Goal: Task Accomplishment & Management: Use online tool/utility

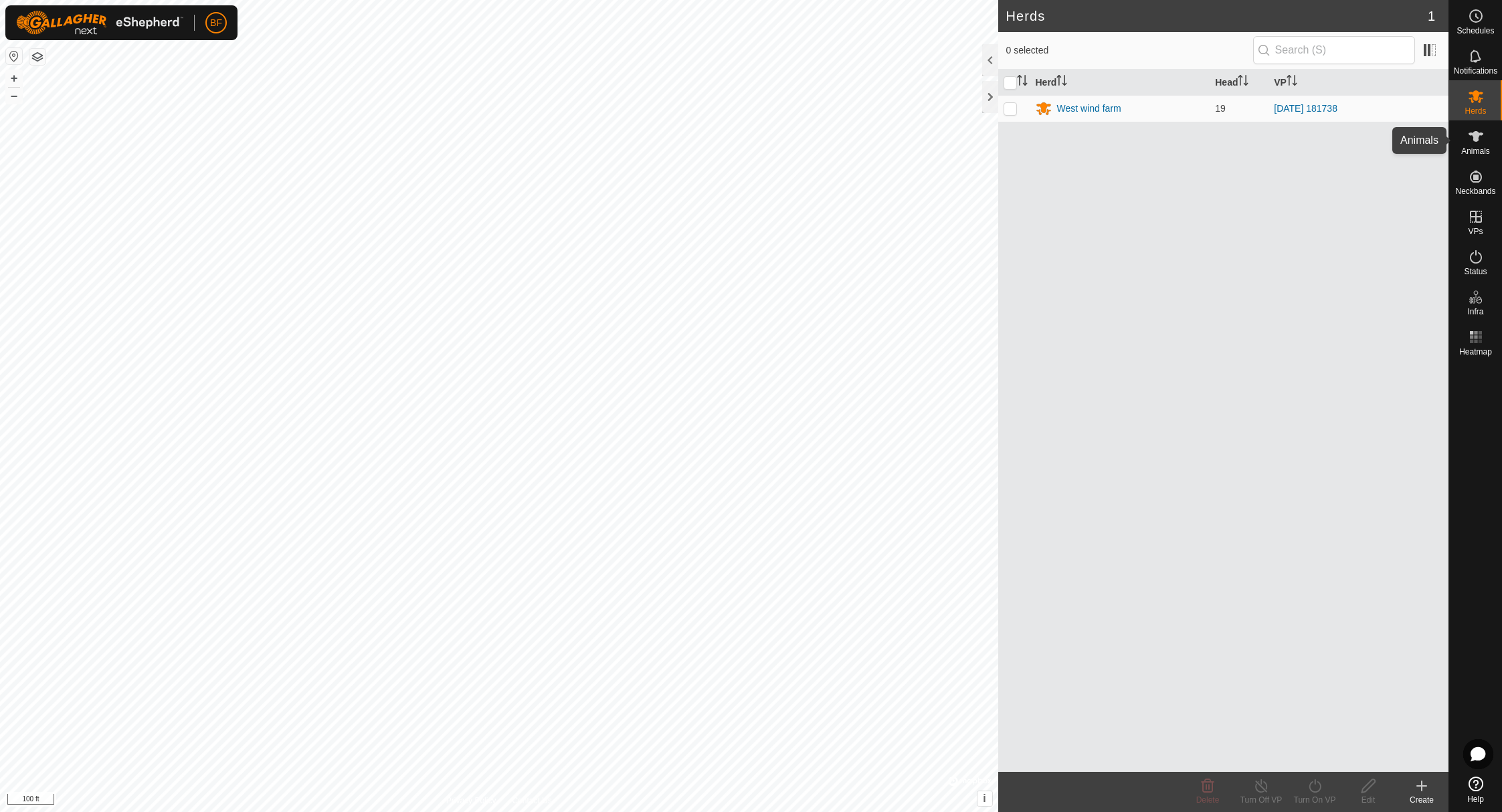
click at [1479, 142] on icon at bounding box center [1475, 136] width 16 height 16
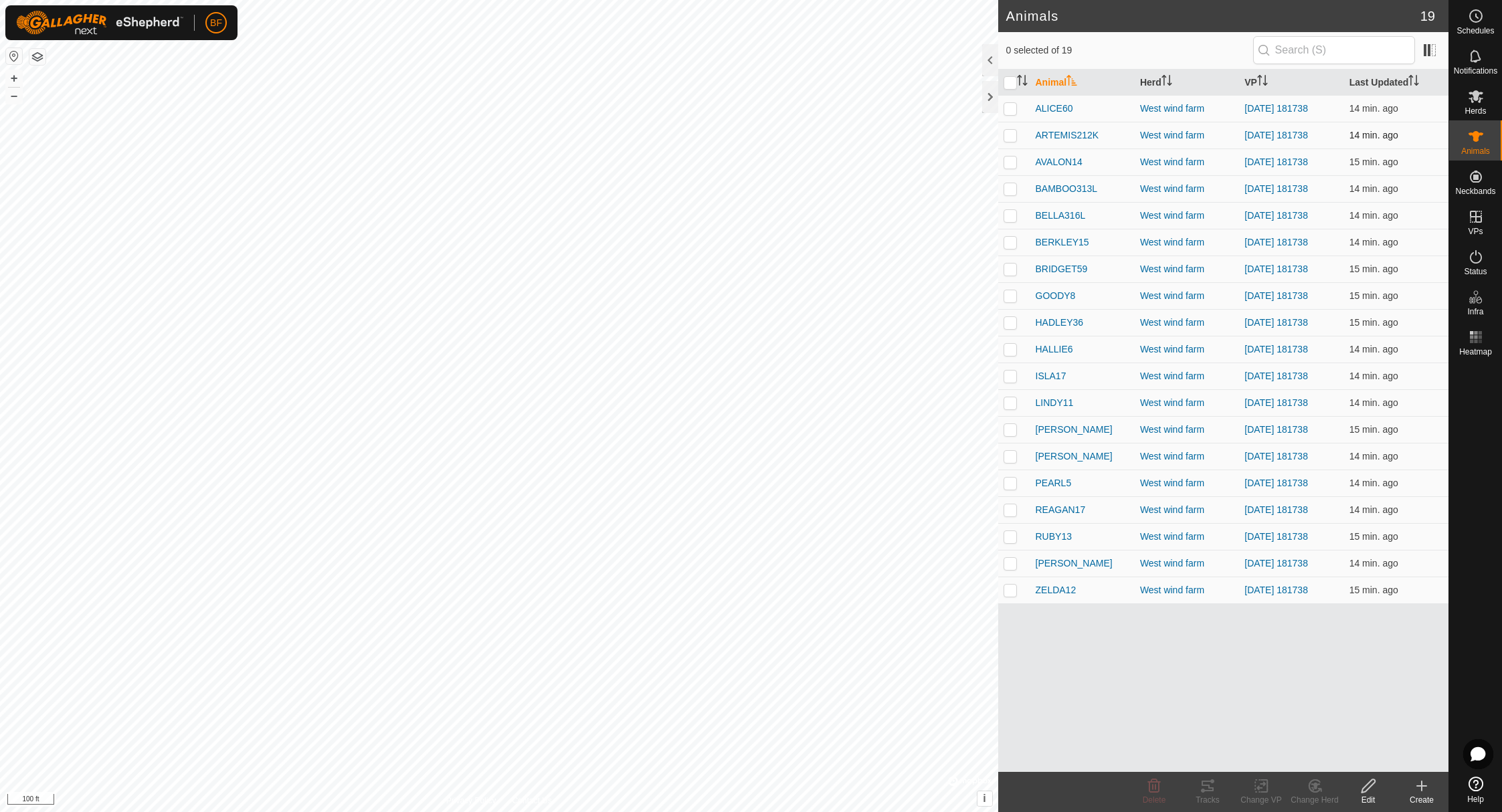
drag, startPoint x: 1013, startPoint y: 108, endPoint x: 999, endPoint y: 136, distance: 31.3
click at [1013, 108] on p-checkbox at bounding box center [1010, 108] width 13 height 11
click at [1203, 788] on icon at bounding box center [1207, 786] width 16 height 16
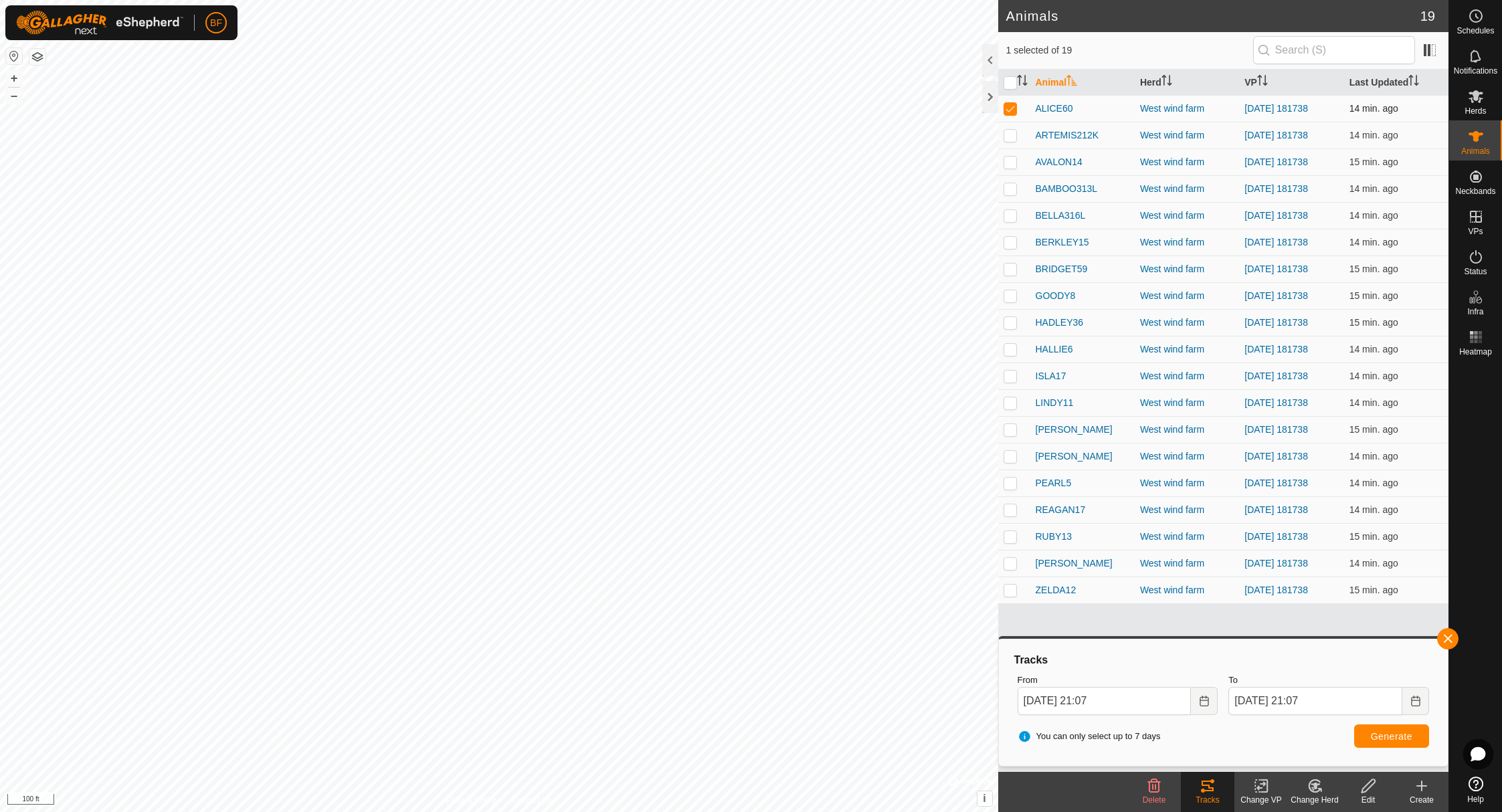
click at [1013, 107] on p-checkbox at bounding box center [1010, 108] width 13 height 11
checkbox input "false"
click at [1011, 135] on p-checkbox at bounding box center [1010, 136] width 13 height 11
click at [1448, 638] on button "button" at bounding box center [1447, 638] width 21 height 21
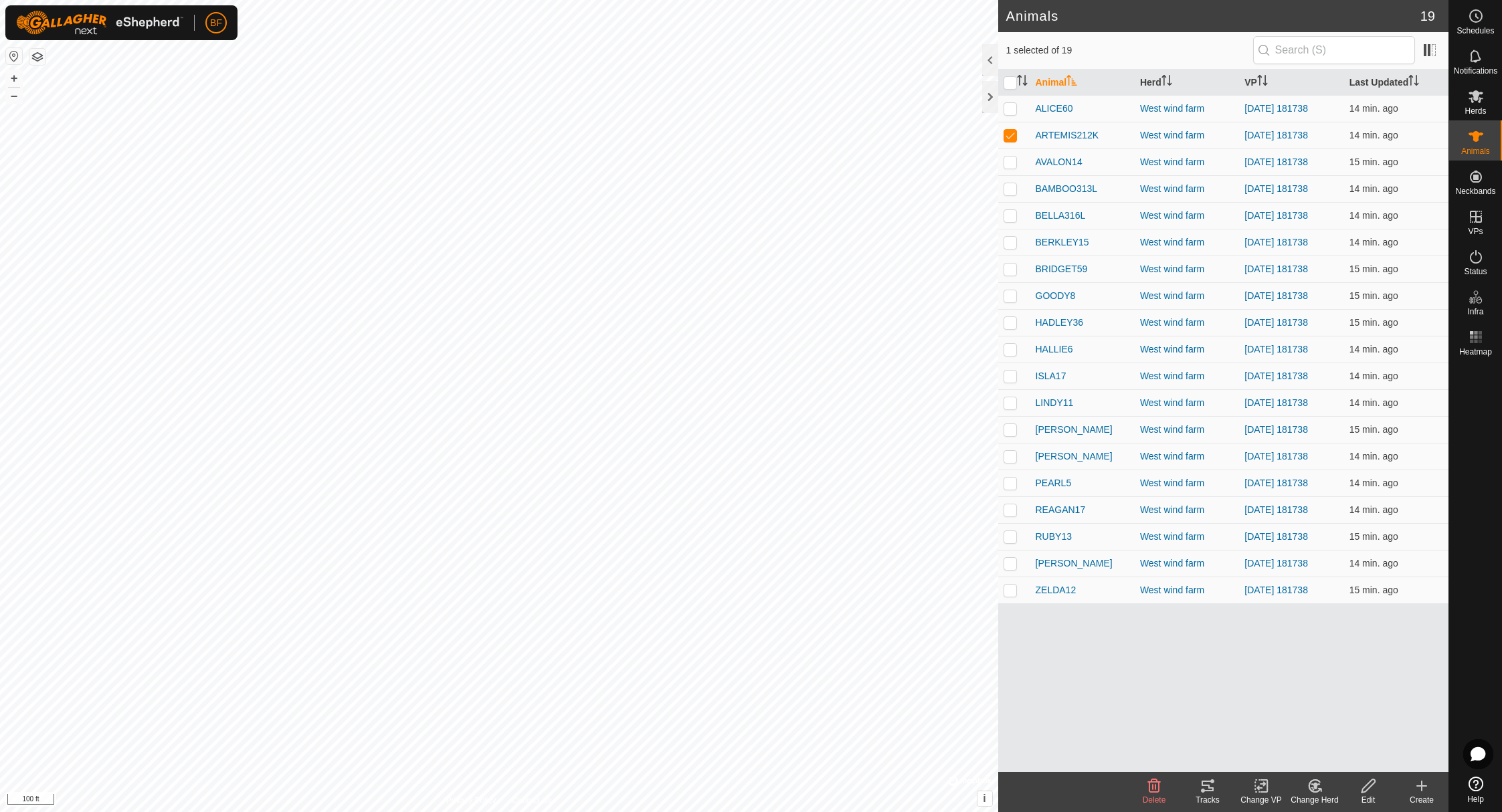
click at [1205, 786] on icon at bounding box center [1207, 786] width 16 height 16
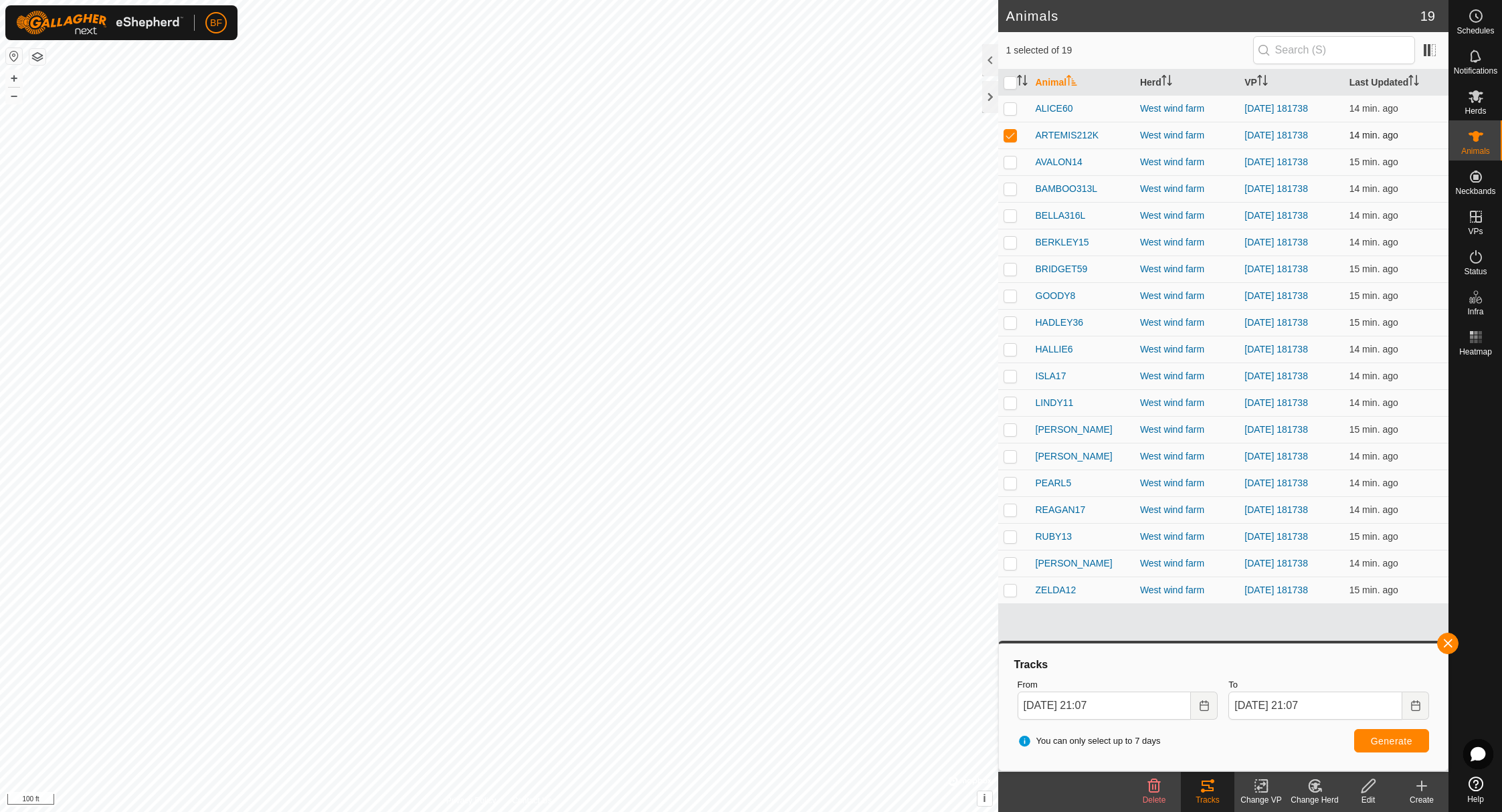
click at [1011, 132] on p-checkbox at bounding box center [1010, 136] width 13 height 11
checkbox input "false"
click at [1010, 186] on p-checkbox at bounding box center [1010, 189] width 13 height 11
drag, startPoint x: 1447, startPoint y: 639, endPoint x: 1425, endPoint y: 650, distance: 24.6
click at [1446, 640] on button "button" at bounding box center [1447, 643] width 21 height 21
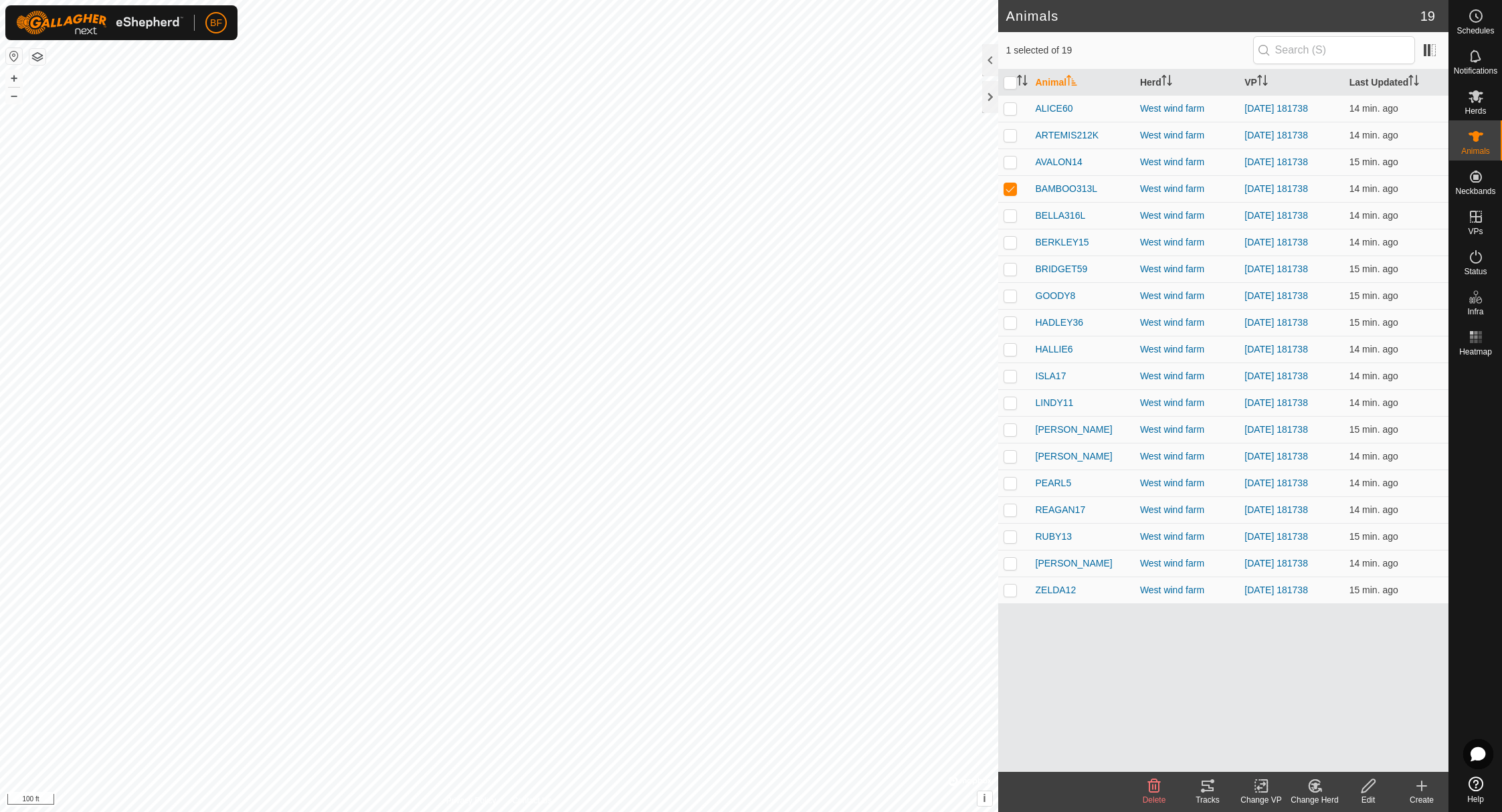
click at [1213, 786] on icon at bounding box center [1207, 786] width 16 height 16
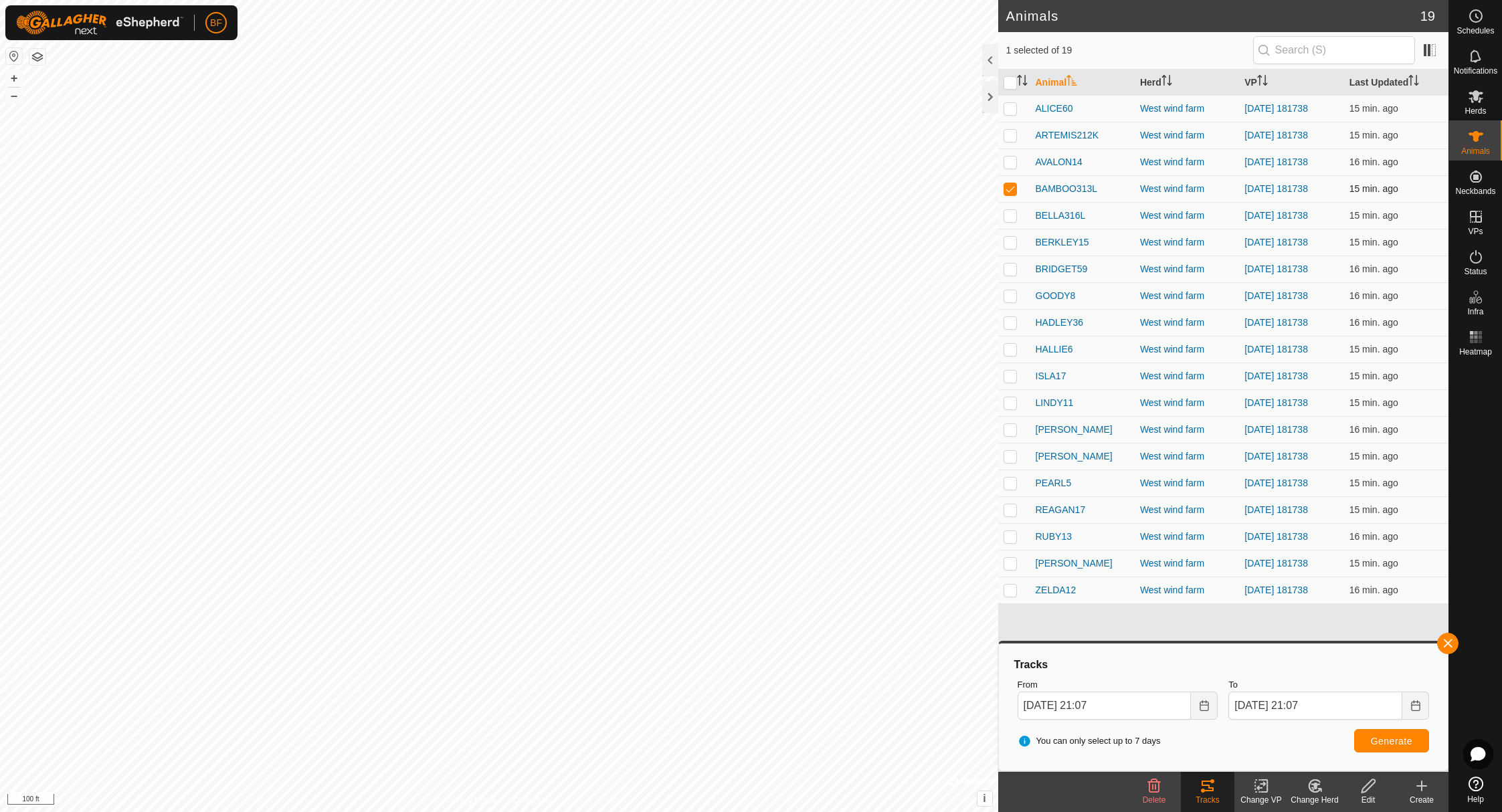
click at [1011, 189] on p-checkbox at bounding box center [1010, 189] width 13 height 11
checkbox input "false"
drag, startPoint x: 1013, startPoint y: 217, endPoint x: 1076, endPoint y: 258, distance: 75.2
click at [1013, 217] on p-checkbox at bounding box center [1010, 216] width 13 height 11
drag, startPoint x: 1454, startPoint y: 641, endPoint x: 1416, endPoint y: 669, distance: 47.2
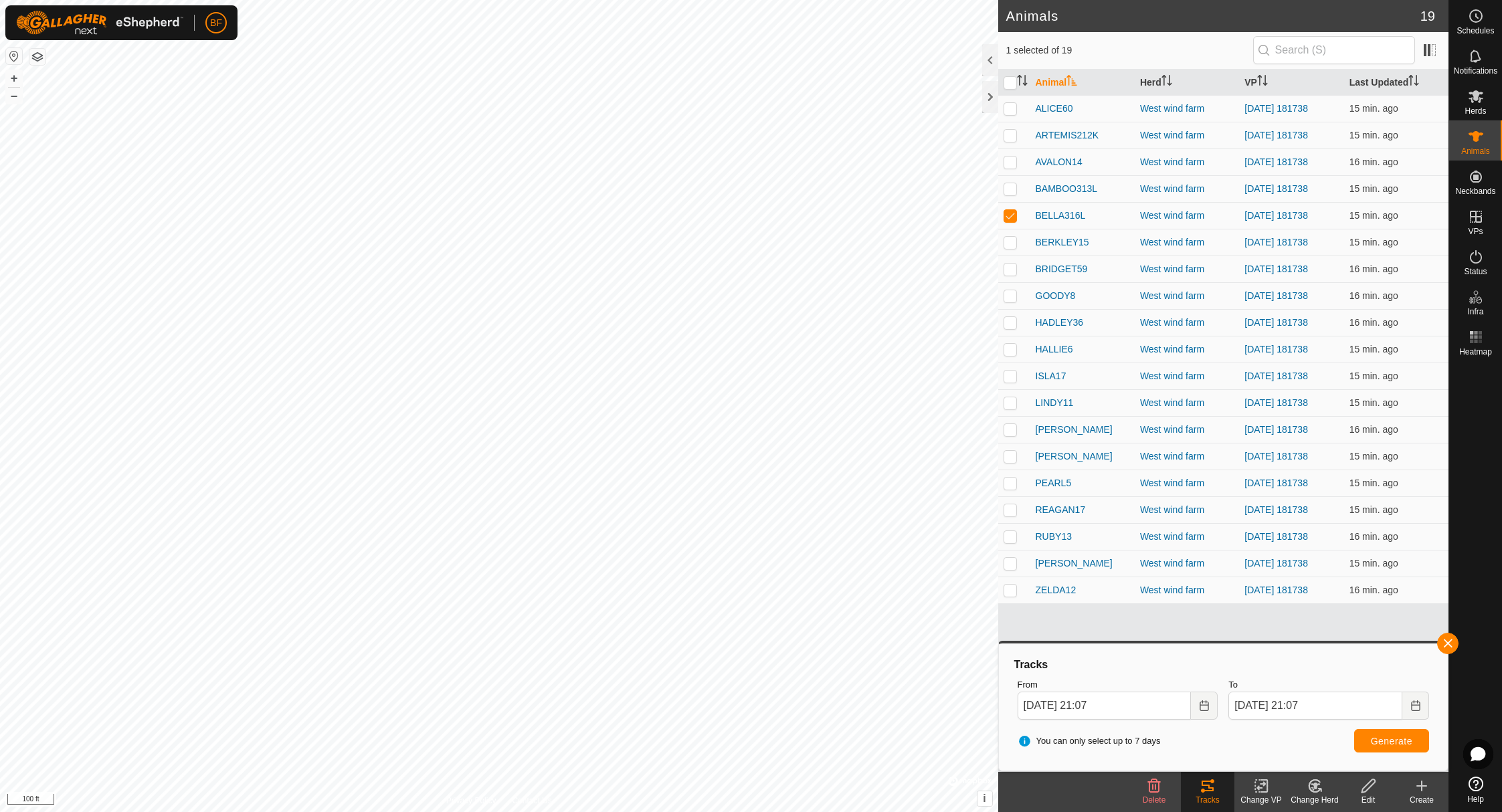
click at [1454, 641] on button "button" at bounding box center [1447, 643] width 21 height 21
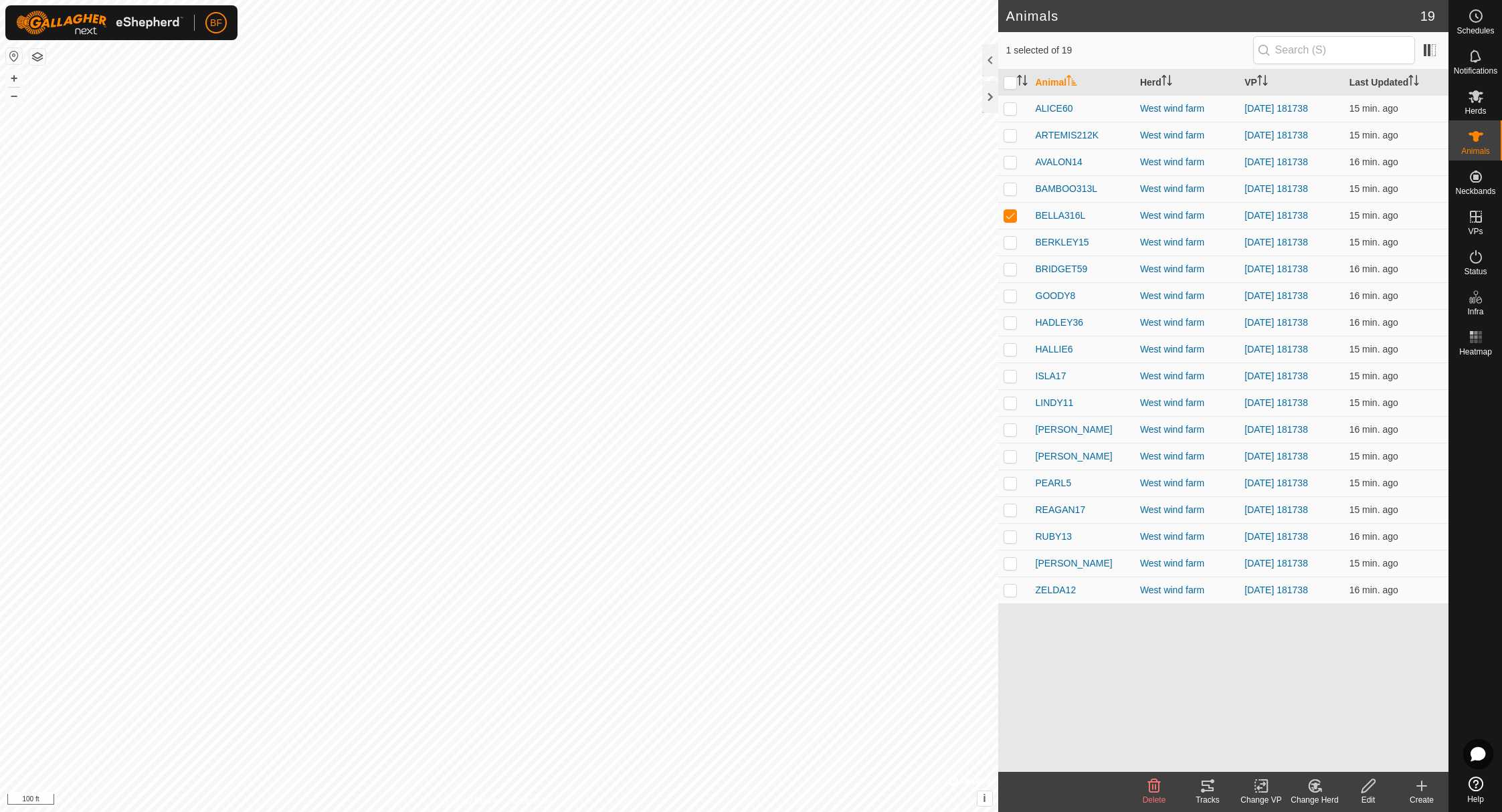
click at [1215, 793] on icon at bounding box center [1207, 786] width 16 height 16
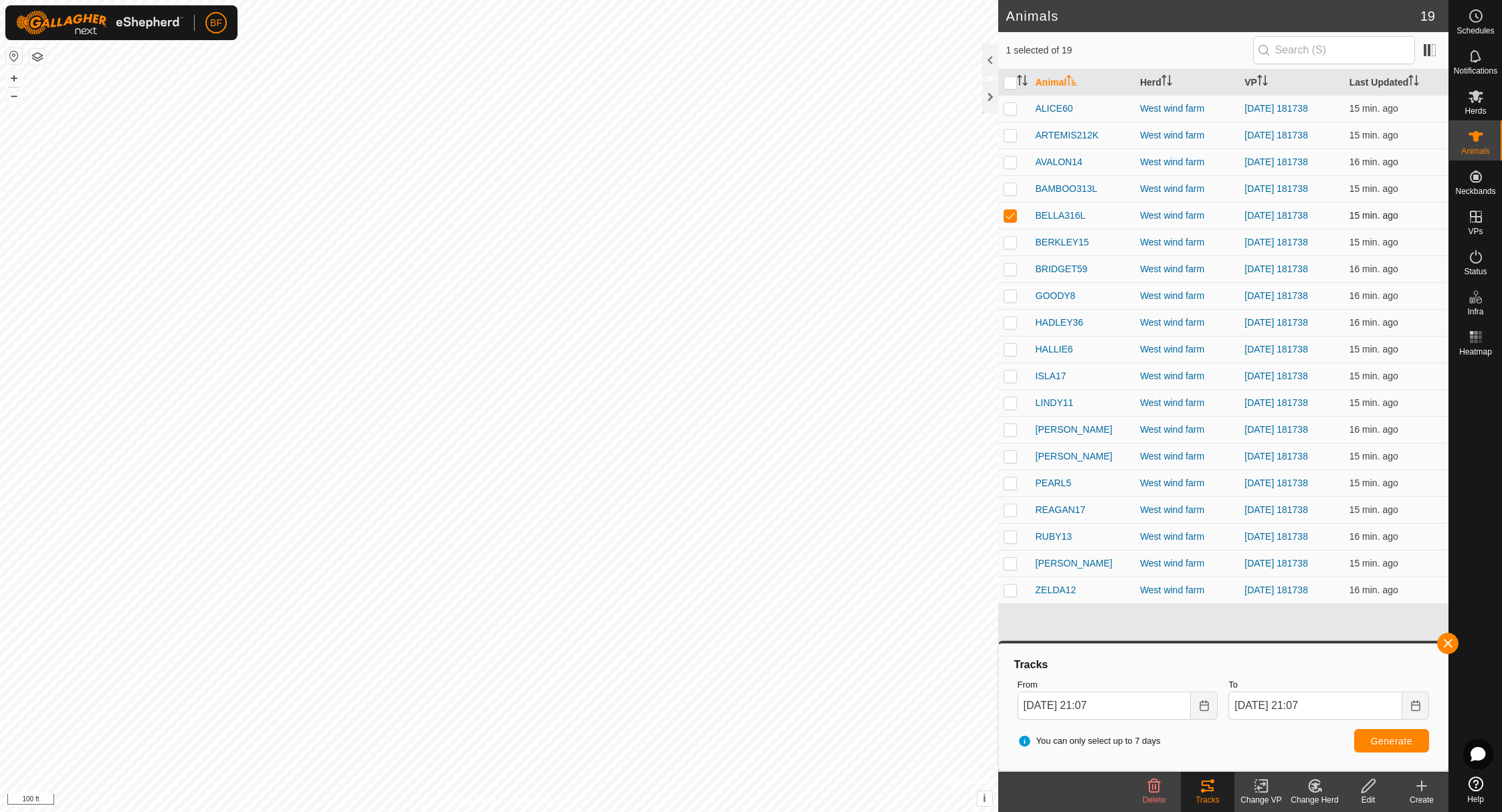
click at [1009, 211] on p-checkbox at bounding box center [1010, 216] width 13 height 11
checkbox input "false"
click at [1009, 243] on p-checkbox at bounding box center [1010, 242] width 13 height 11
click at [1446, 636] on button "button" at bounding box center [1447, 643] width 21 height 21
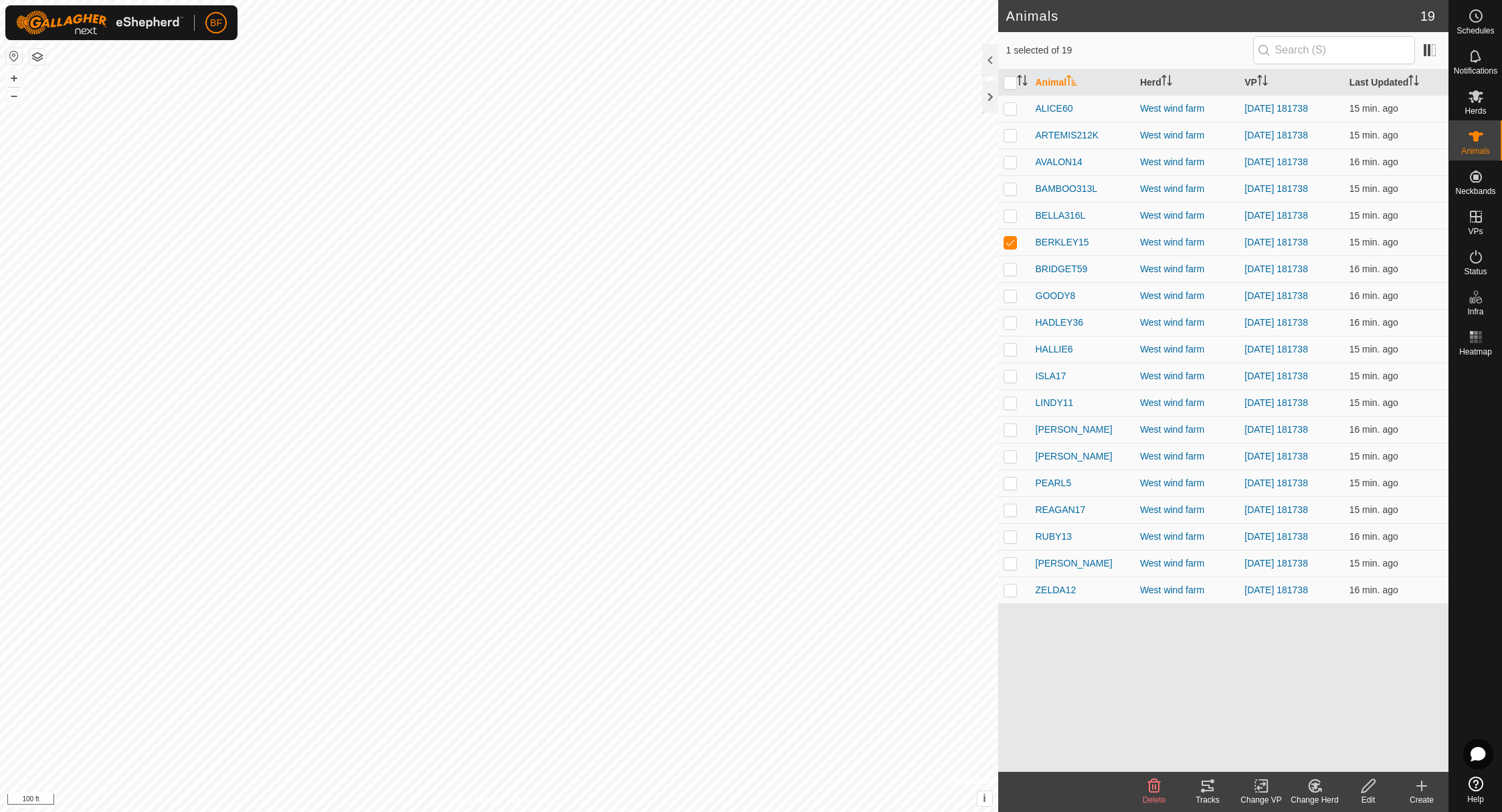
click at [1209, 801] on div "Tracks" at bounding box center [1207, 800] width 54 height 12
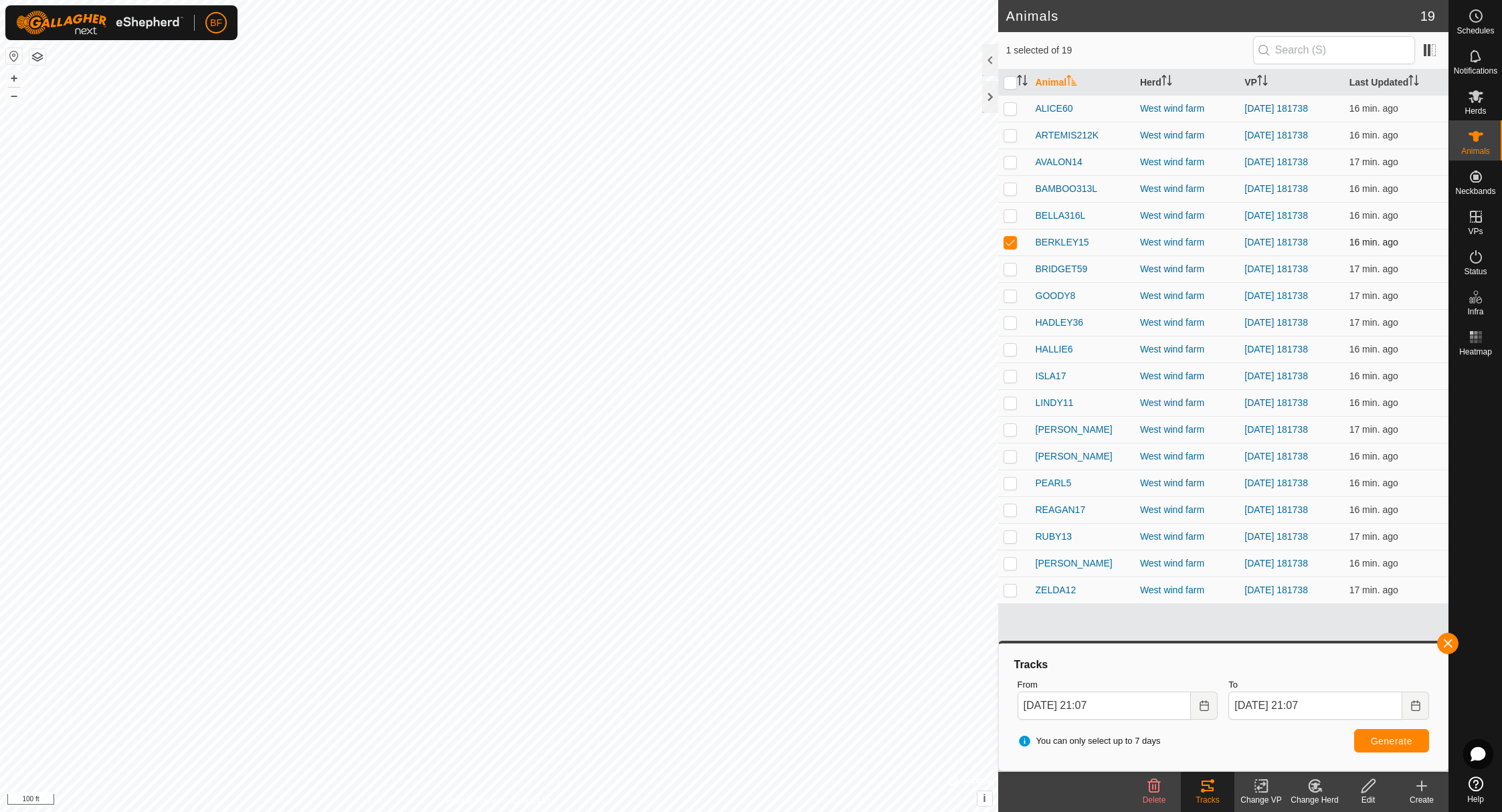
click at [1013, 238] on p-checkbox at bounding box center [1010, 242] width 13 height 11
checkbox input "false"
click at [1011, 267] on p-checkbox at bounding box center [1010, 269] width 13 height 11
click at [1449, 643] on button "button" at bounding box center [1447, 643] width 21 height 21
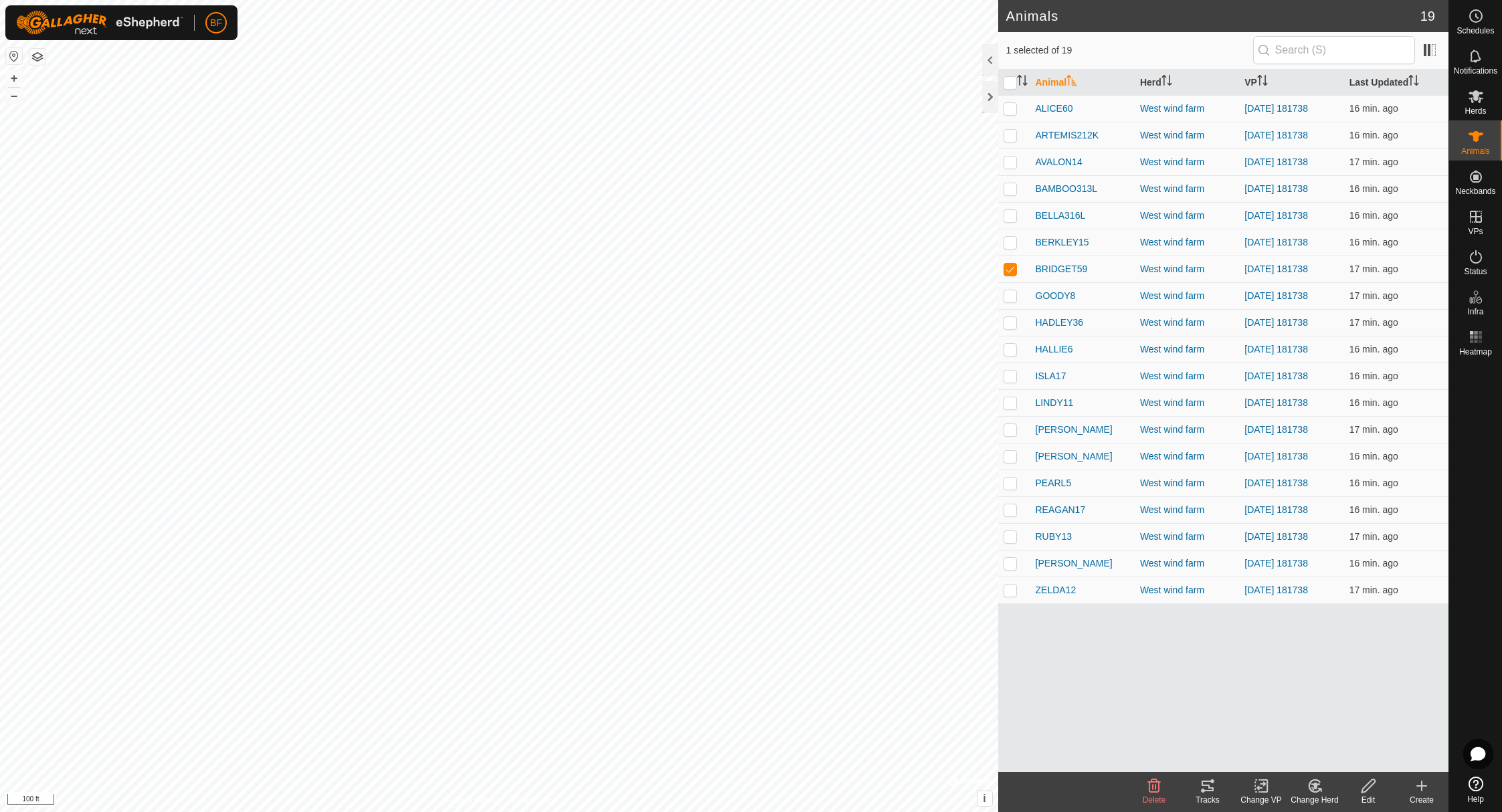
click at [1217, 793] on tracks-svg-icon at bounding box center [1207, 786] width 54 height 16
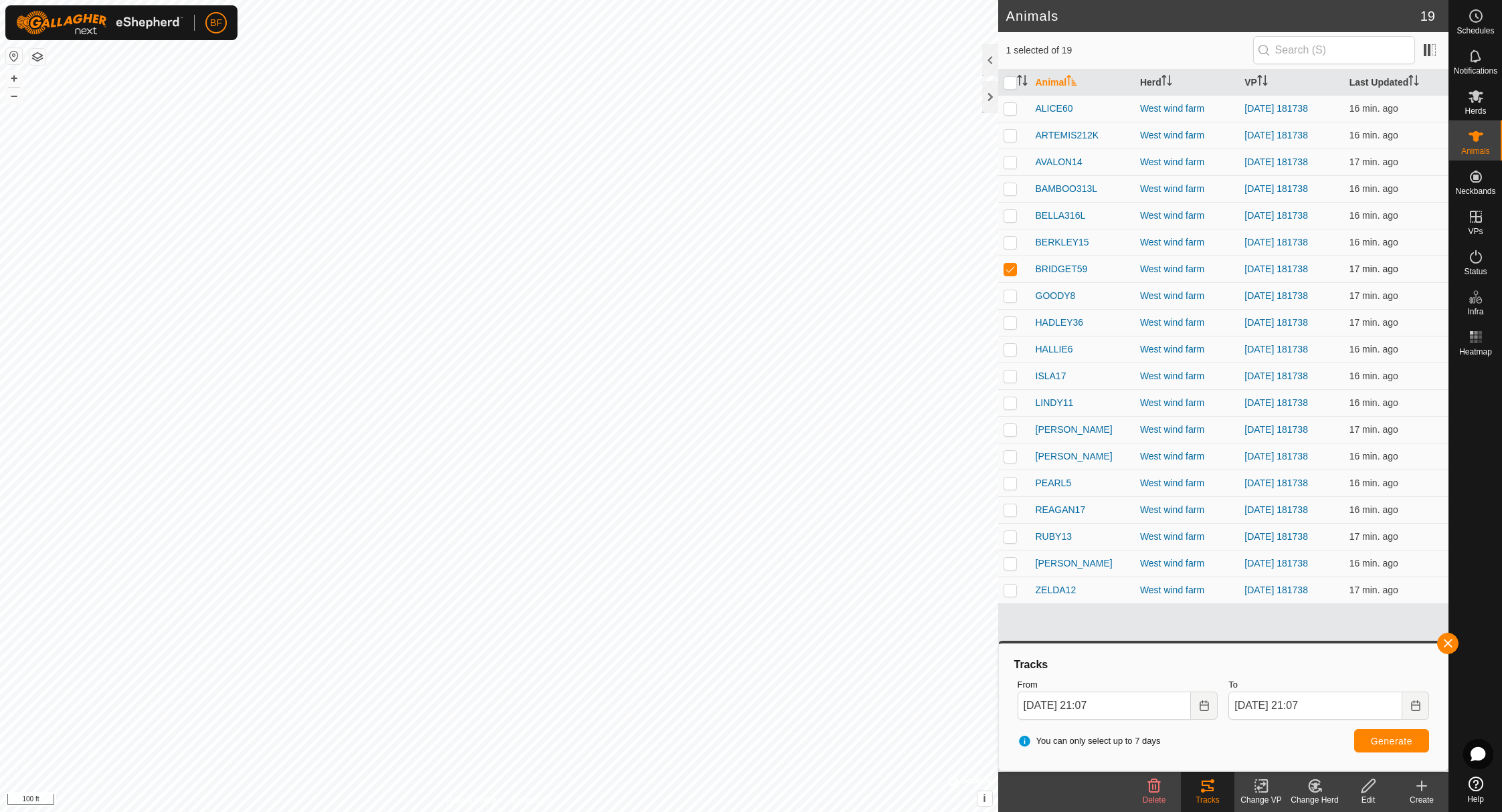
click at [1013, 266] on p-checkbox at bounding box center [1010, 269] width 13 height 11
checkbox input "false"
click at [1009, 292] on p-checkbox at bounding box center [1010, 296] width 13 height 11
click at [1451, 642] on button "button" at bounding box center [1447, 643] width 21 height 21
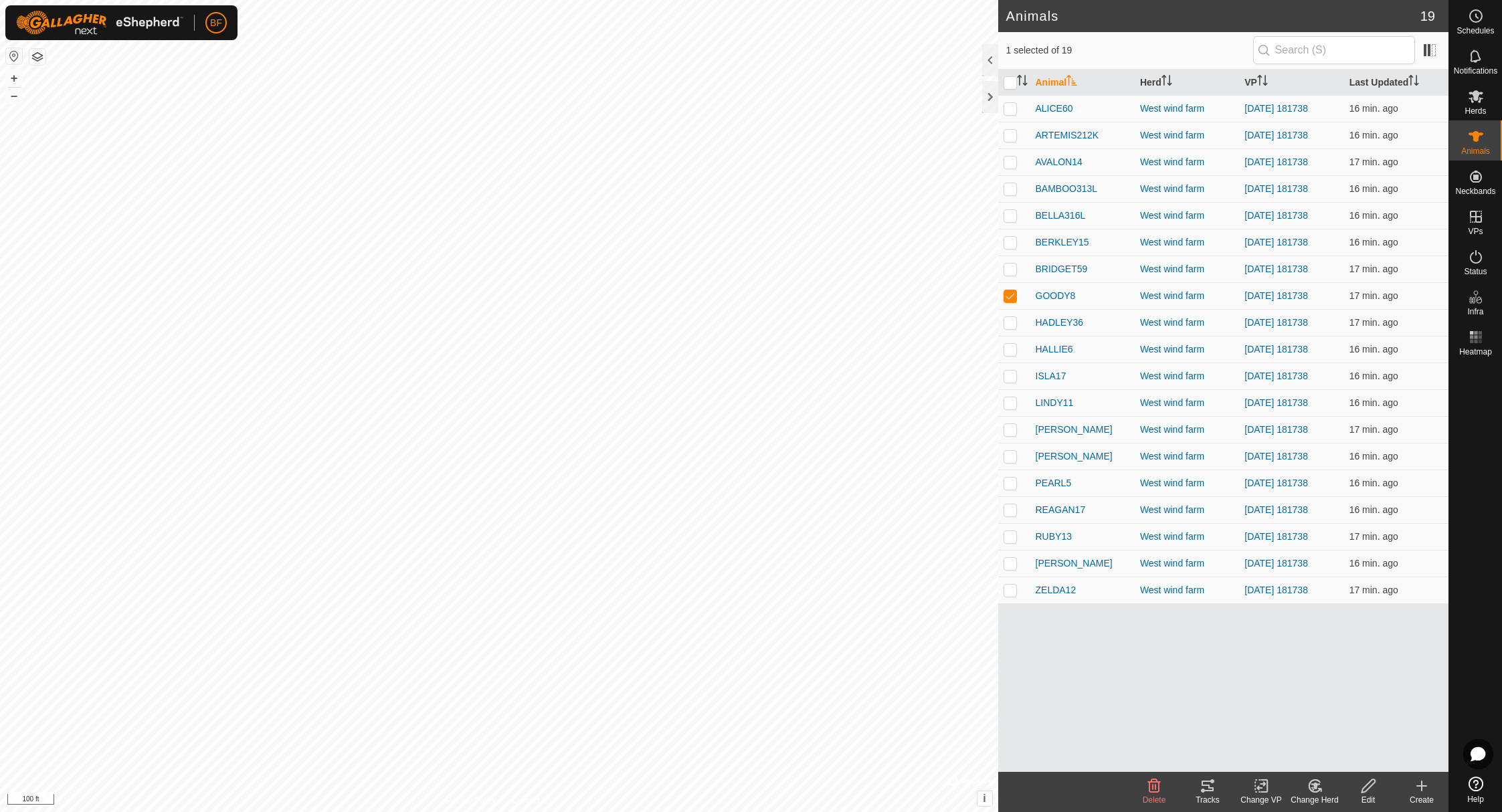
click at [1212, 793] on icon at bounding box center [1207, 786] width 16 height 16
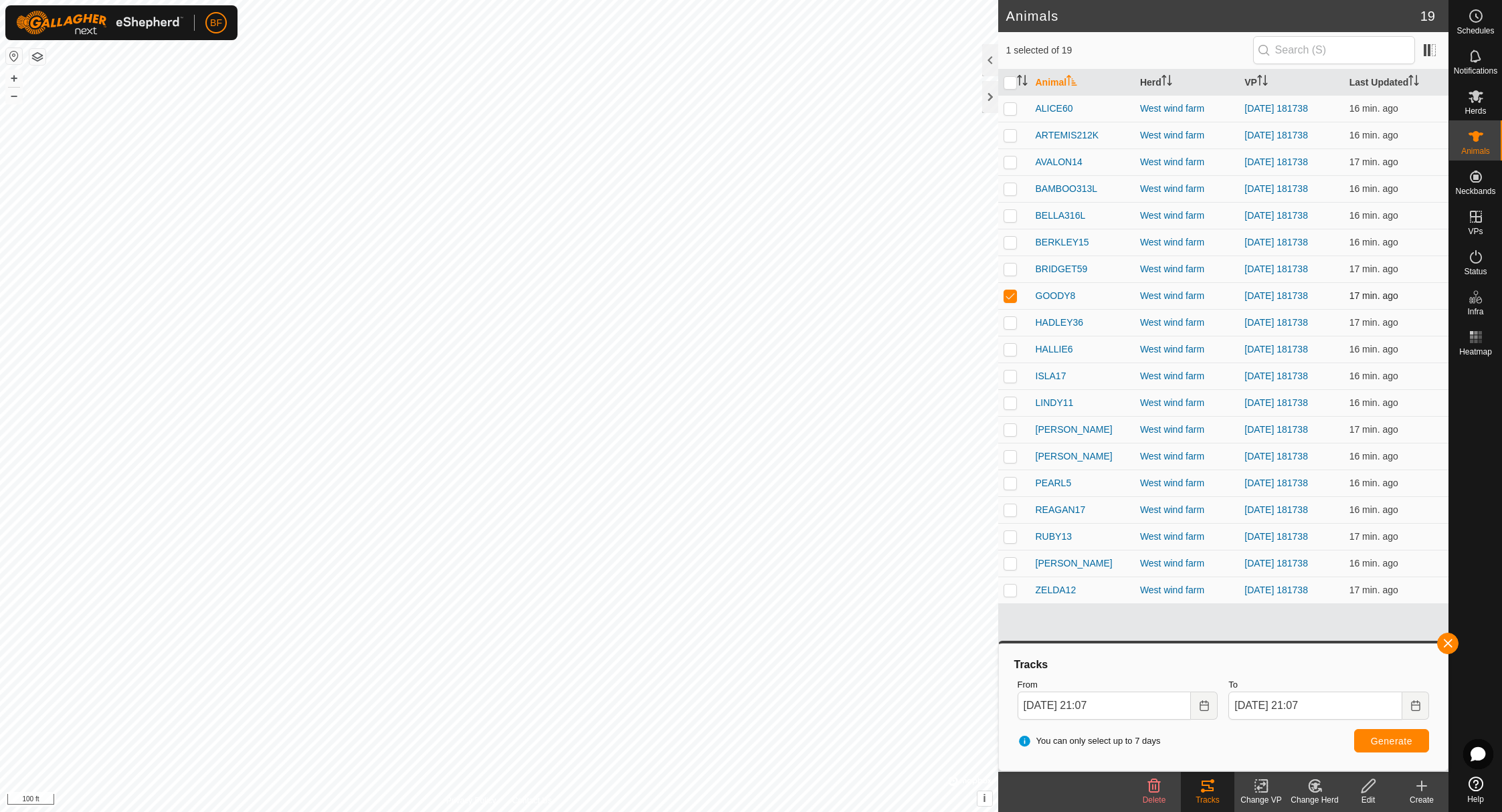
click at [1009, 292] on p-checkbox at bounding box center [1010, 296] width 13 height 11
checkbox input "false"
click at [1011, 321] on p-checkbox at bounding box center [1010, 323] width 13 height 11
click at [1448, 642] on button "button" at bounding box center [1447, 643] width 21 height 21
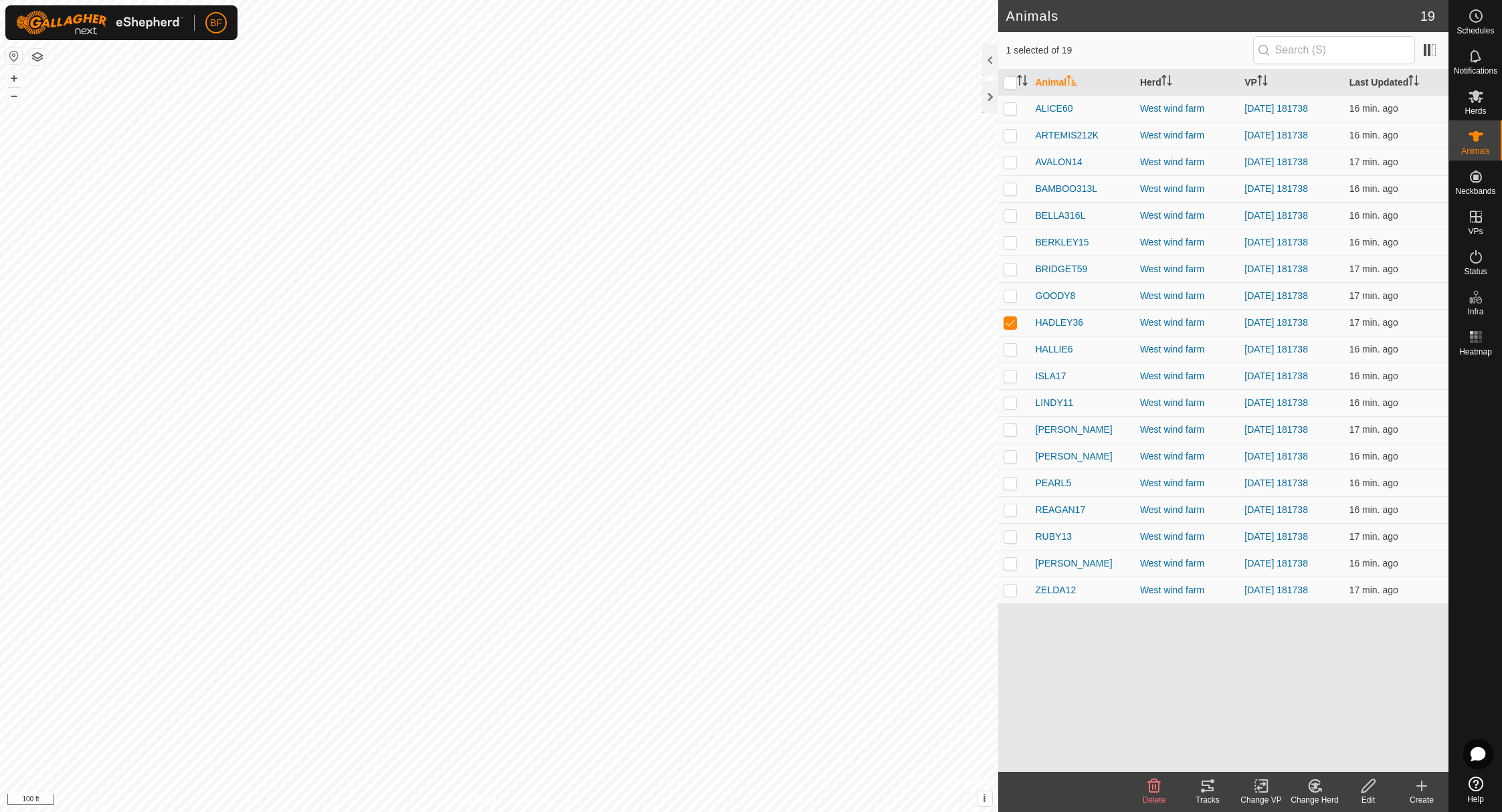
click at [1210, 793] on icon at bounding box center [1207, 786] width 16 height 16
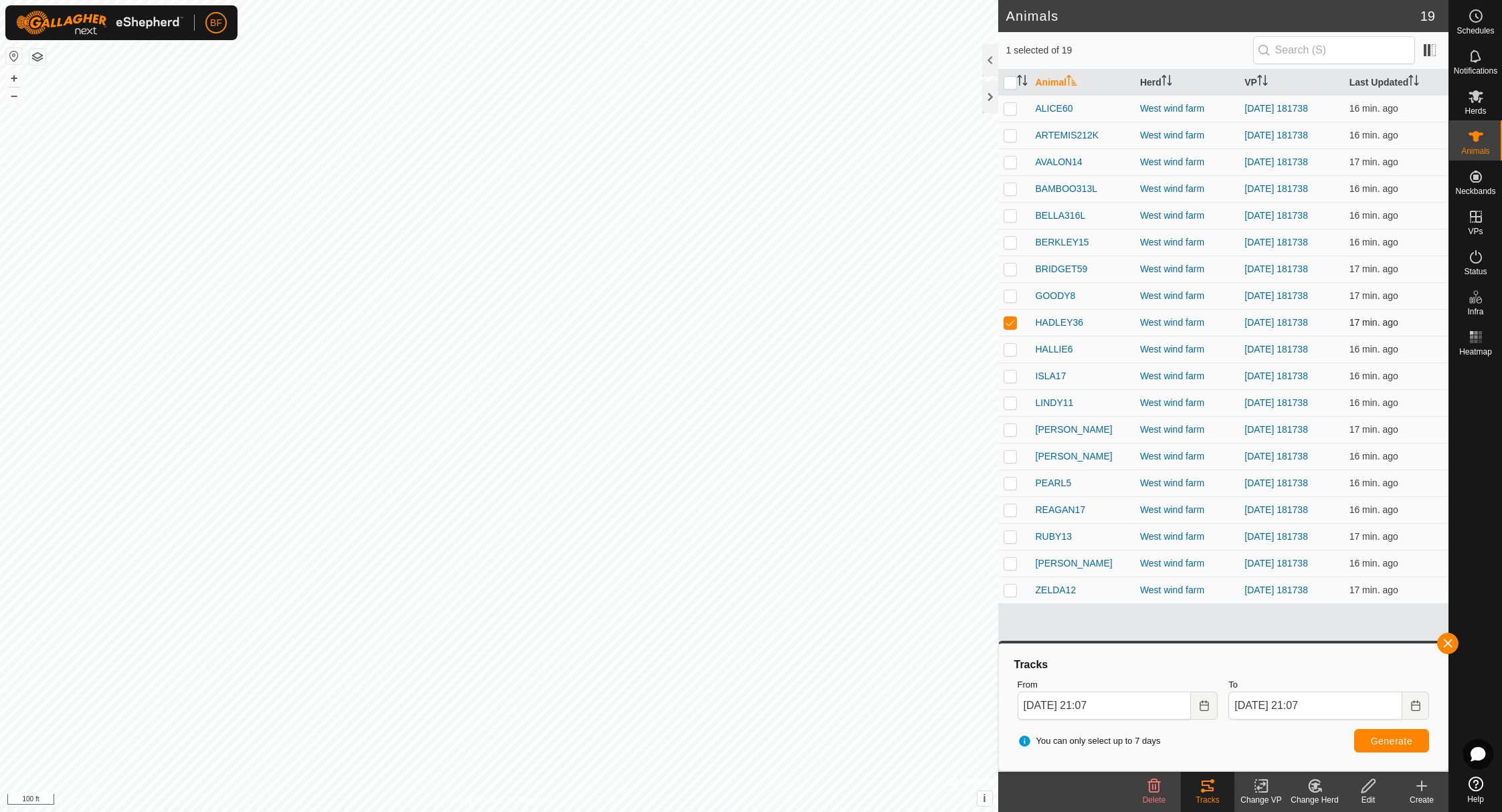
click at [1007, 319] on p-checkbox at bounding box center [1010, 323] width 13 height 11
checkbox input "false"
drag, startPoint x: 1010, startPoint y: 352, endPoint x: 1020, endPoint y: 358, distance: 11.7
click at [1010, 352] on p-checkbox at bounding box center [1010, 349] width 13 height 11
drag, startPoint x: 1444, startPoint y: 643, endPoint x: 1437, endPoint y: 657, distance: 15.7
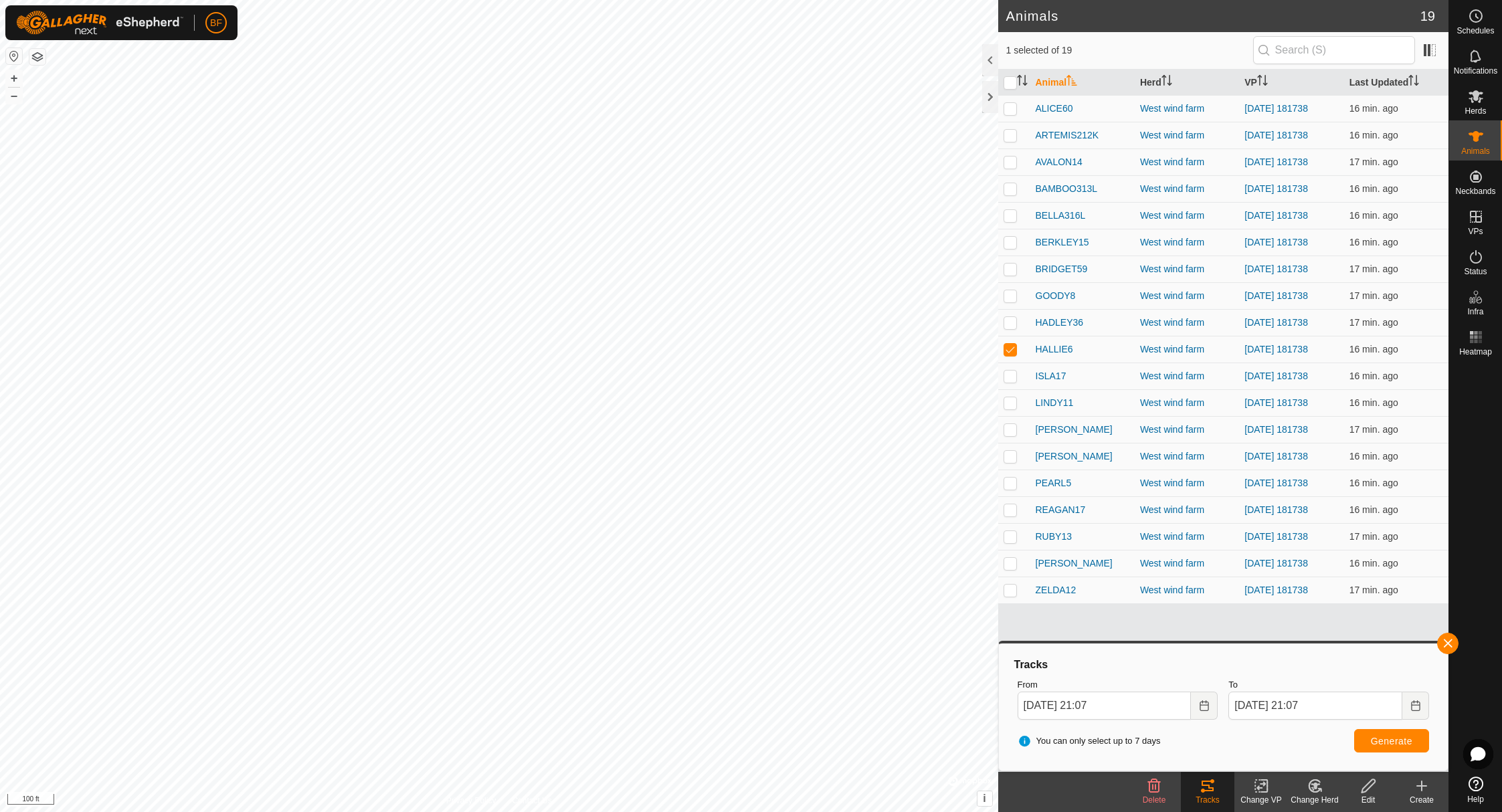
click at [1444, 643] on button "button" at bounding box center [1447, 643] width 21 height 21
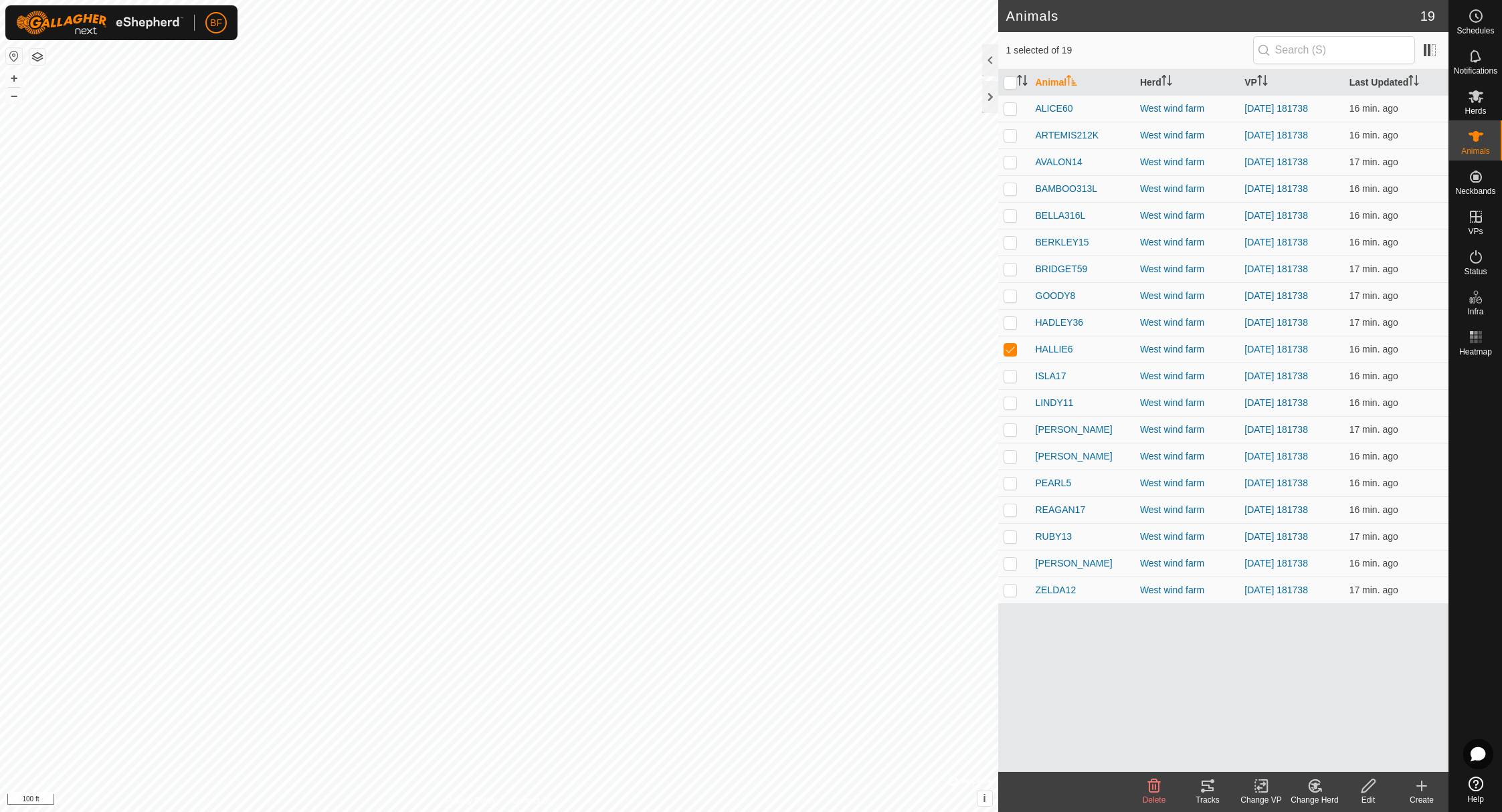
click at [1207, 790] on icon at bounding box center [1207, 786] width 12 height 11
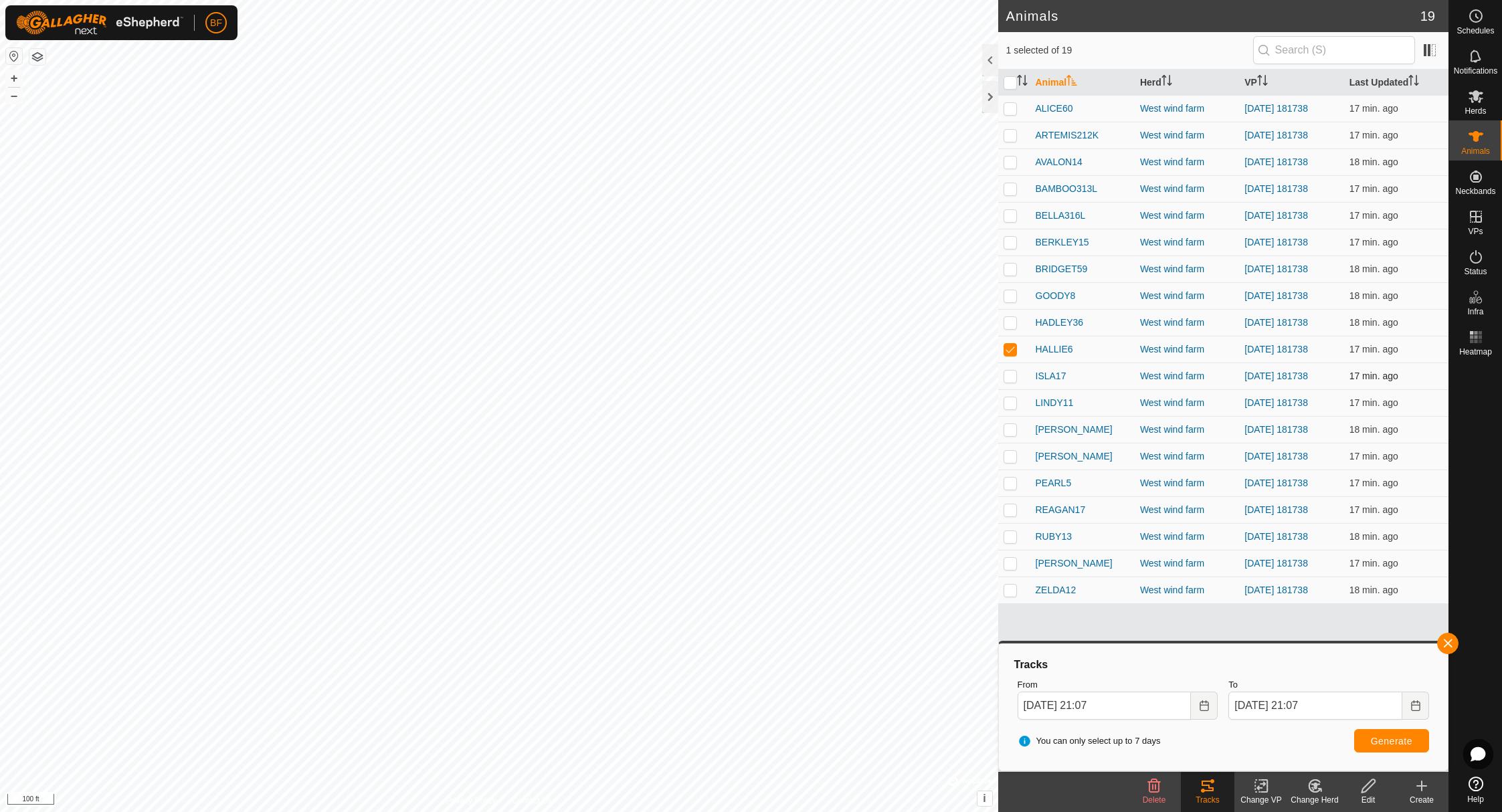
drag, startPoint x: 1016, startPoint y: 348, endPoint x: 1013, endPoint y: 363, distance: 15.3
click at [1016, 348] on p-checkbox at bounding box center [1010, 349] width 13 height 11
checkbox input "false"
drag, startPoint x: 1013, startPoint y: 372, endPoint x: 1029, endPoint y: 375, distance: 16.3
click at [1013, 372] on p-checkbox at bounding box center [1010, 376] width 13 height 11
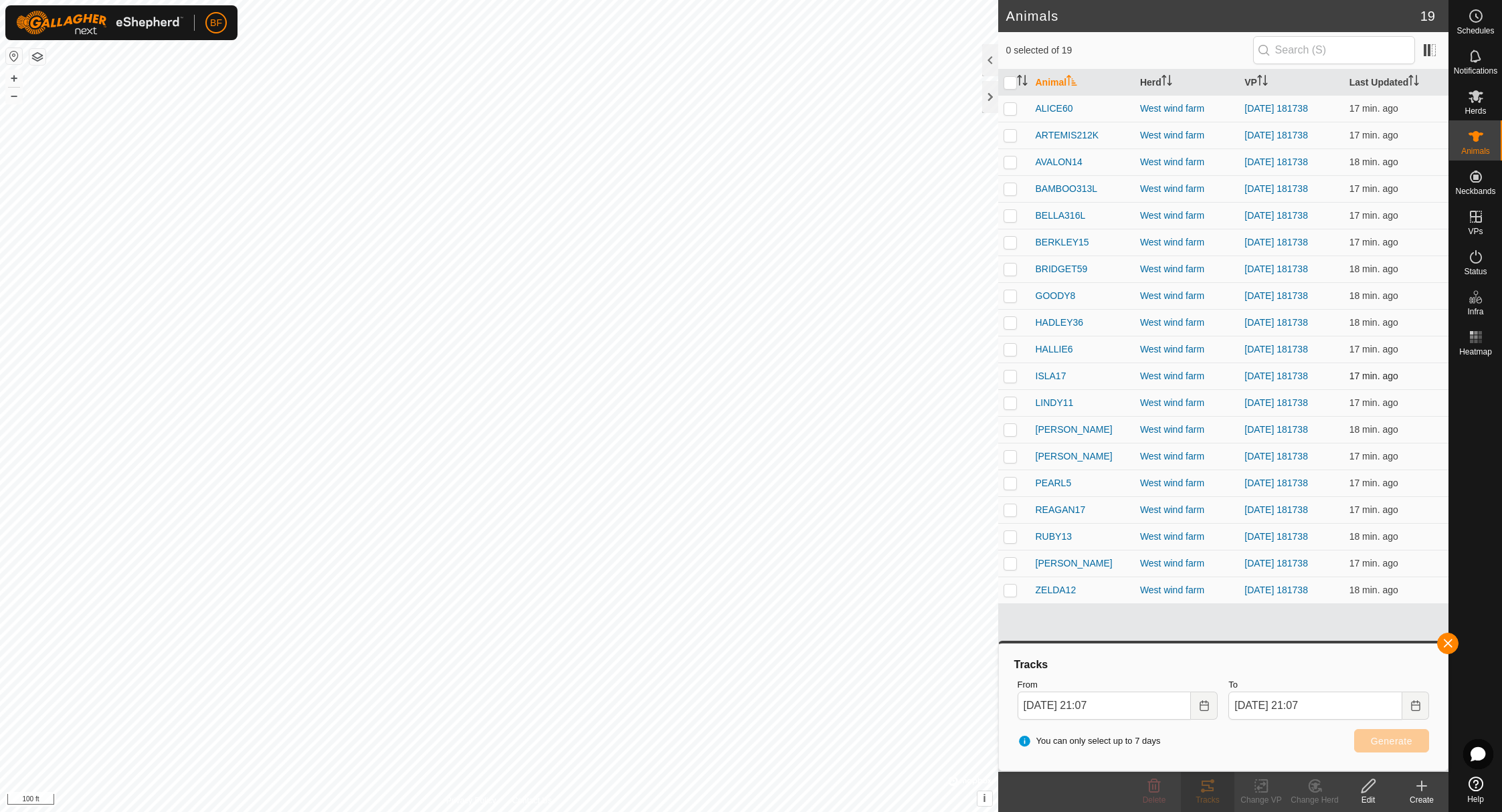
checkbox input "true"
click at [1451, 643] on button "button" at bounding box center [1447, 643] width 21 height 21
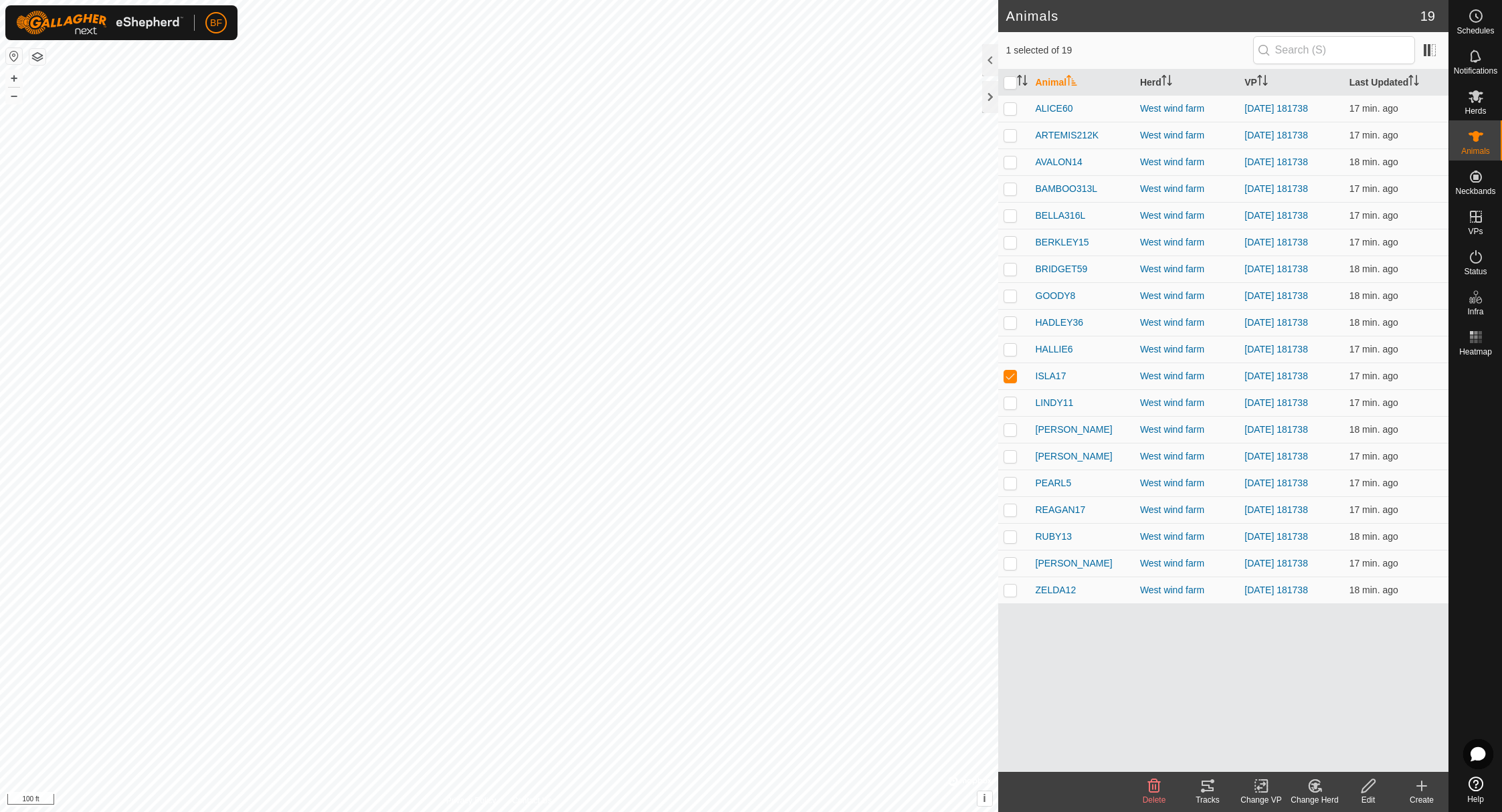
click at [1213, 793] on icon at bounding box center [1207, 786] width 16 height 16
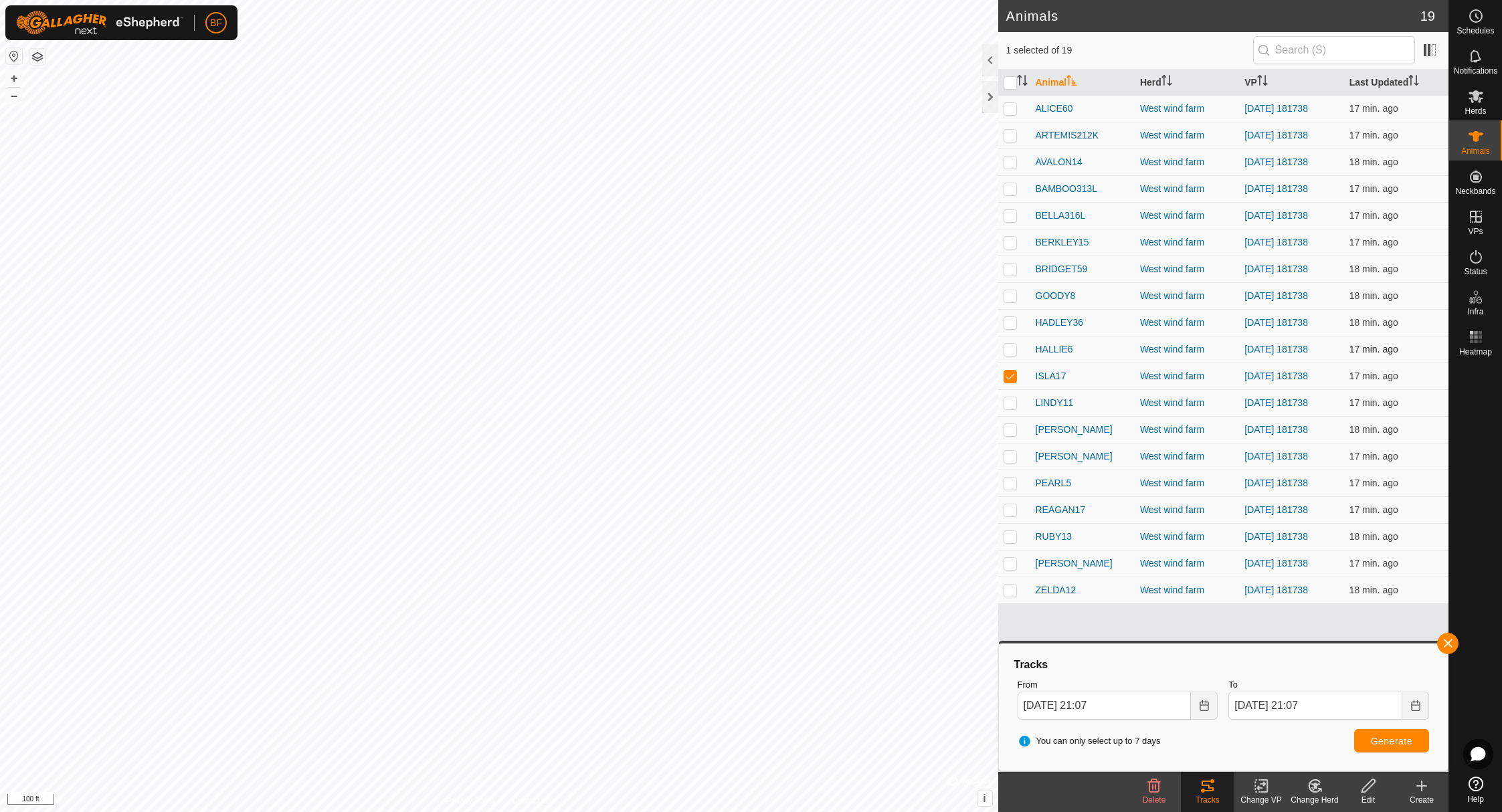
click at [1013, 351] on p-checkbox at bounding box center [1010, 349] width 13 height 11
checkbox input "true"
drag, startPoint x: 1011, startPoint y: 377, endPoint x: 1029, endPoint y: 380, distance: 18.2
click at [1013, 377] on p-checkbox at bounding box center [1010, 376] width 13 height 11
checkbox input "false"
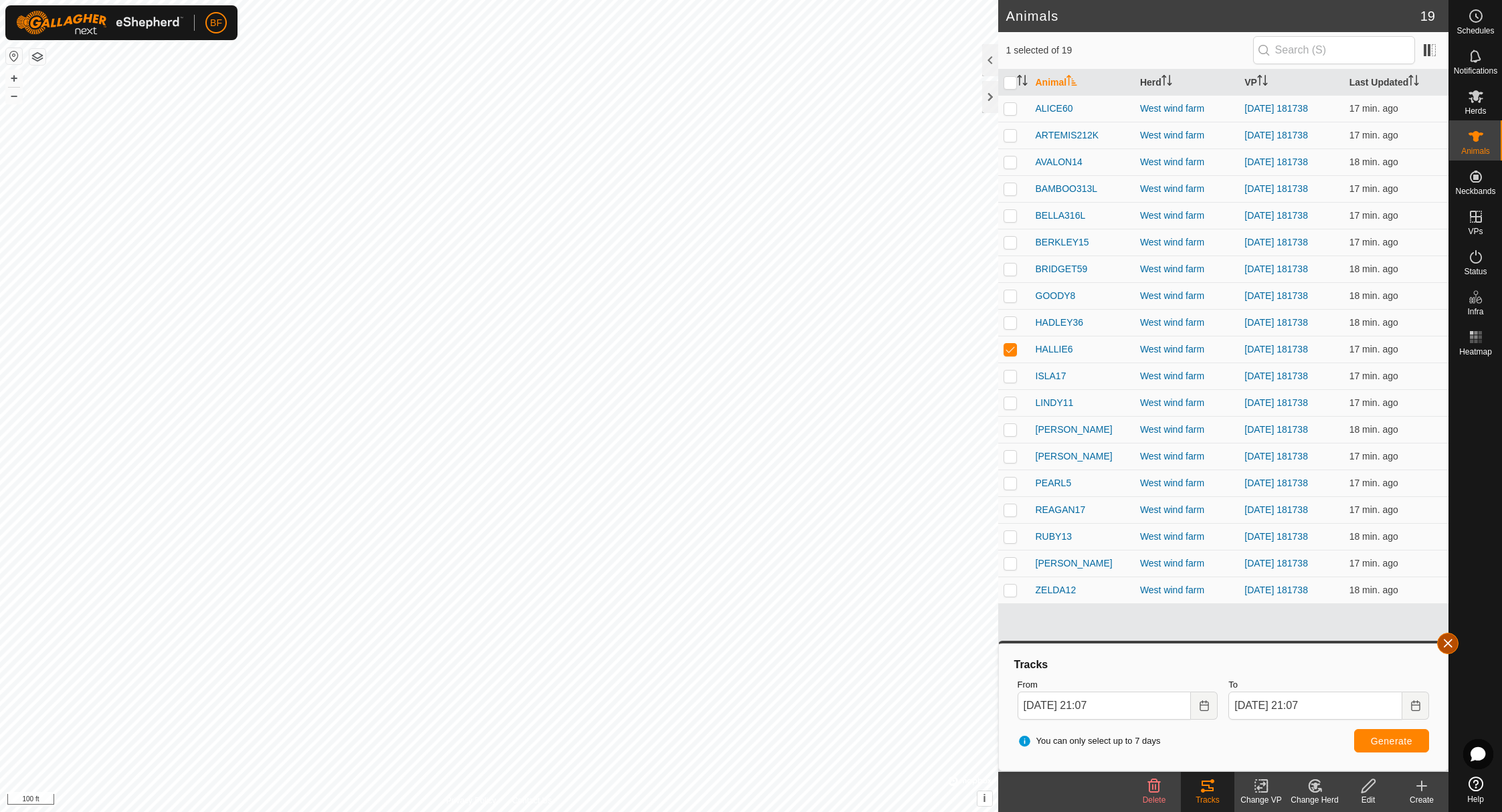
click at [1446, 641] on button "button" at bounding box center [1447, 643] width 21 height 21
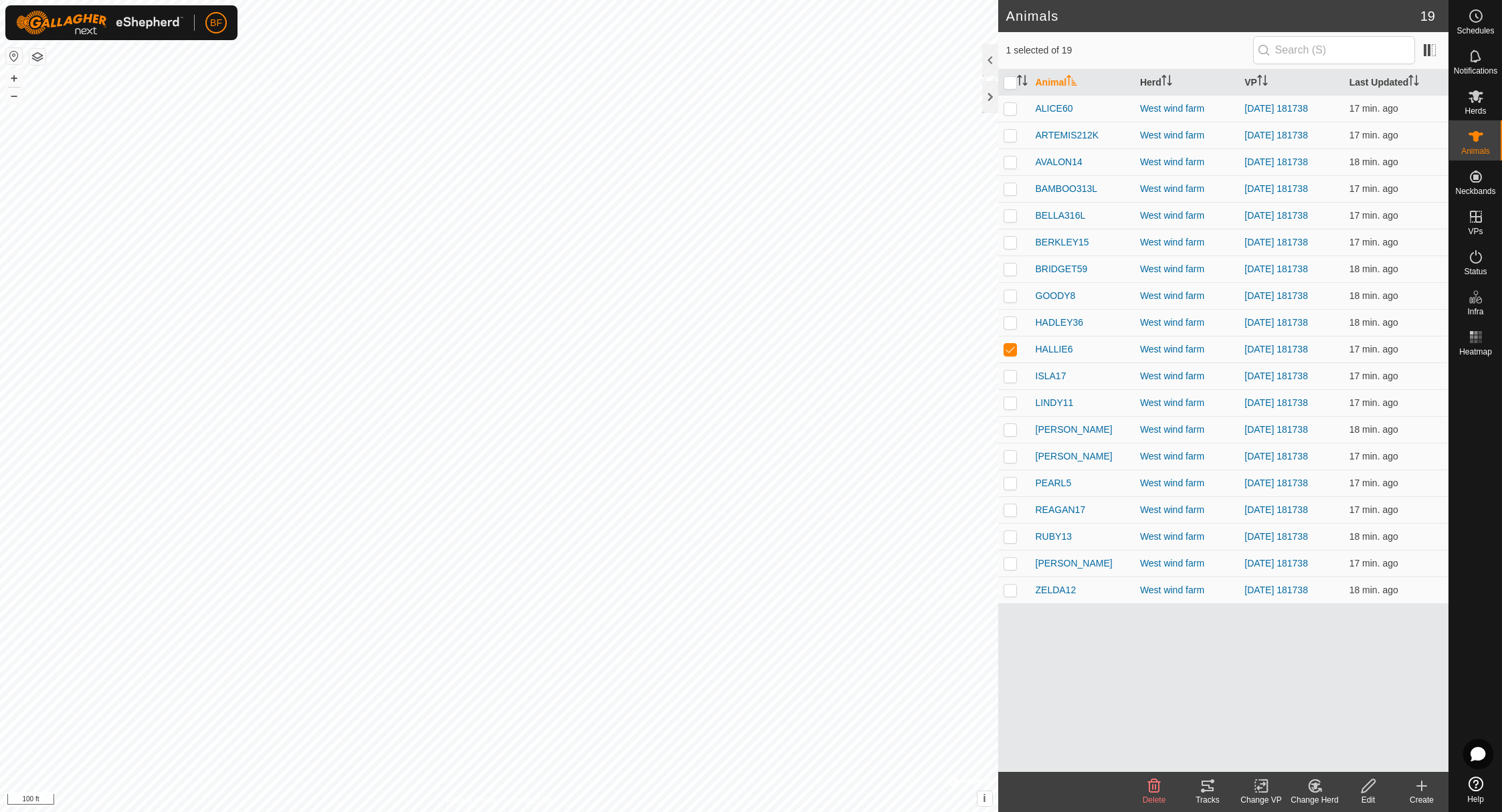
click at [1201, 786] on icon at bounding box center [1207, 786] width 16 height 16
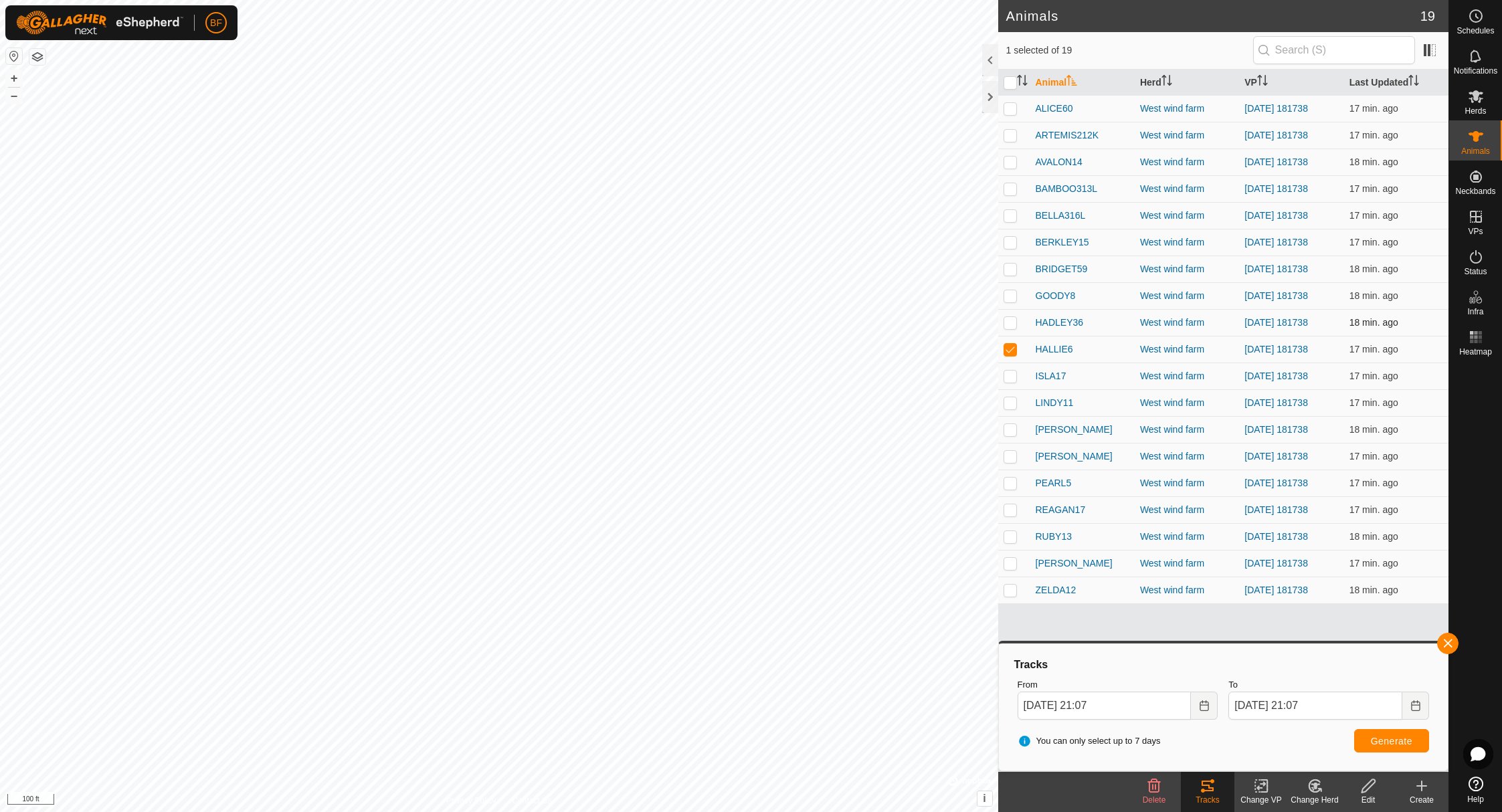
click at [1013, 322] on p-checkbox at bounding box center [1010, 323] width 13 height 11
checkbox input "true"
drag, startPoint x: 1013, startPoint y: 350, endPoint x: 1013, endPoint y: 363, distance: 13.0
click at [1013, 350] on p-checkbox at bounding box center [1010, 349] width 13 height 11
checkbox input "false"
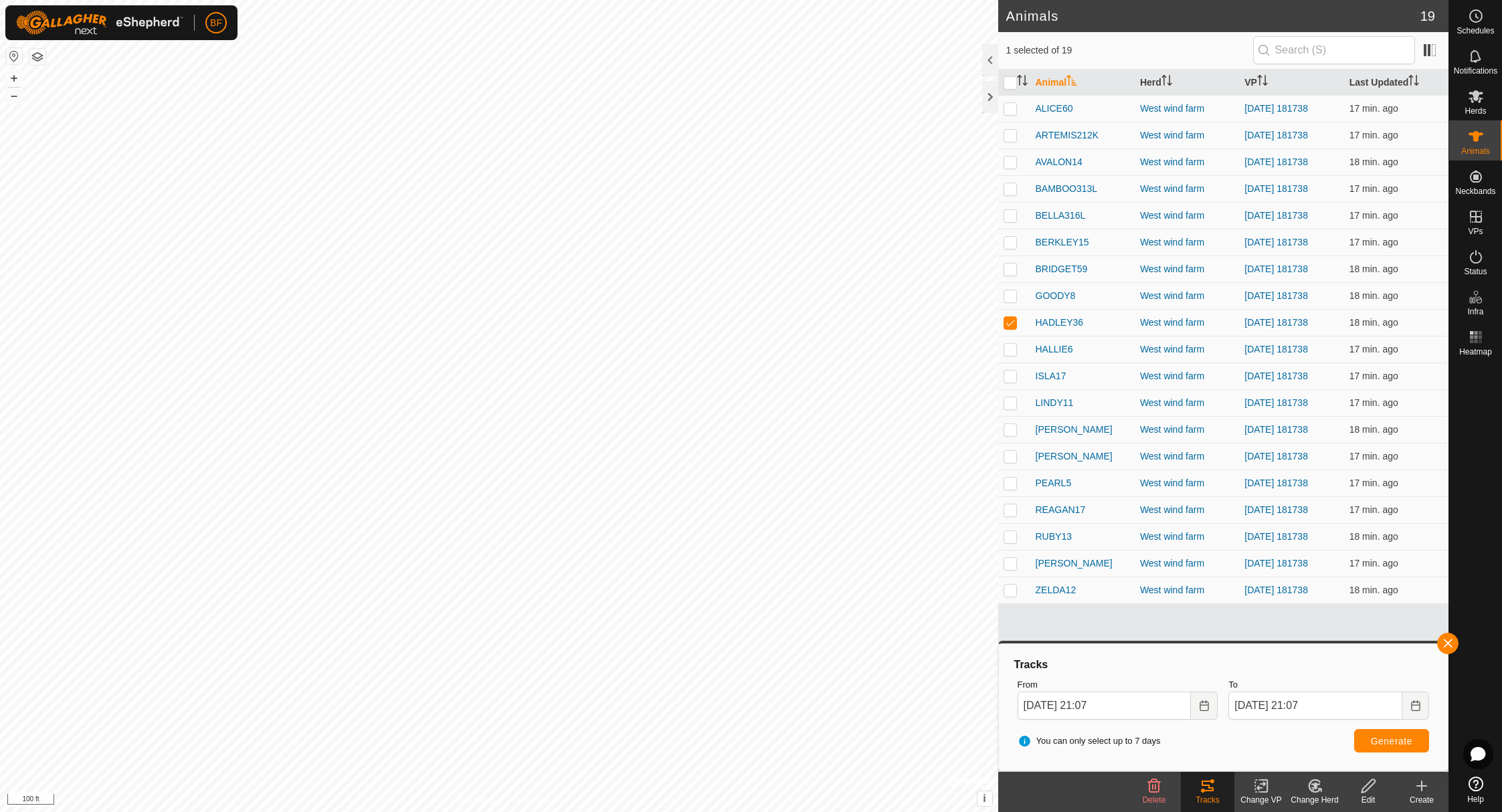
drag, startPoint x: 1453, startPoint y: 641, endPoint x: 1394, endPoint y: 675, distance: 68.1
click at [1449, 643] on span "button" at bounding box center [1448, 644] width 11 height 11
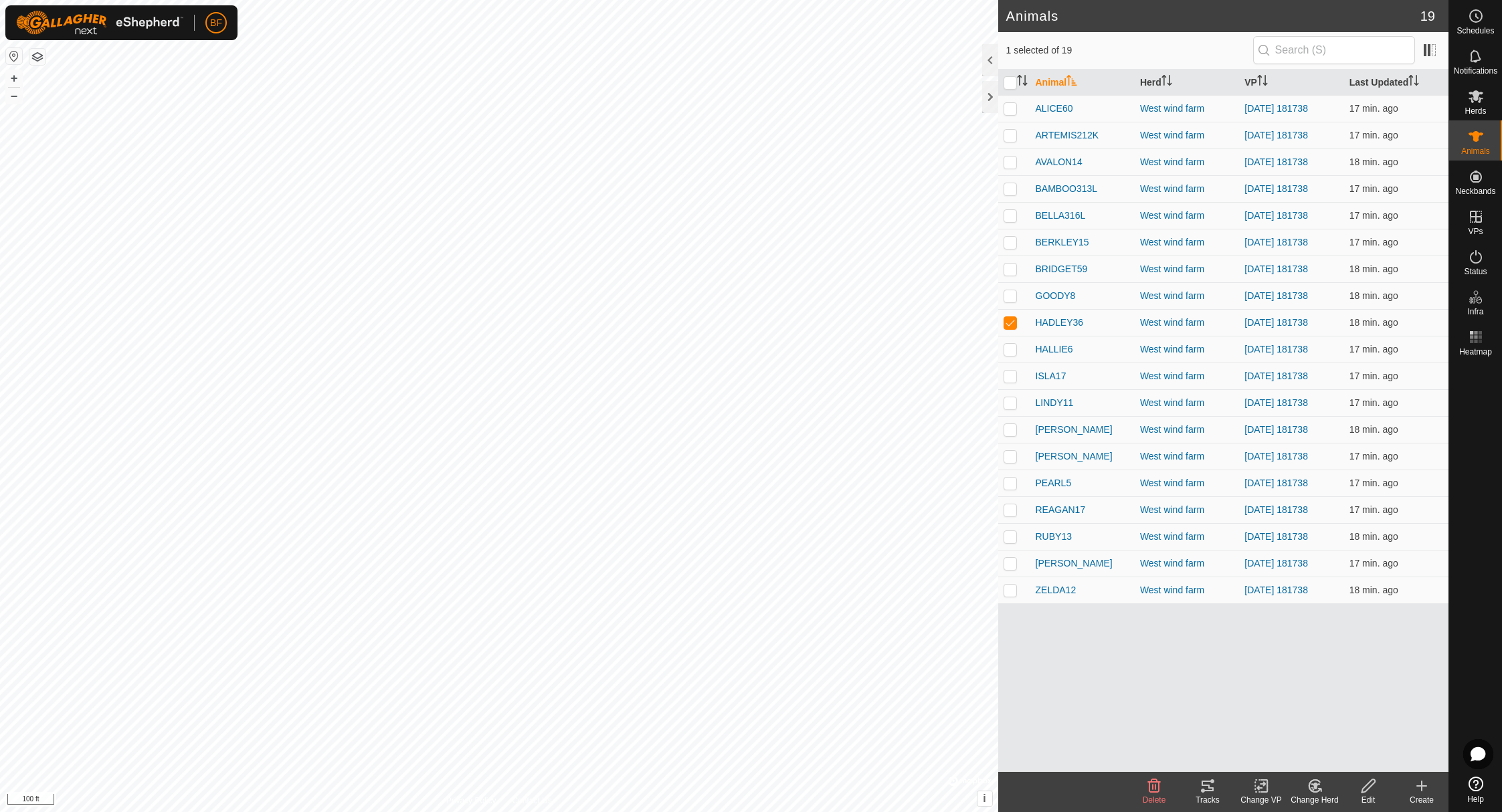
click at [1211, 792] on icon at bounding box center [1207, 786] width 12 height 11
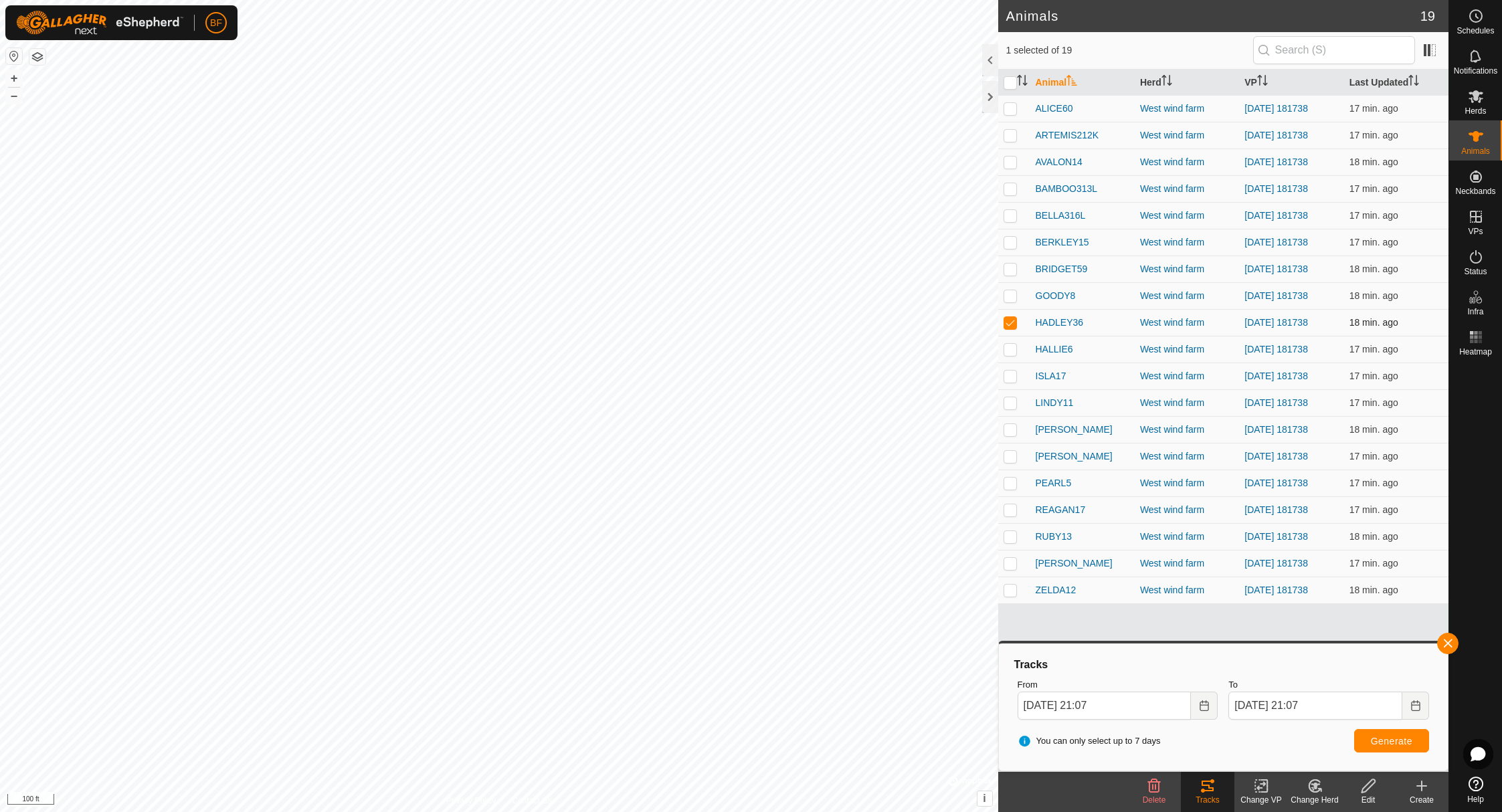
drag, startPoint x: 1015, startPoint y: 323, endPoint x: 1012, endPoint y: 314, distance: 9.5
click at [1014, 322] on p-checkbox at bounding box center [1010, 323] width 13 height 11
checkbox input "false"
drag, startPoint x: 1006, startPoint y: 295, endPoint x: 1104, endPoint y: 385, distance: 133.1
click at [1011, 296] on p-checkbox at bounding box center [1010, 296] width 13 height 11
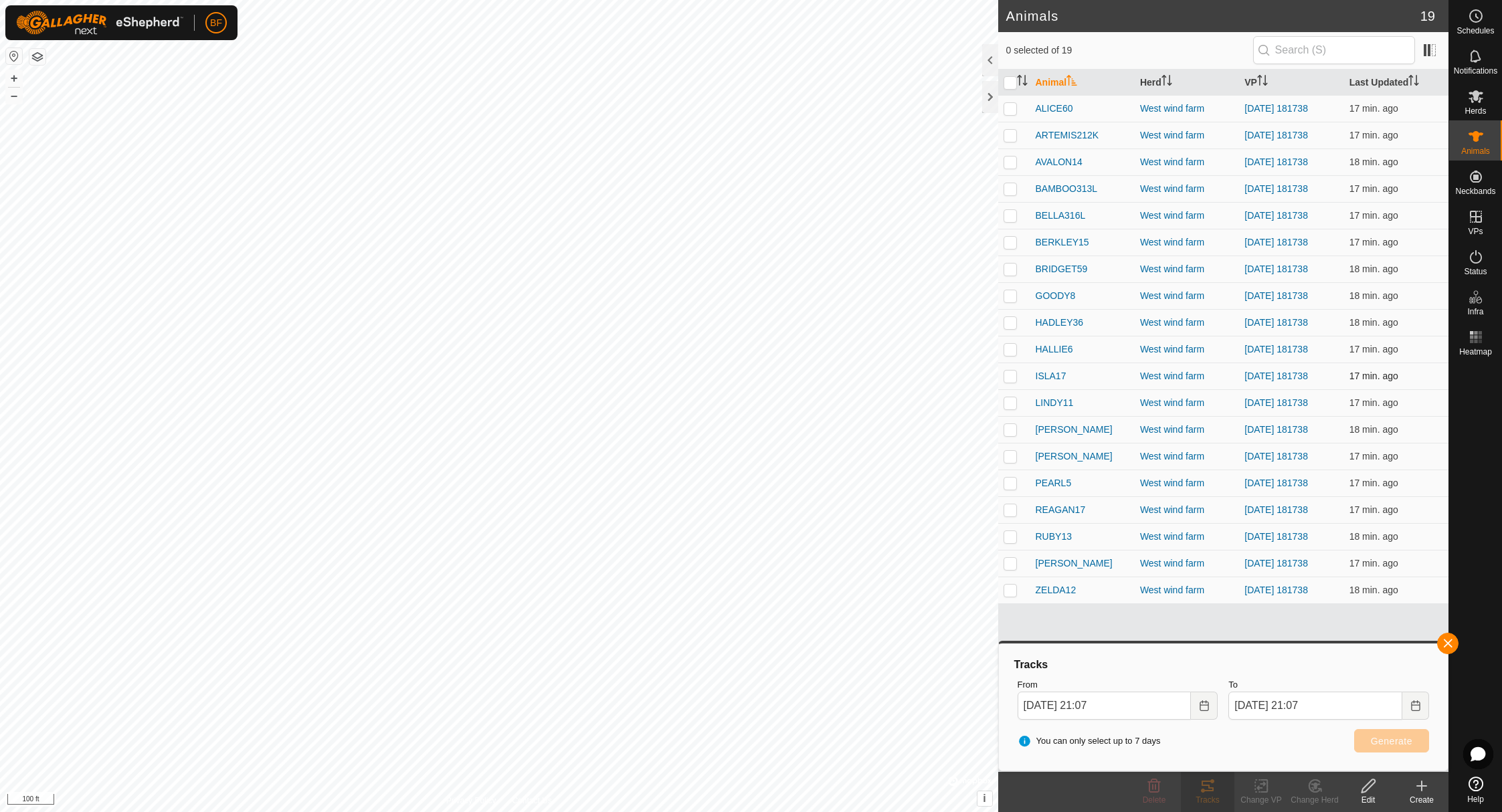
checkbox input "true"
drag, startPoint x: 1456, startPoint y: 643, endPoint x: 1424, endPoint y: 659, distance: 35.8
click at [1454, 644] on button "button" at bounding box center [1447, 643] width 21 height 21
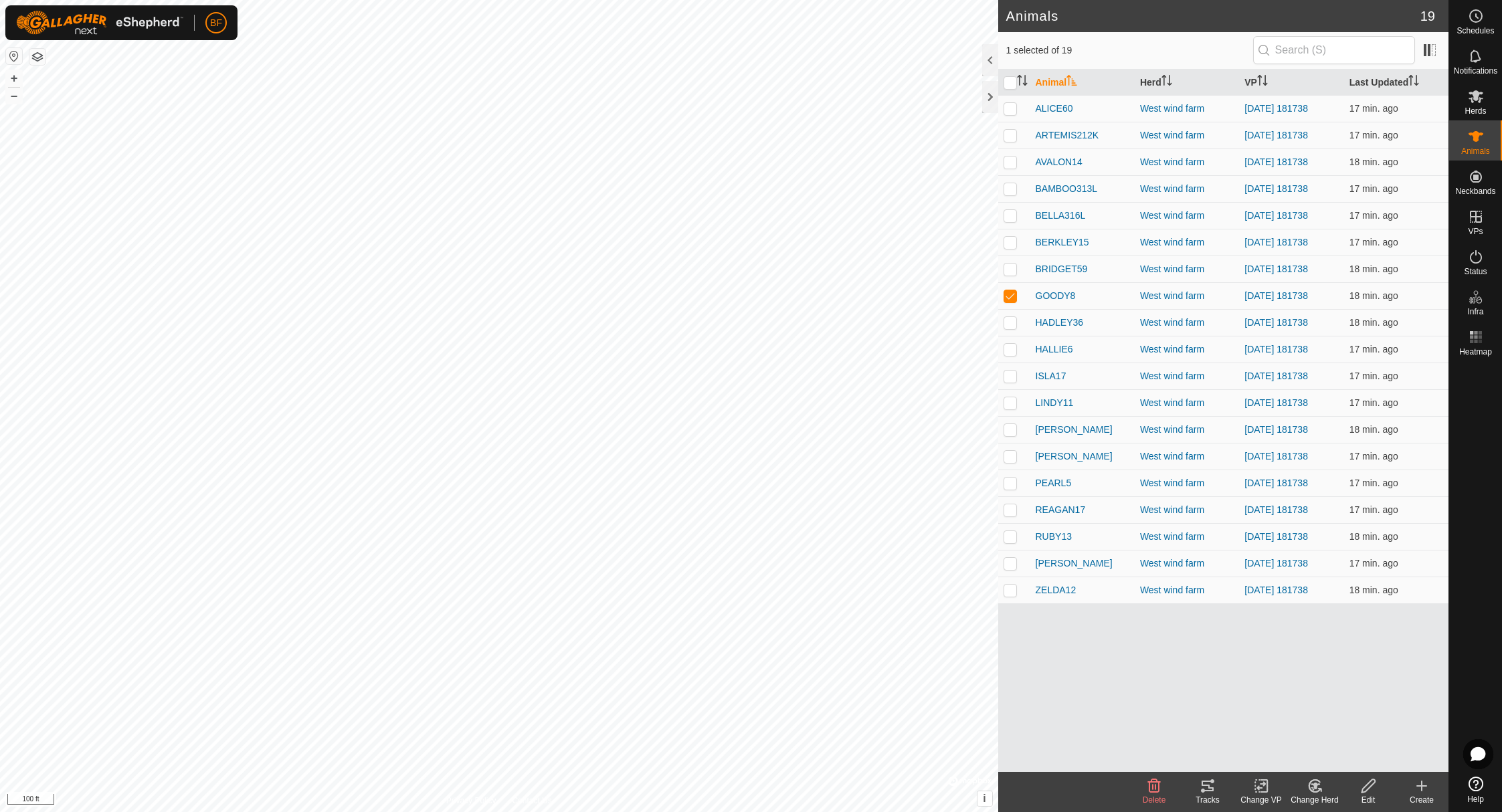
click at [1215, 792] on icon at bounding box center [1207, 786] width 16 height 16
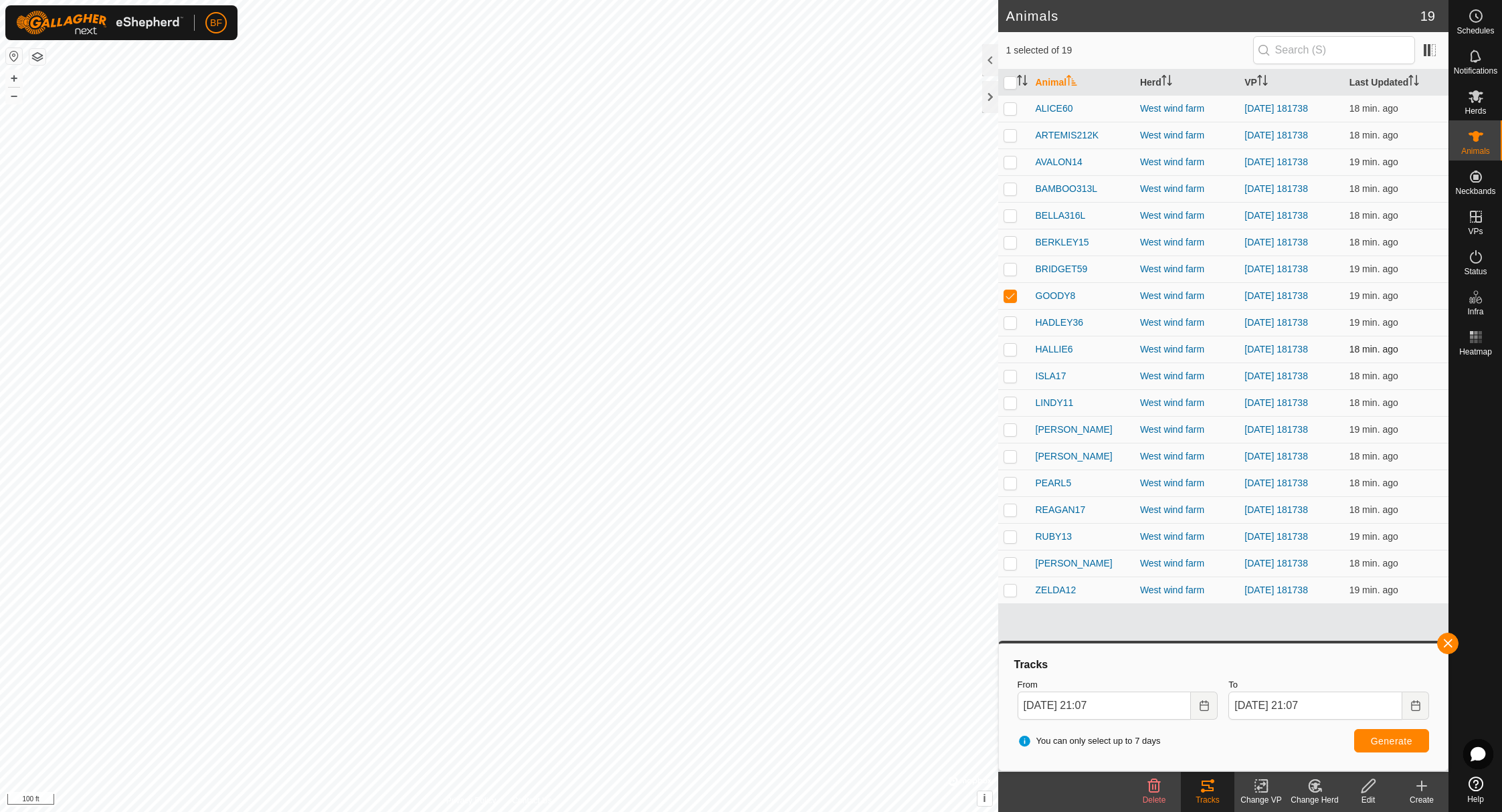
click at [1009, 346] on p-checkbox at bounding box center [1010, 349] width 13 height 11
checkbox input "true"
click at [1009, 295] on p-checkbox at bounding box center [1010, 296] width 13 height 11
checkbox input "false"
click at [1444, 644] on span "button" at bounding box center [1448, 644] width 11 height 11
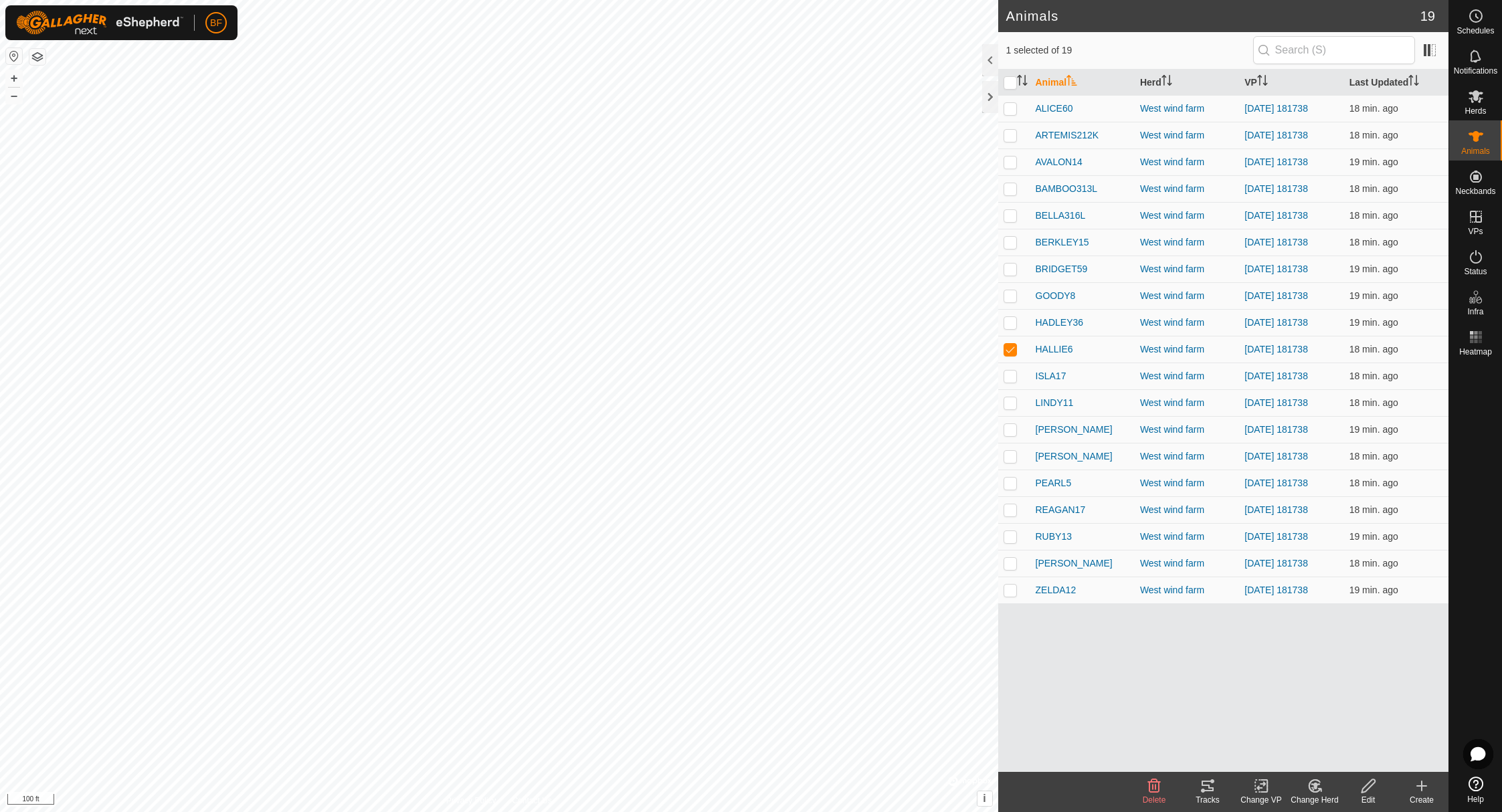
click at [1203, 782] on icon at bounding box center [1207, 786] width 12 height 11
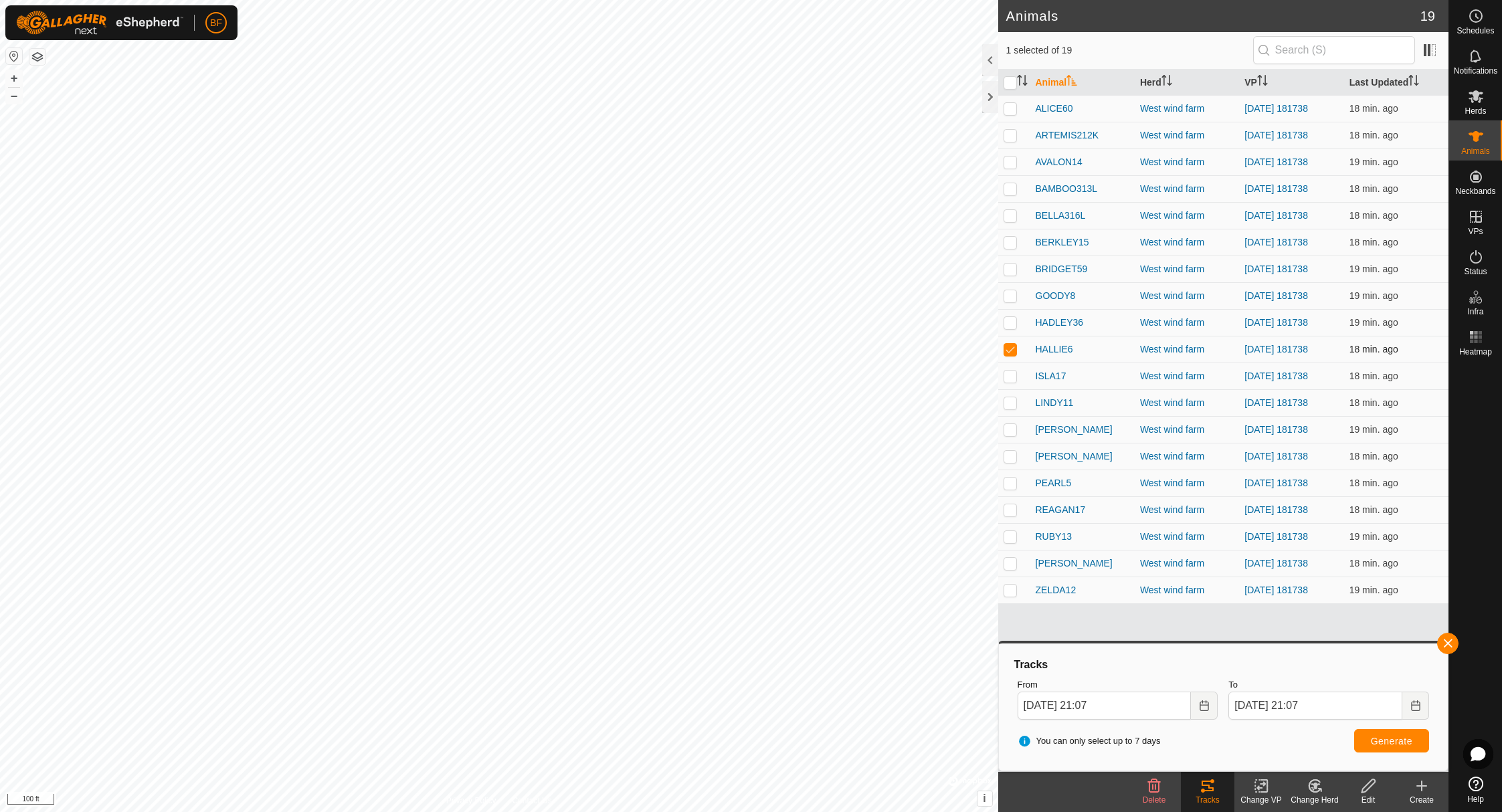
drag, startPoint x: 1013, startPoint y: 343, endPoint x: 1009, endPoint y: 355, distance: 12.6
click at [1013, 344] on p-checkbox at bounding box center [1010, 349] width 13 height 11
checkbox input "false"
drag, startPoint x: 1009, startPoint y: 374, endPoint x: 1048, endPoint y: 404, distance: 49.2
click at [1009, 375] on p-checkbox at bounding box center [1010, 376] width 13 height 11
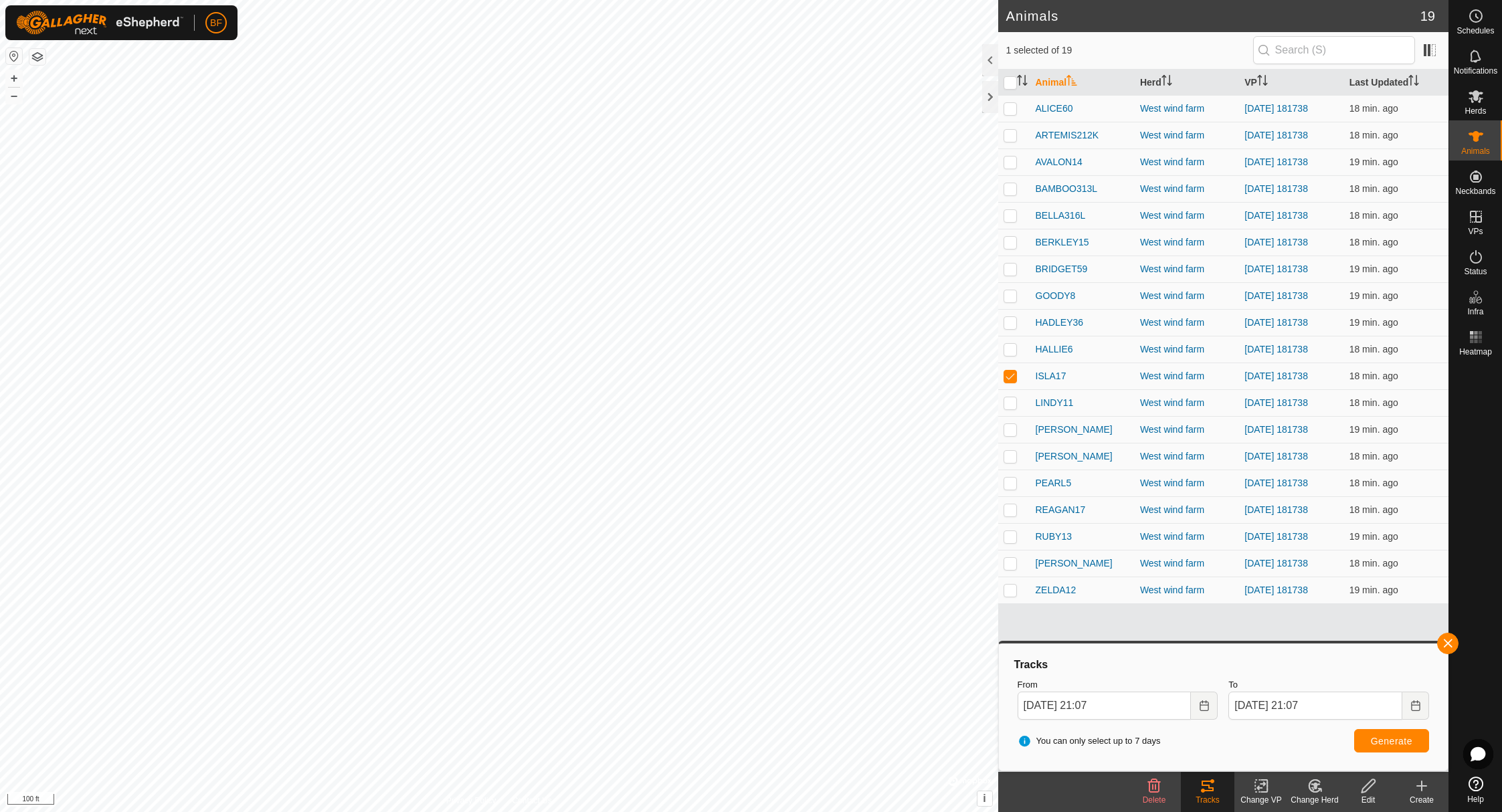
click at [1448, 642] on button "button" at bounding box center [1447, 643] width 21 height 21
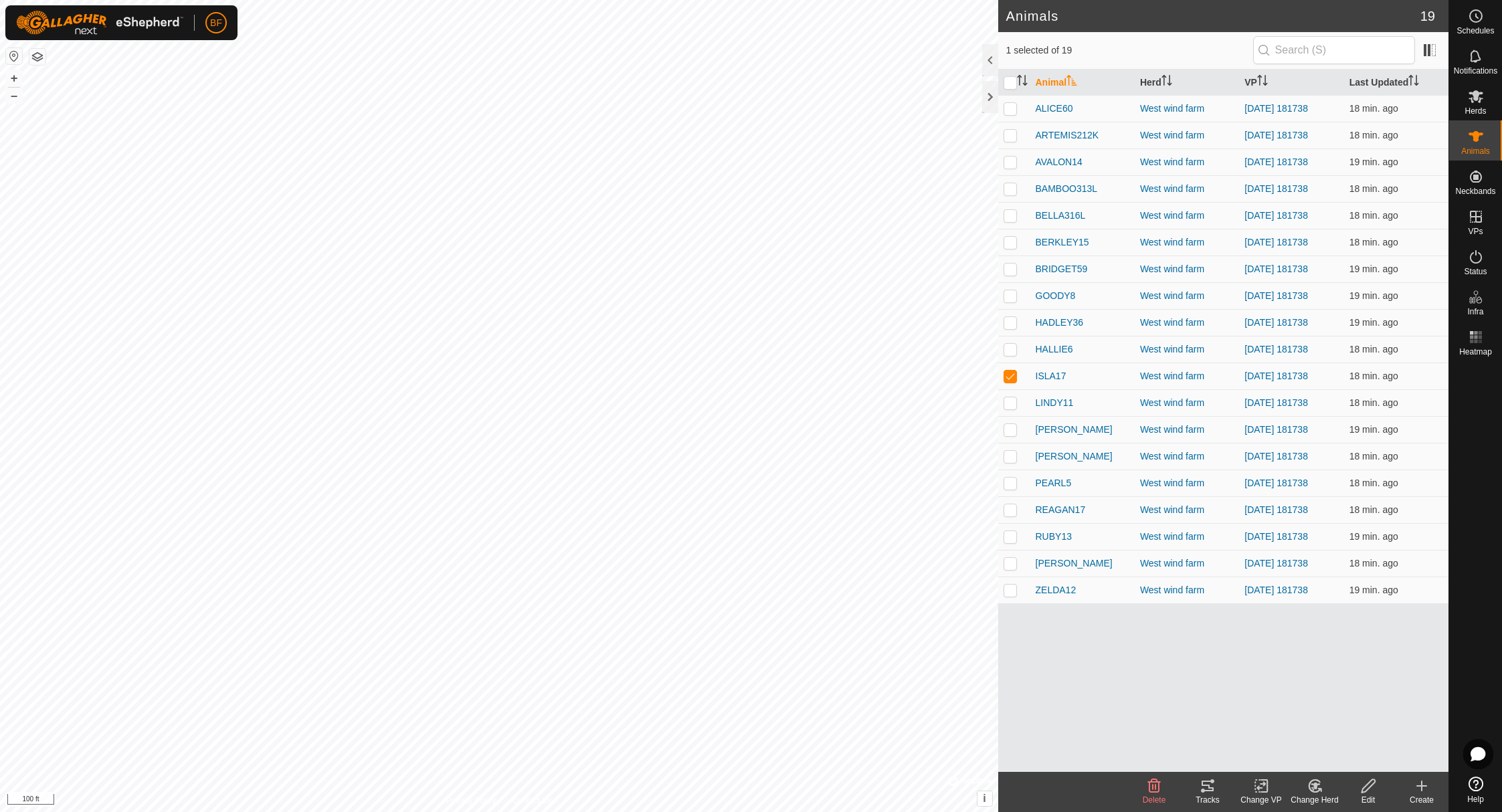
click at [1216, 786] on tracks-svg-icon at bounding box center [1207, 786] width 54 height 16
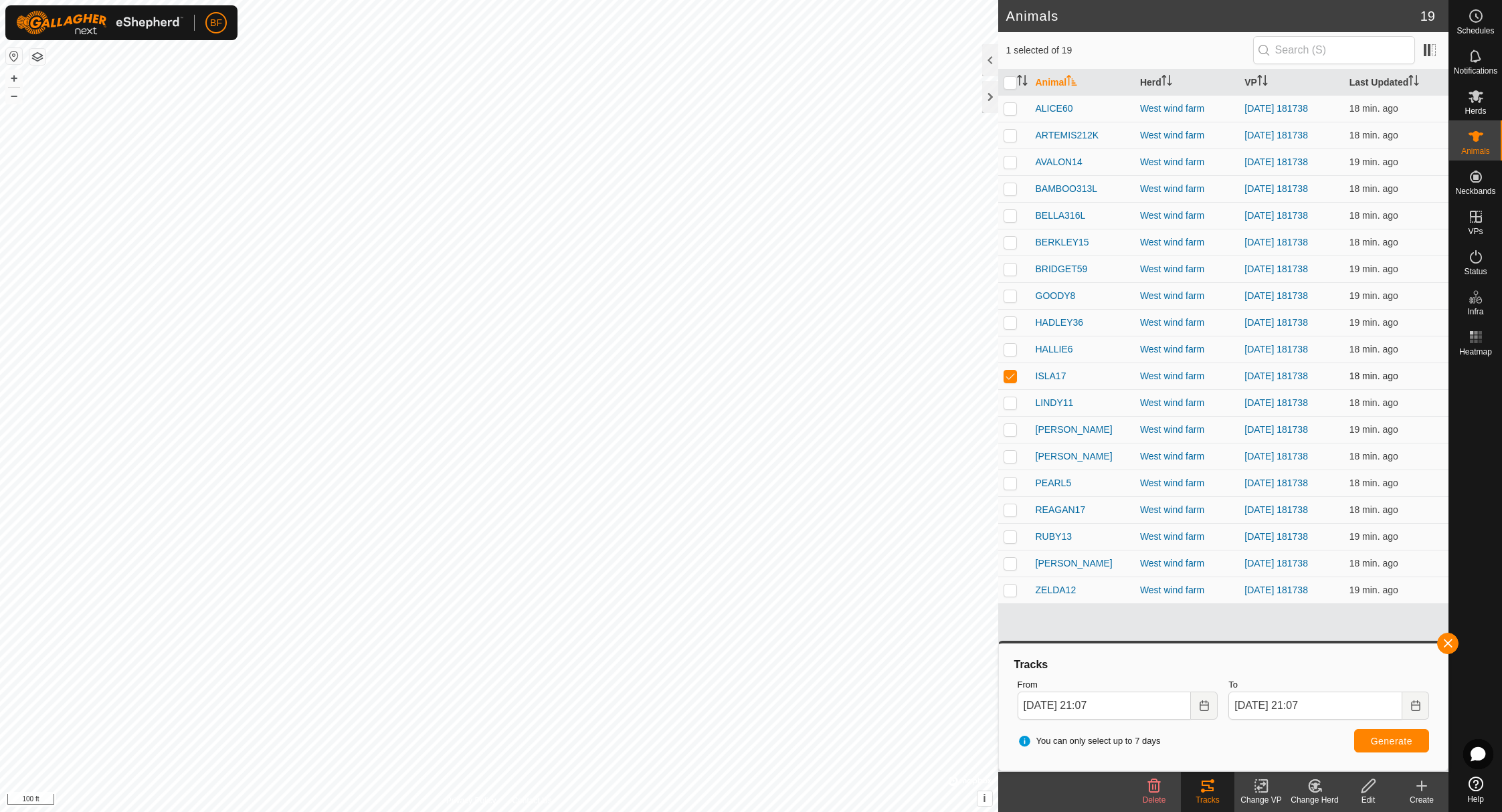
click at [1015, 375] on p-checkbox at bounding box center [1010, 376] width 13 height 11
checkbox input "false"
drag, startPoint x: 1012, startPoint y: 404, endPoint x: 1111, endPoint y: 428, distance: 101.9
click at [1016, 404] on p-checkbox at bounding box center [1010, 403] width 13 height 11
click at [1452, 640] on button "button" at bounding box center [1447, 643] width 21 height 21
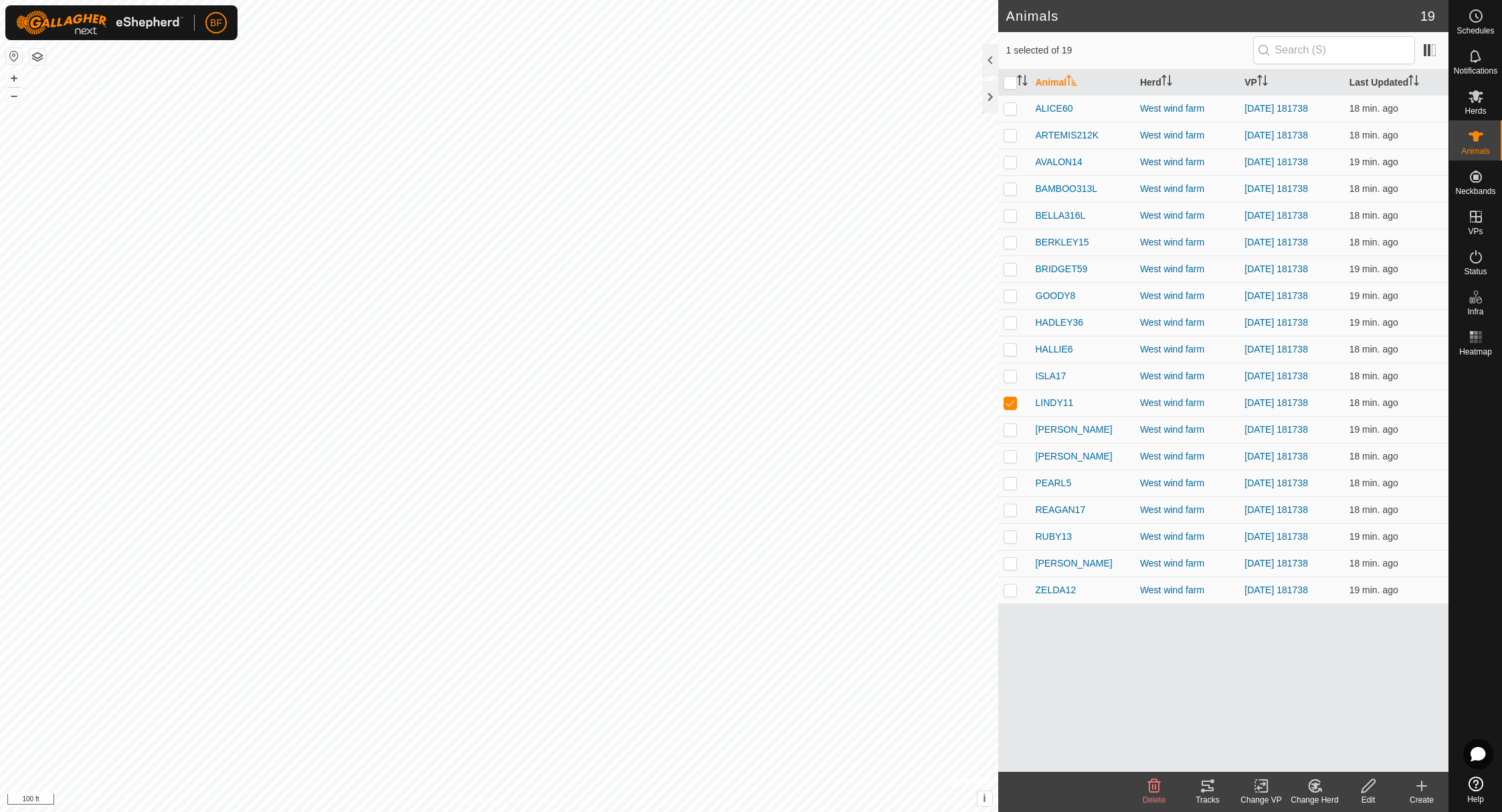
click at [1213, 790] on icon at bounding box center [1207, 786] width 12 height 11
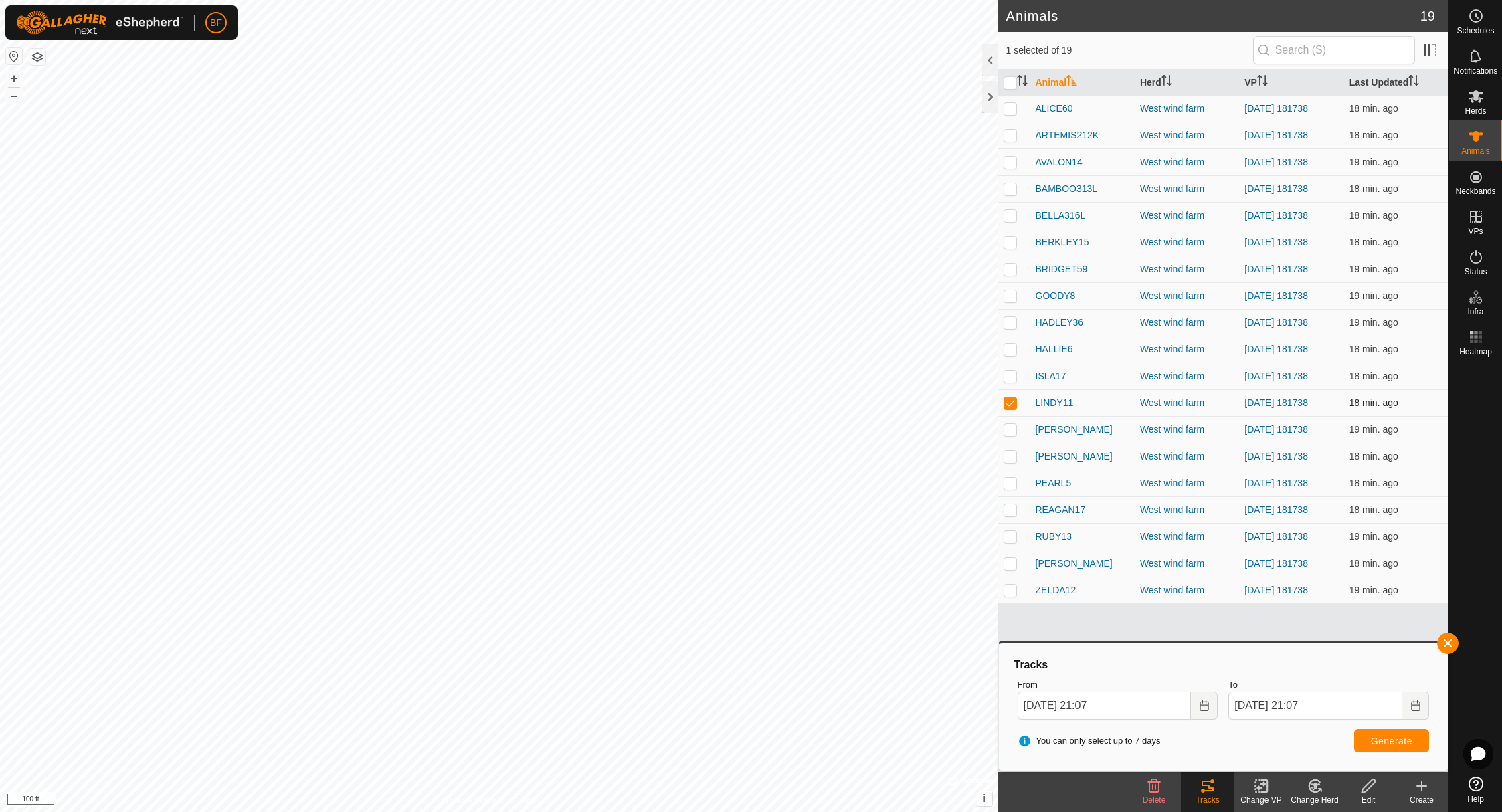
click at [1013, 400] on p-checkbox at bounding box center [1010, 403] width 13 height 11
checkbox input "false"
drag, startPoint x: 1010, startPoint y: 428, endPoint x: 1030, endPoint y: 436, distance: 21.5
click at [1013, 429] on p-checkbox at bounding box center [1010, 429] width 13 height 11
drag, startPoint x: 1448, startPoint y: 637, endPoint x: 1409, endPoint y: 671, distance: 51.7
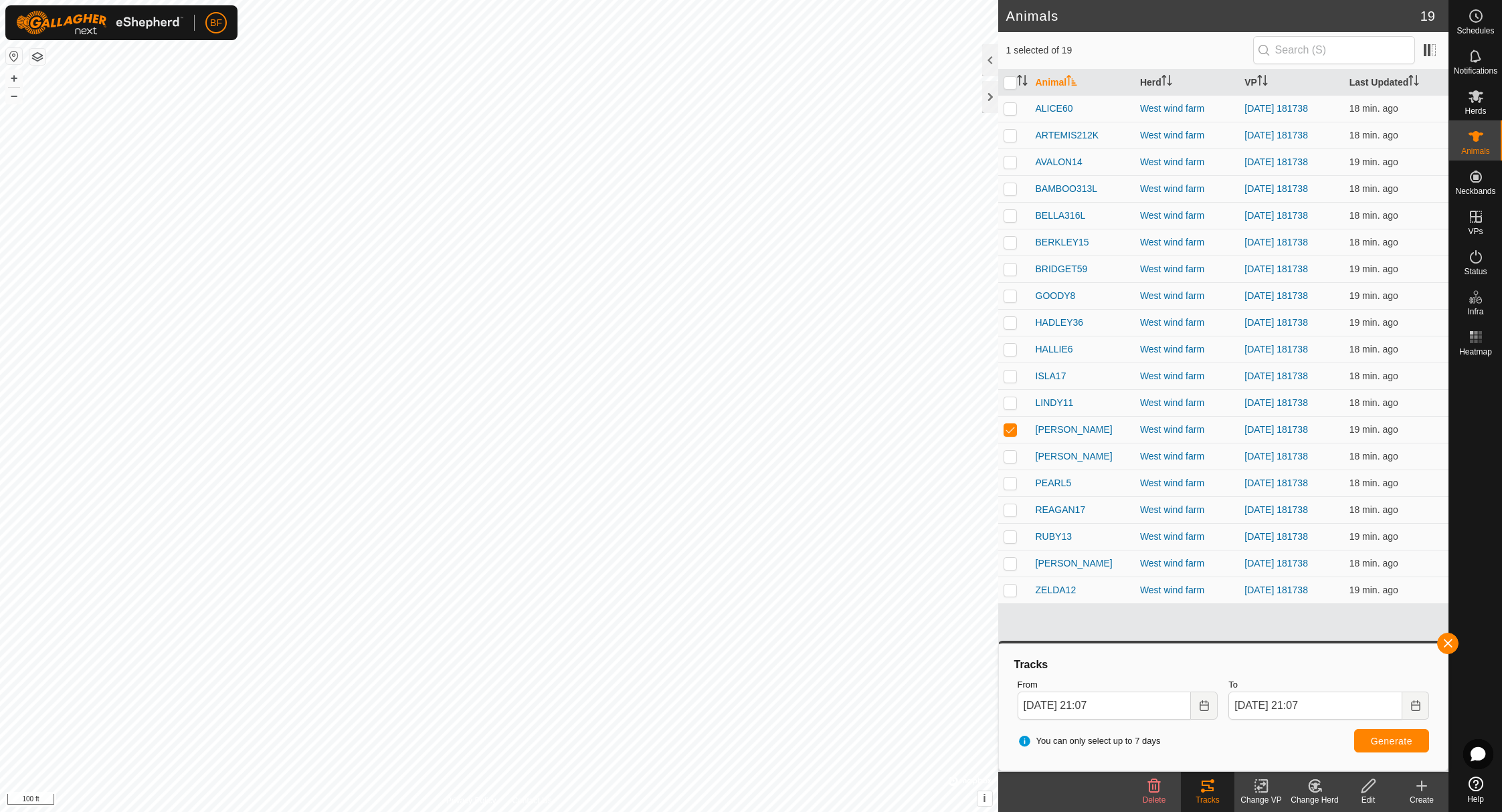
click at [1447, 637] on button "button" at bounding box center [1447, 643] width 21 height 21
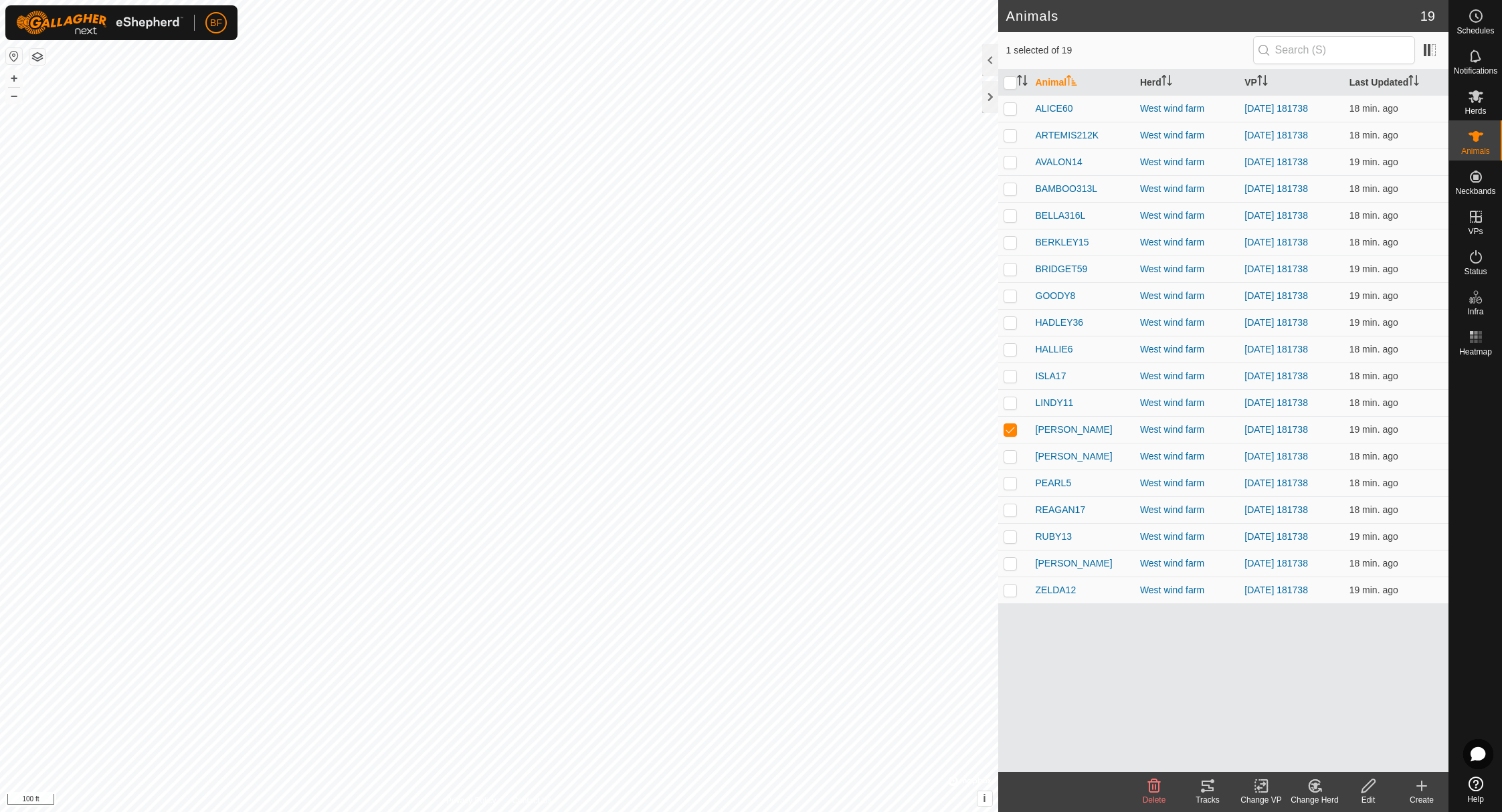
click at [1209, 789] on icon at bounding box center [1207, 786] width 16 height 16
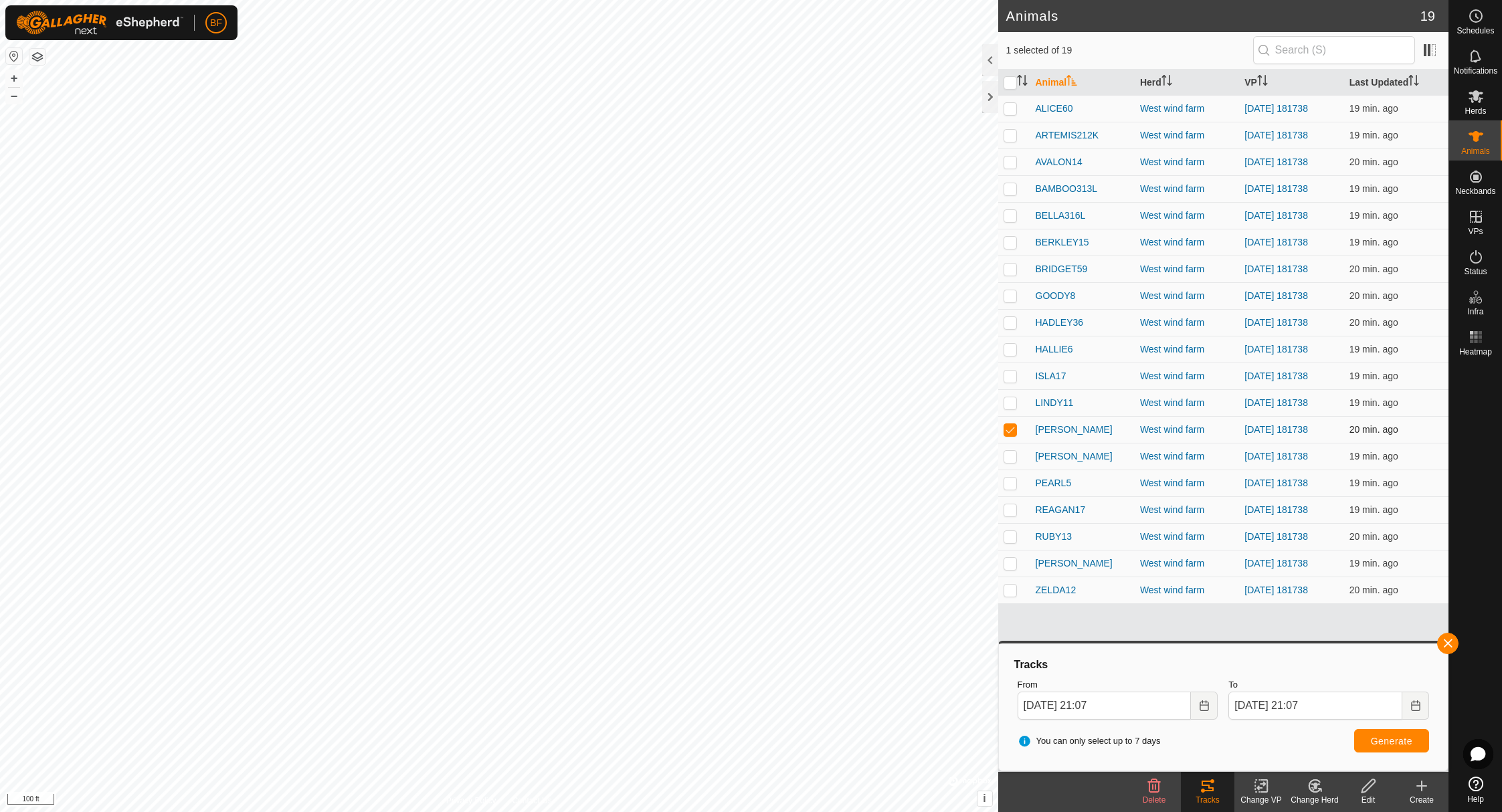
click at [1014, 428] on p-checkbox at bounding box center [1010, 429] width 13 height 11
checkbox input "false"
click at [1014, 454] on p-checkbox at bounding box center [1010, 457] width 13 height 11
click at [1451, 640] on button "button" at bounding box center [1447, 643] width 21 height 21
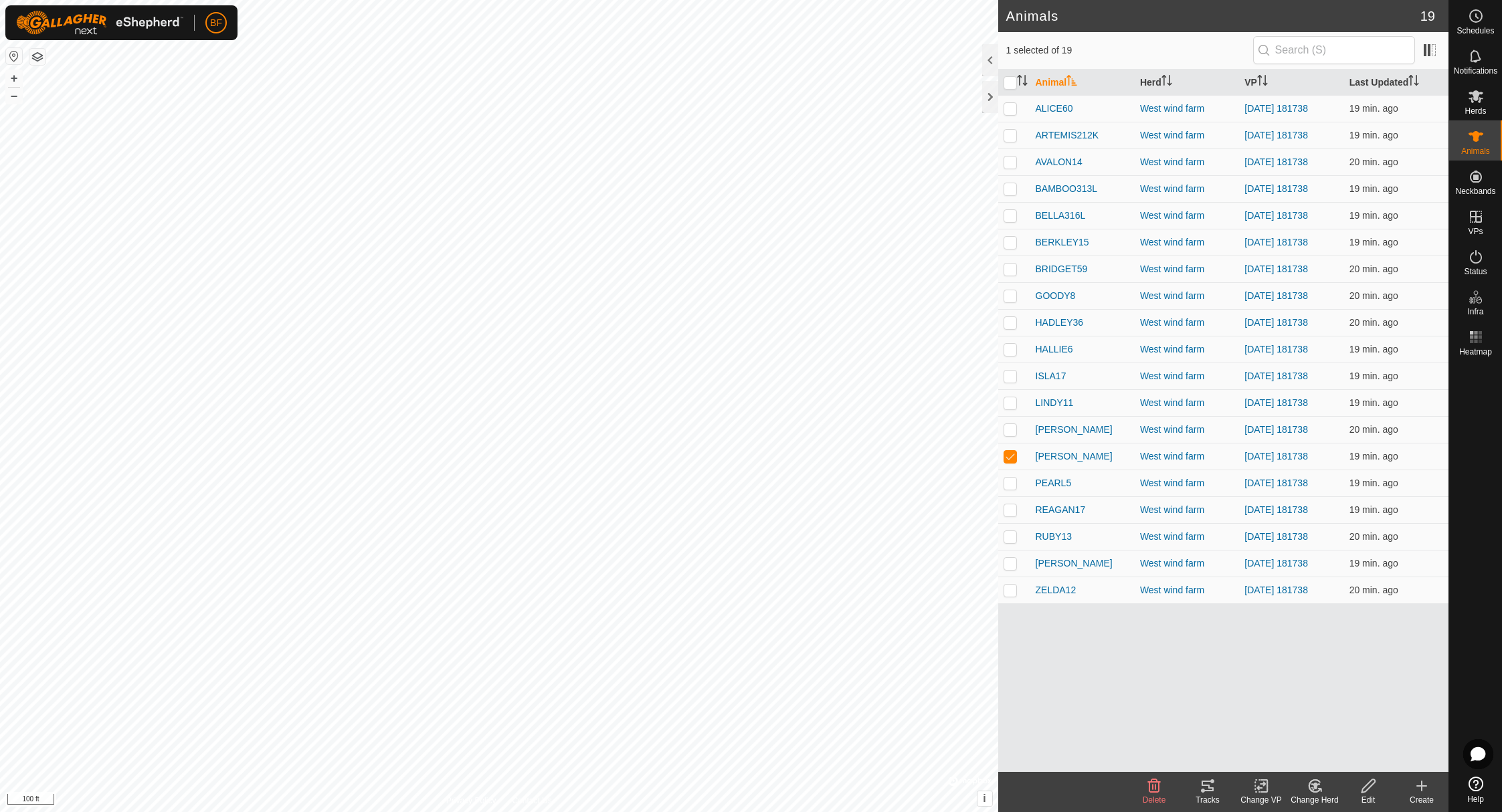
click at [1214, 789] on icon at bounding box center [1207, 786] width 12 height 11
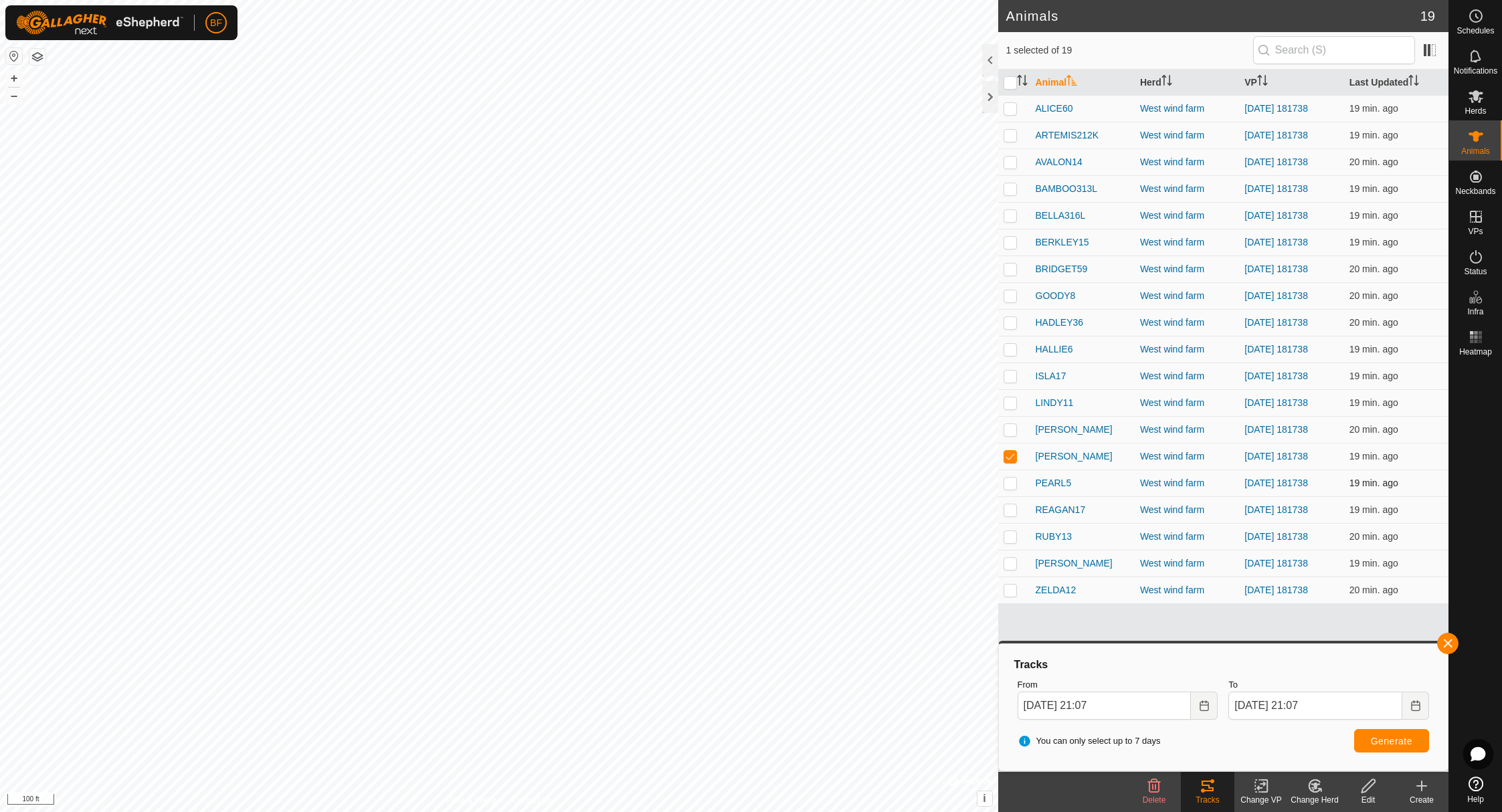
drag, startPoint x: 1009, startPoint y: 456, endPoint x: 1013, endPoint y: 470, distance: 14.6
click at [1009, 456] on p-checkbox at bounding box center [1010, 457] width 13 height 11
checkbox input "false"
drag, startPoint x: 1013, startPoint y: 484, endPoint x: 1184, endPoint y: 531, distance: 177.3
click at [1013, 484] on p-checkbox at bounding box center [1010, 483] width 13 height 11
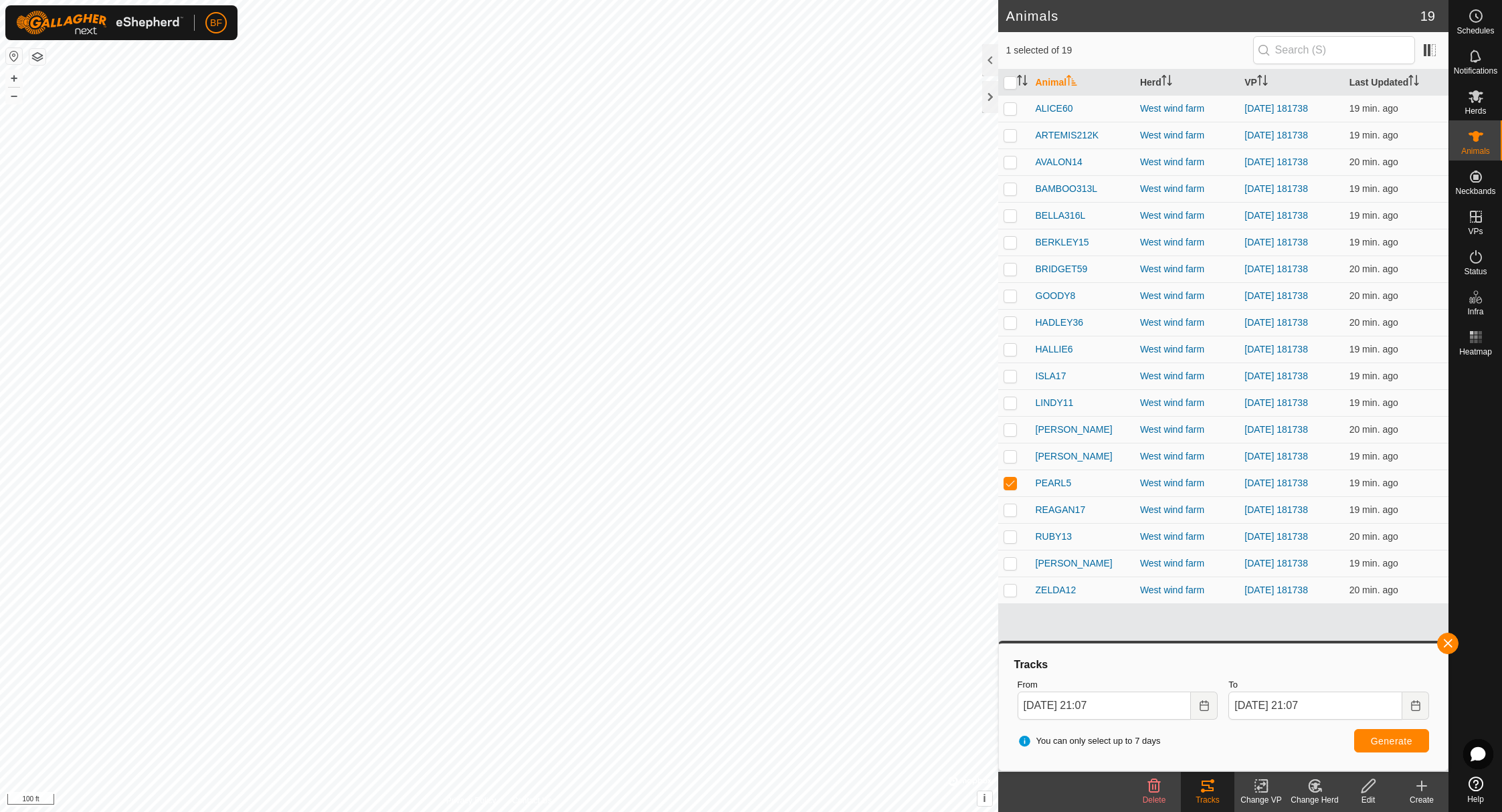
click at [1443, 641] on button "button" at bounding box center [1447, 643] width 21 height 21
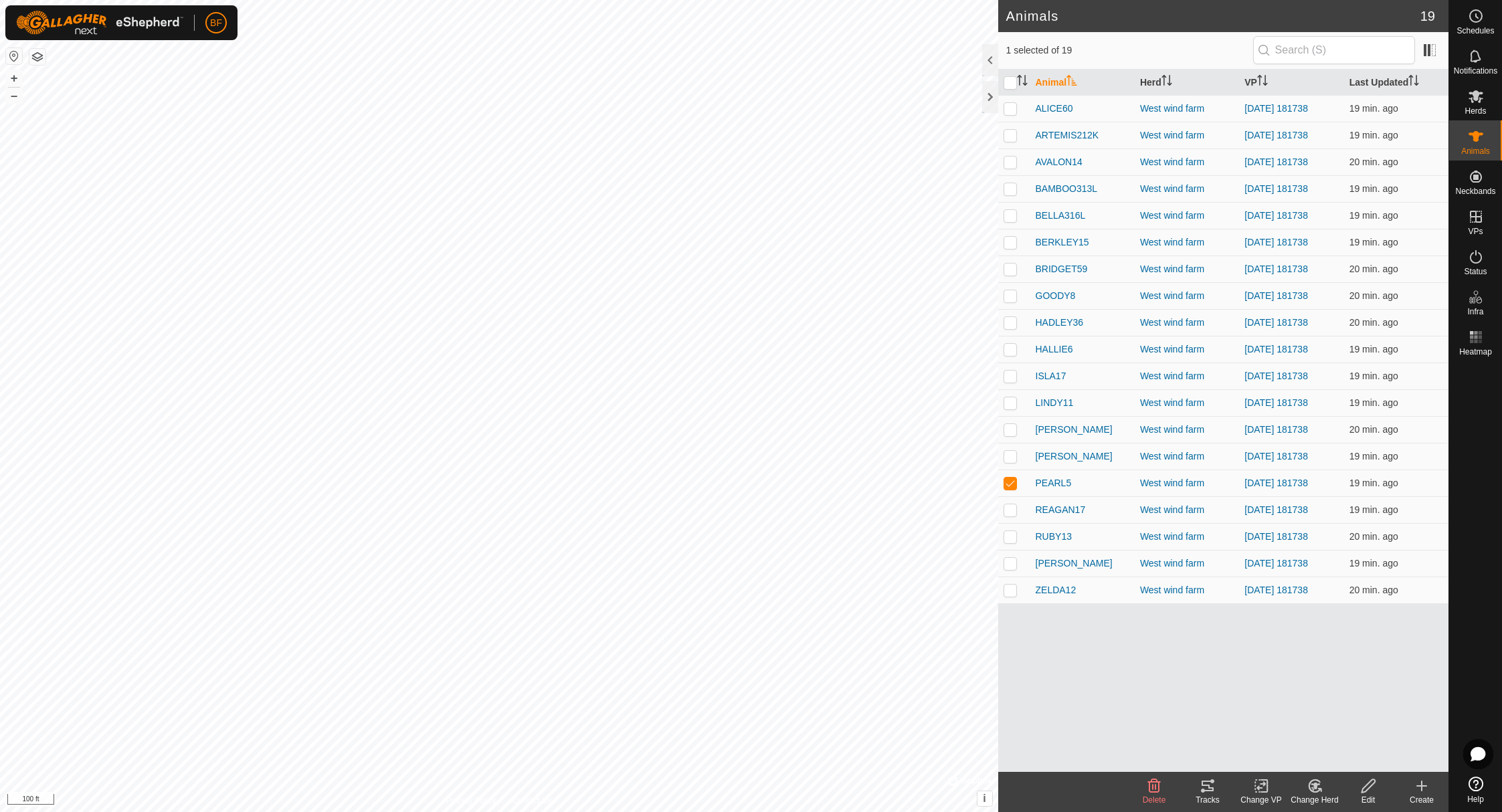
click at [1212, 792] on icon at bounding box center [1207, 786] width 16 height 16
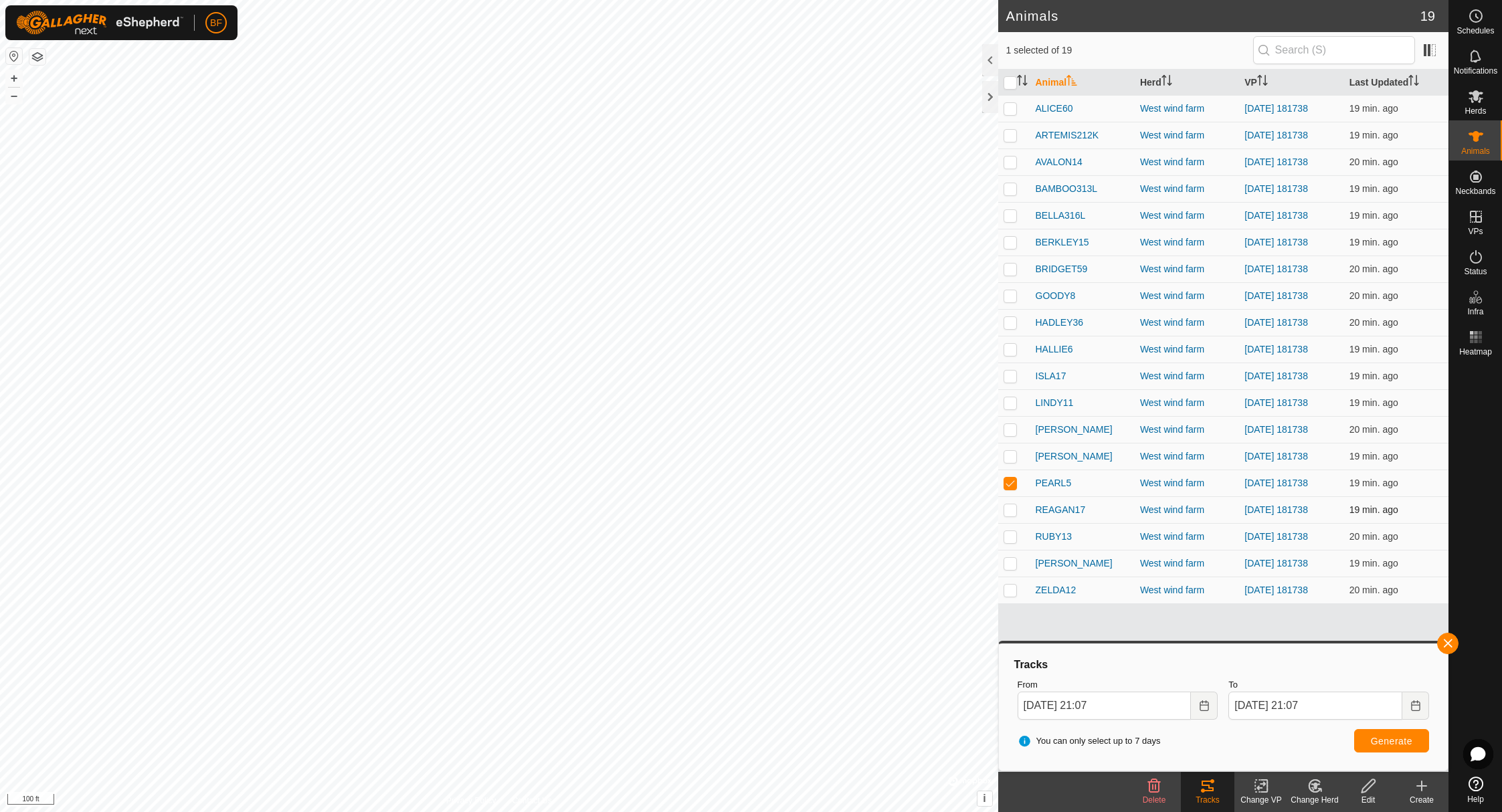
drag, startPoint x: 1013, startPoint y: 482, endPoint x: 1011, endPoint y: 500, distance: 18.1
click at [1013, 483] on p-checkbox at bounding box center [1010, 483] width 13 height 11
checkbox input "false"
drag, startPoint x: 1010, startPoint y: 507, endPoint x: 1040, endPoint y: 575, distance: 74.3
click at [1011, 508] on p-checkbox at bounding box center [1010, 510] width 13 height 11
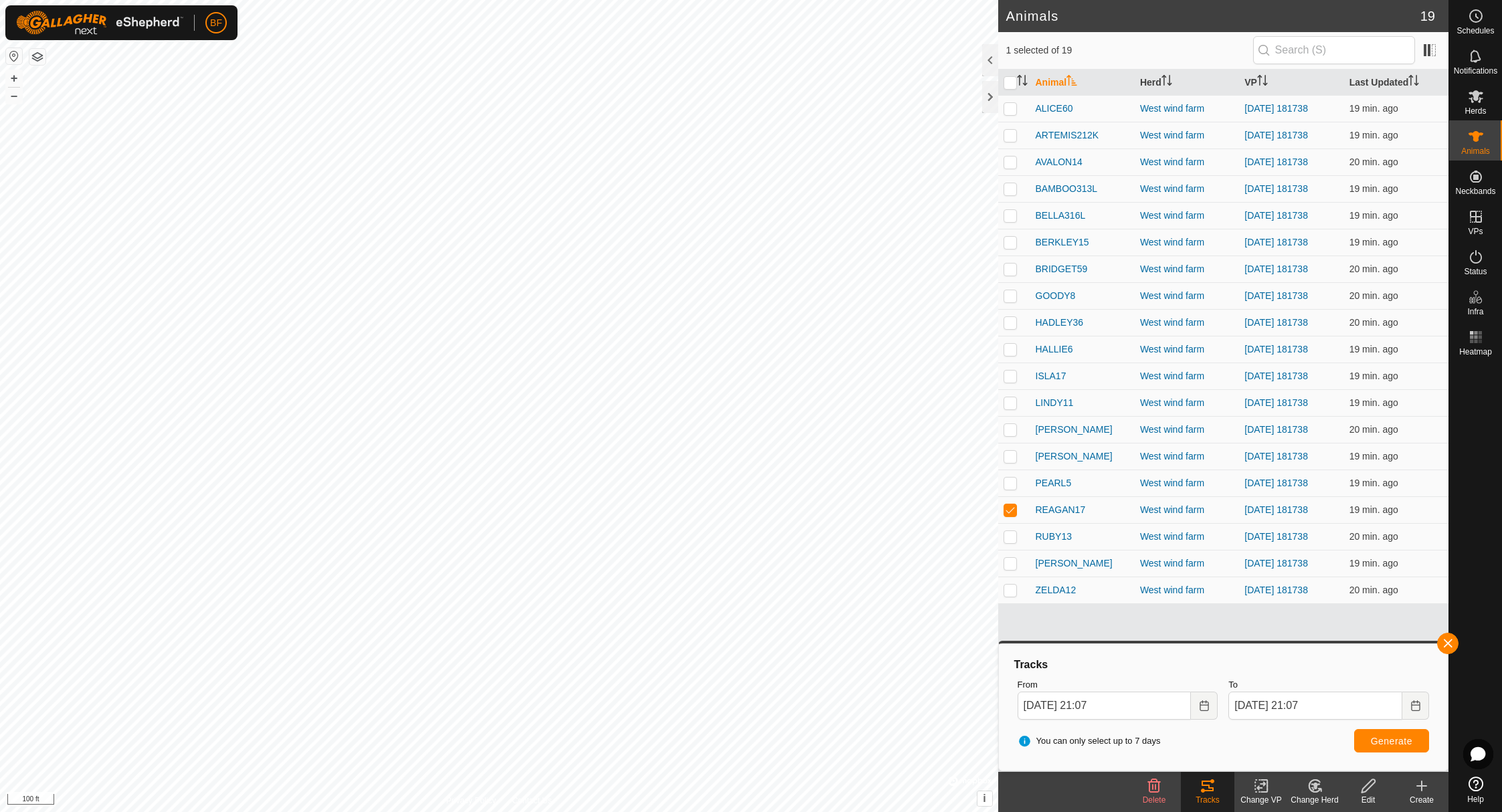
drag, startPoint x: 1197, startPoint y: 789, endPoint x: 1254, endPoint y: 762, distance: 63.1
click at [1209, 785] on tracks-svg-icon at bounding box center [1207, 786] width 54 height 16
click at [1454, 641] on button "button" at bounding box center [1447, 643] width 21 height 21
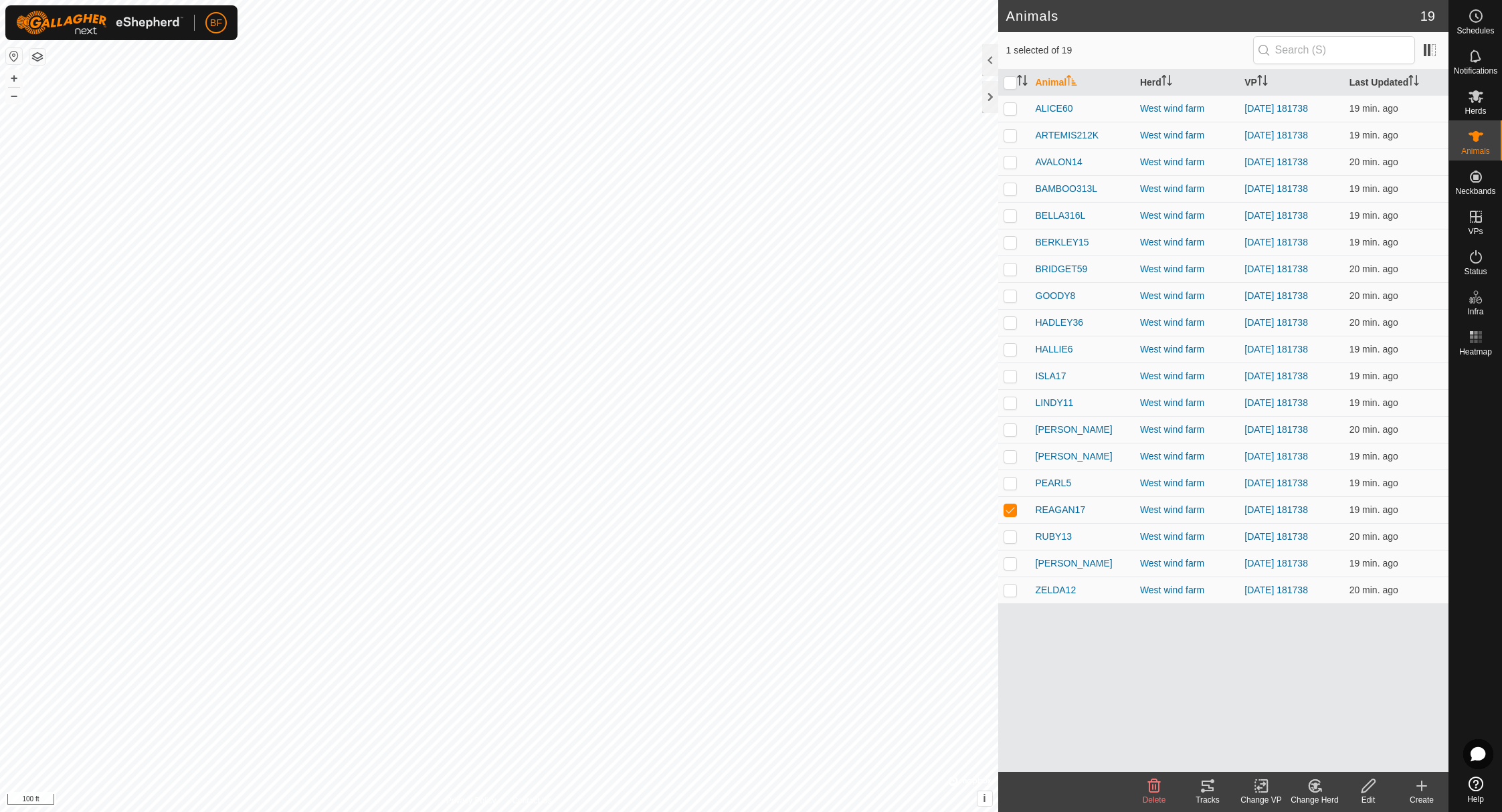
click at [1209, 792] on icon at bounding box center [1207, 786] width 16 height 16
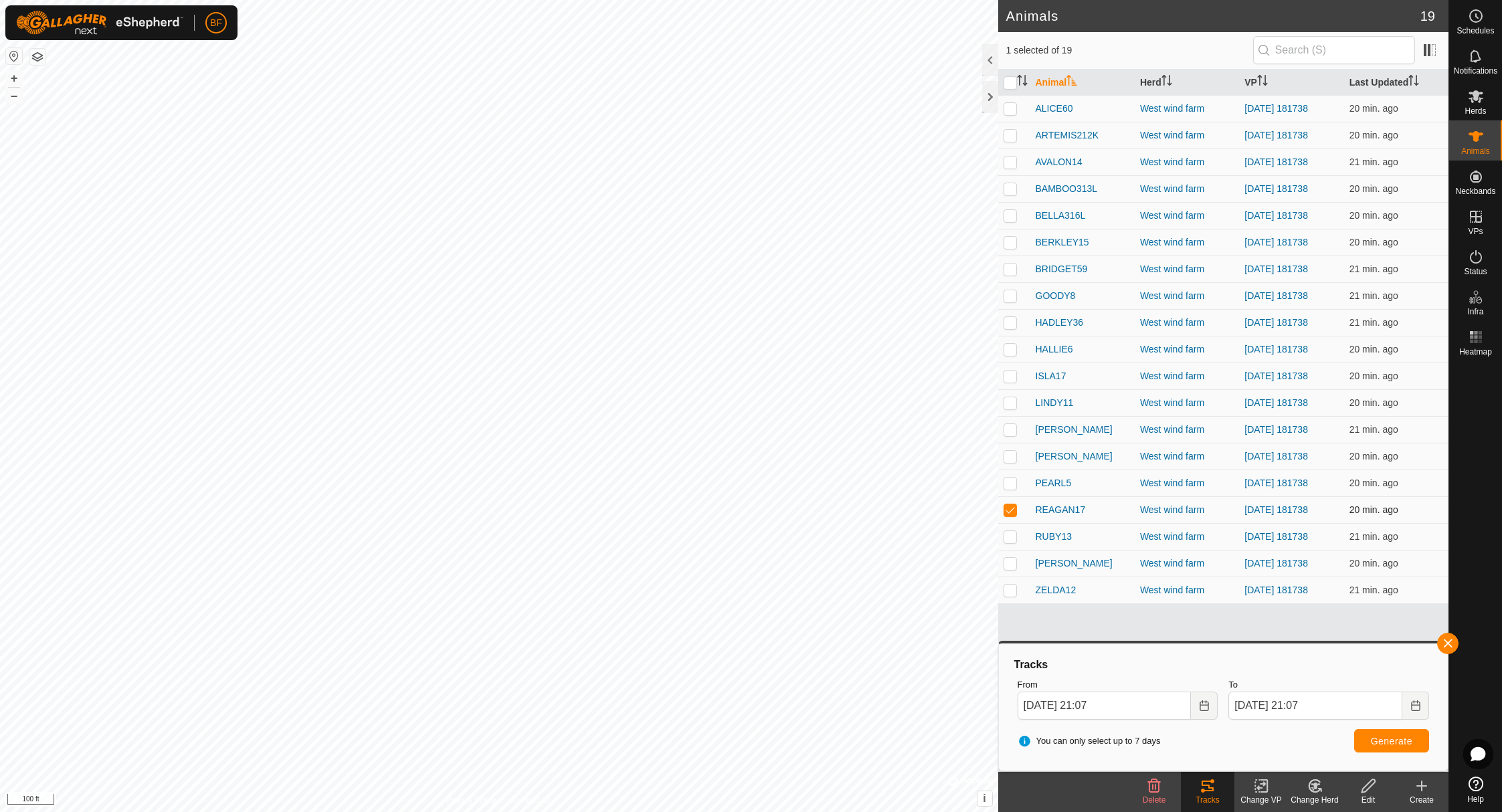
drag, startPoint x: 1009, startPoint y: 508, endPoint x: 1009, endPoint y: 523, distance: 15.0
click at [1009, 509] on p-checkbox at bounding box center [1010, 510] width 13 height 11
checkbox input "false"
drag, startPoint x: 1009, startPoint y: 537, endPoint x: 1094, endPoint y: 550, distance: 86.0
click at [1013, 537] on p-checkbox at bounding box center [1010, 537] width 13 height 11
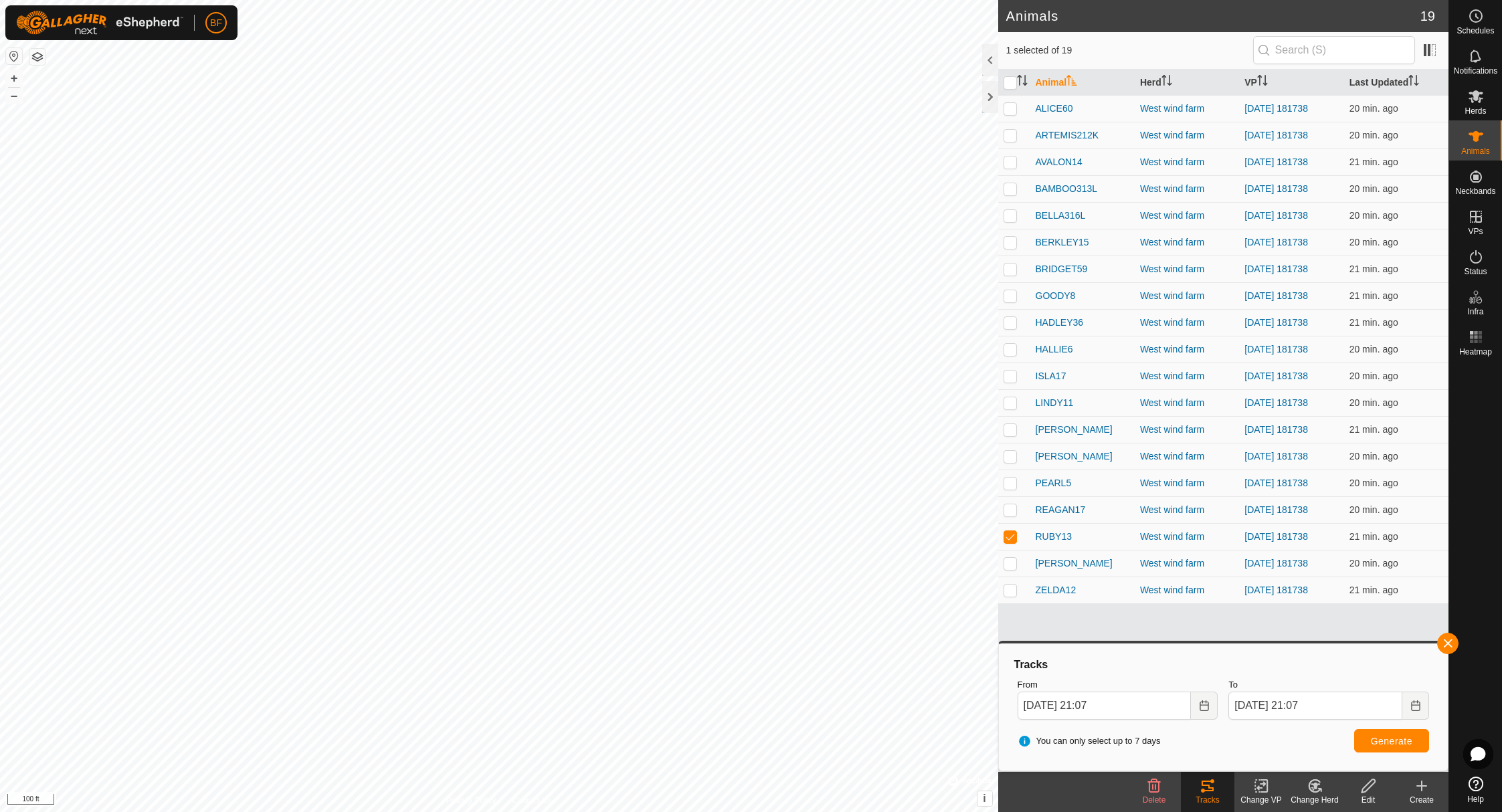
drag, startPoint x: 1442, startPoint y: 641, endPoint x: 1413, endPoint y: 660, distance: 34.7
click at [1441, 642] on button "button" at bounding box center [1447, 643] width 21 height 21
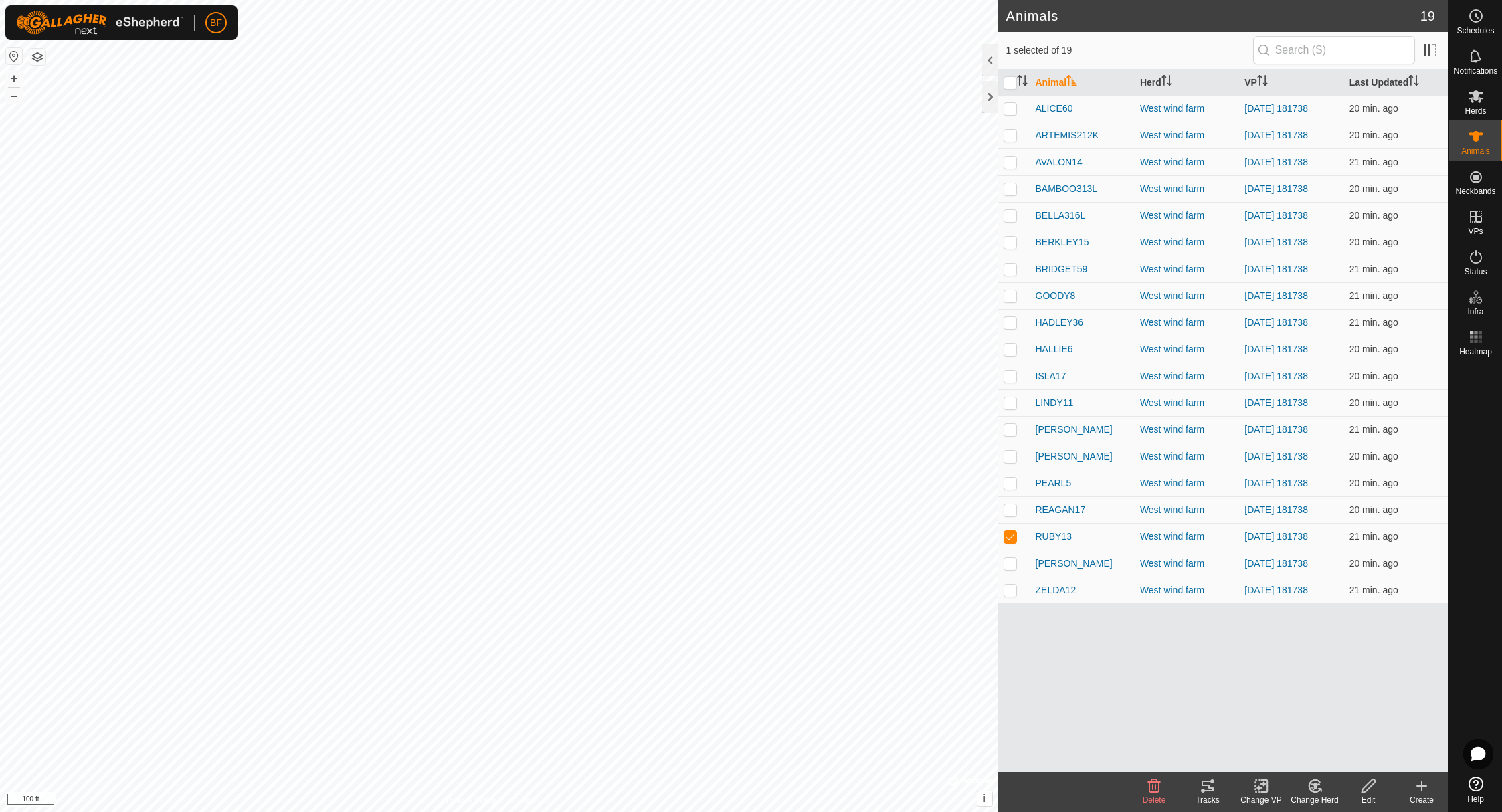
click at [1207, 789] on icon at bounding box center [1207, 786] width 16 height 16
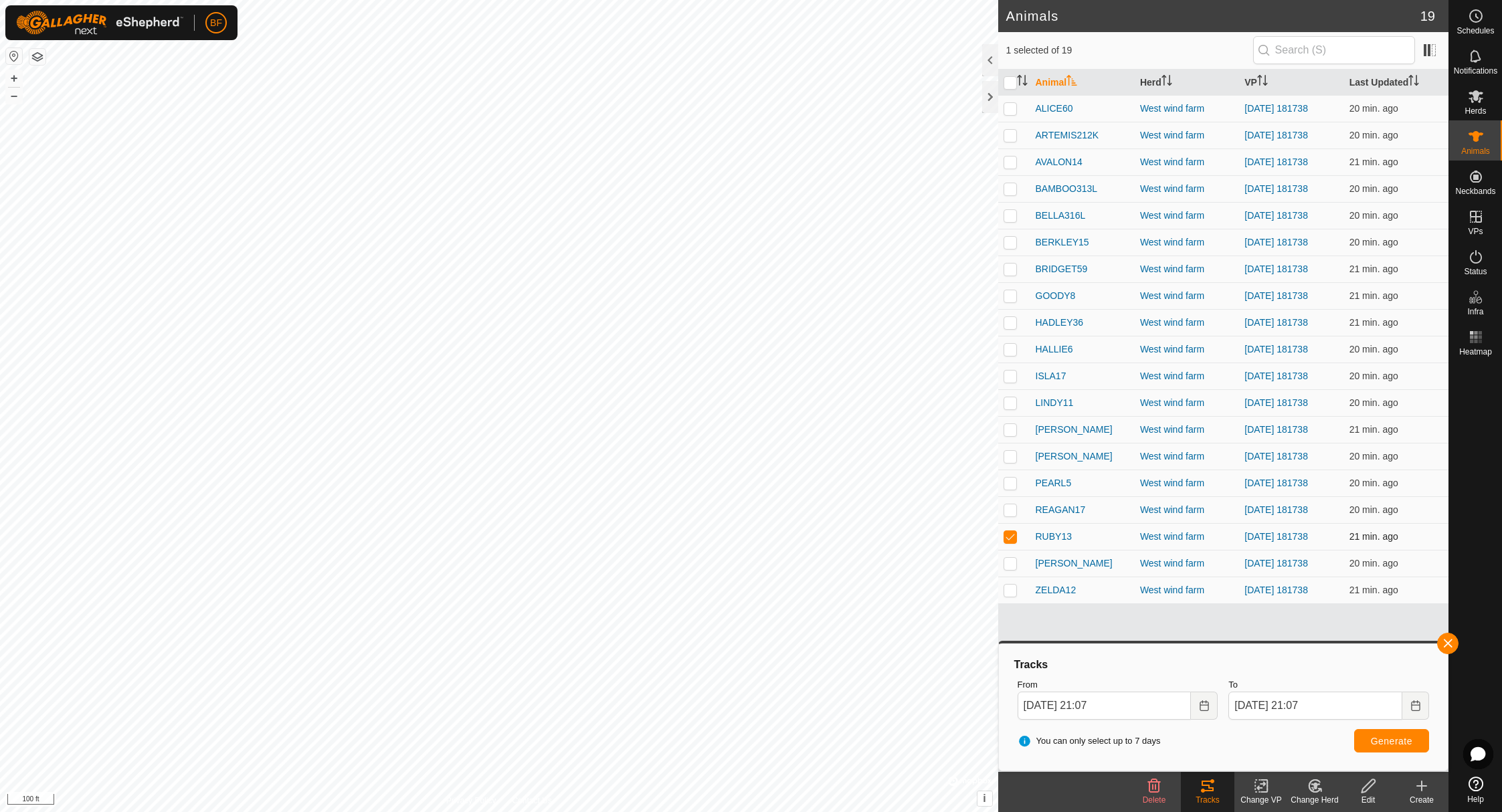
click at [1009, 536] on p-checkbox at bounding box center [1010, 537] width 13 height 11
checkbox input "false"
drag, startPoint x: 1010, startPoint y: 560, endPoint x: 1154, endPoint y: 583, distance: 145.8
click at [1023, 560] on td at bounding box center [1014, 563] width 32 height 26
drag, startPoint x: 1451, startPoint y: 641, endPoint x: 1404, endPoint y: 662, distance: 51.5
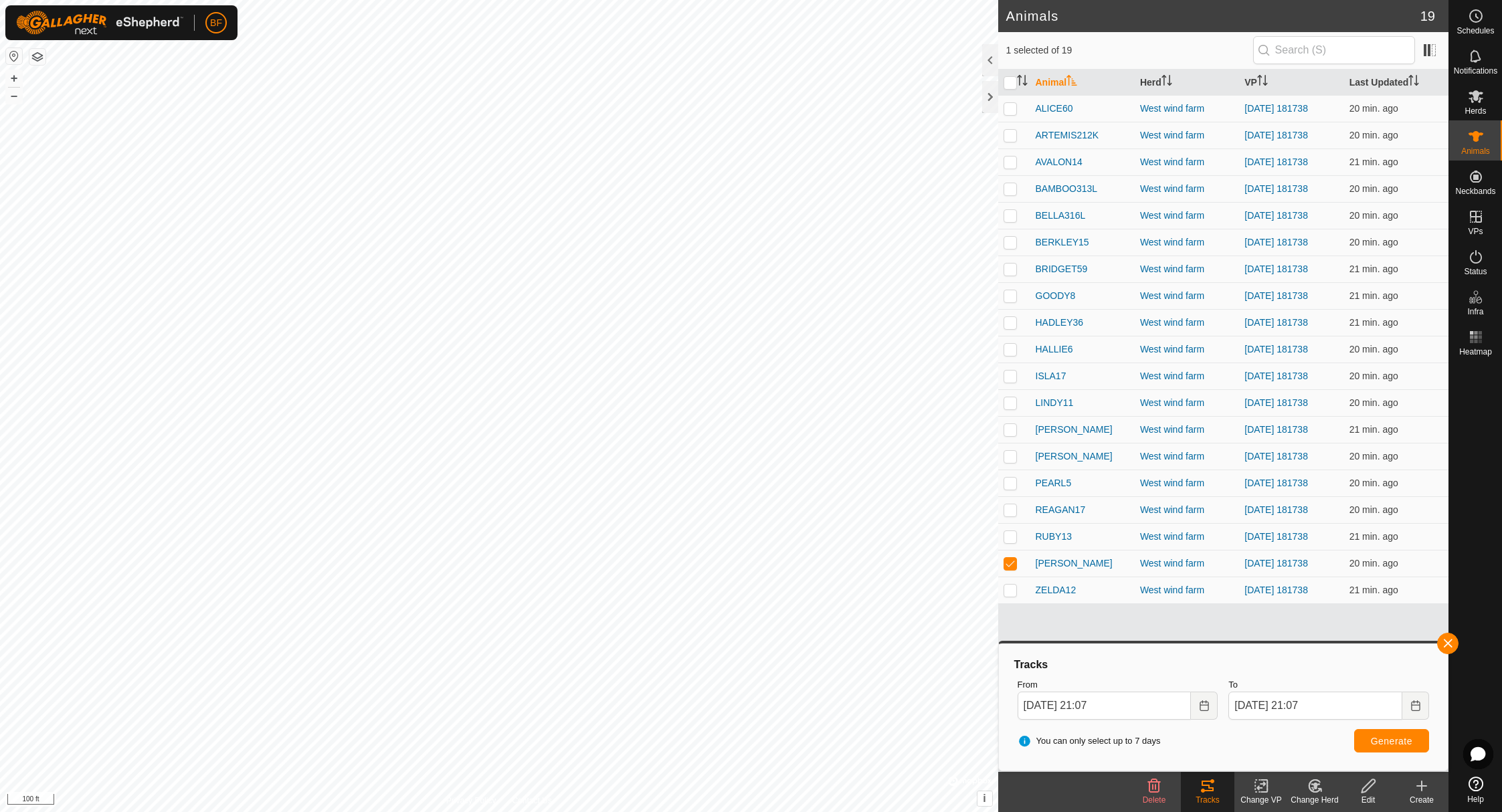
click at [1451, 643] on button "button" at bounding box center [1447, 643] width 21 height 21
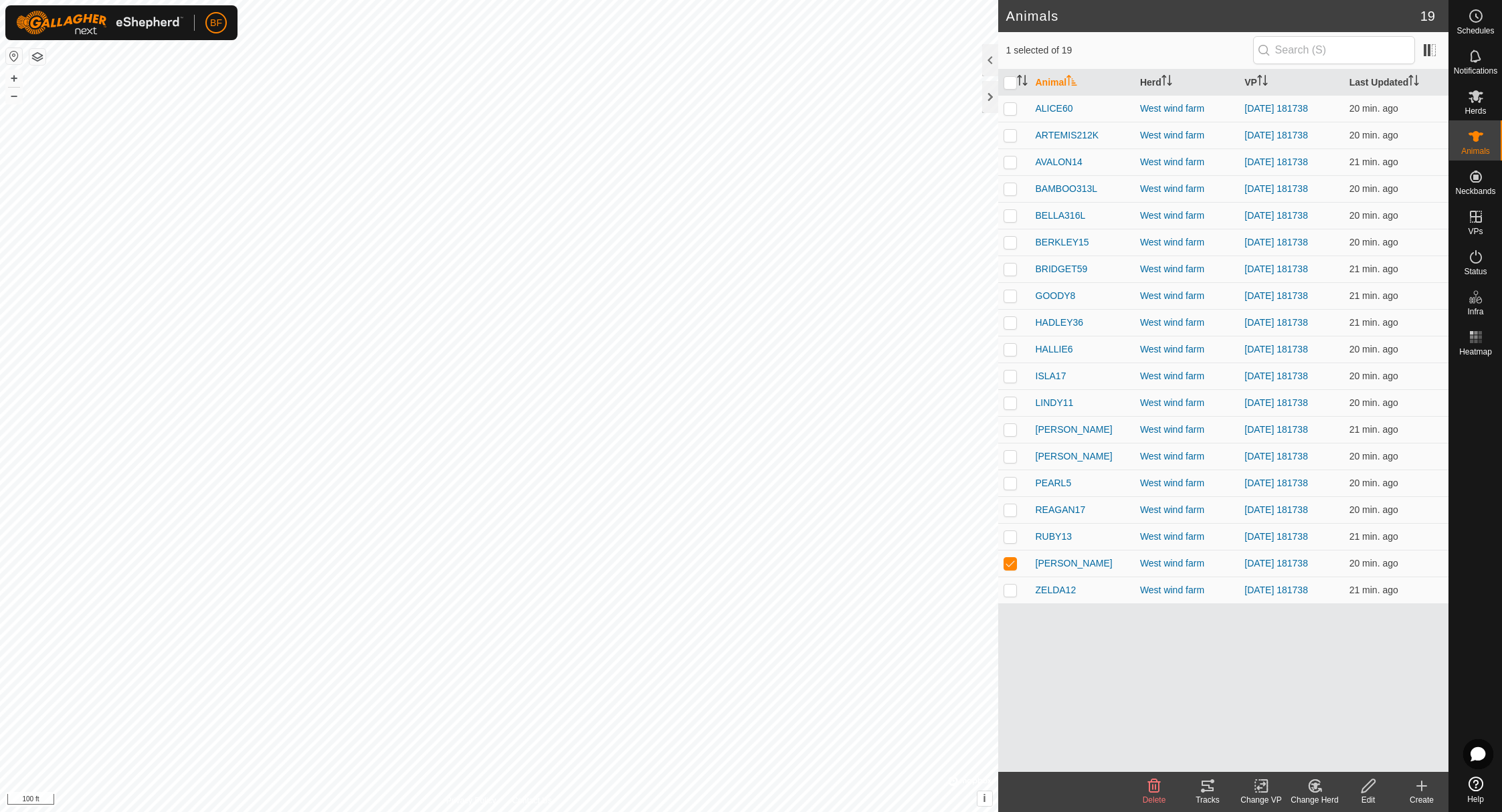
click at [1210, 792] on icon at bounding box center [1207, 786] width 16 height 16
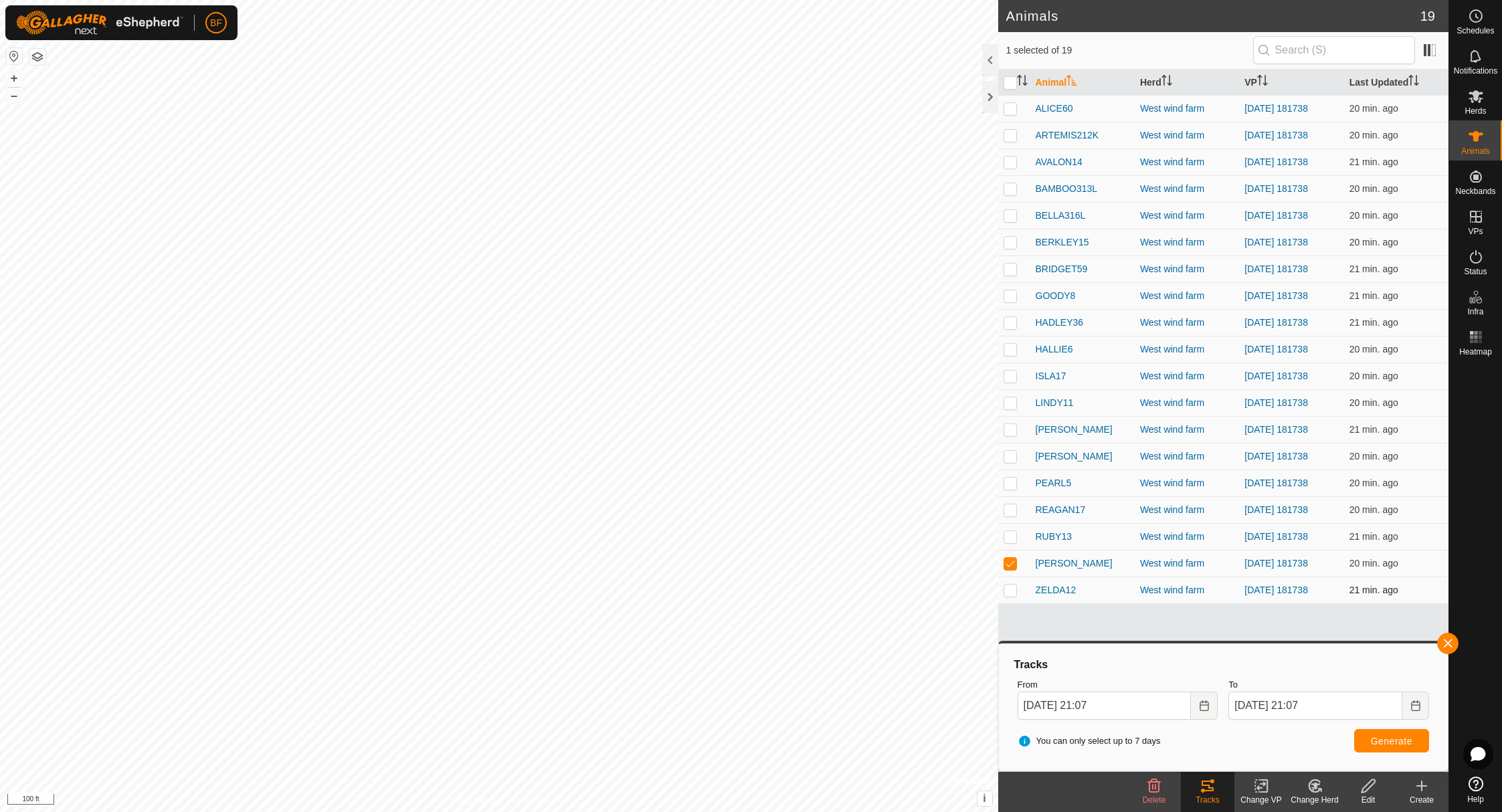
drag, startPoint x: 1009, startPoint y: 561, endPoint x: 1019, endPoint y: 584, distance: 25.1
click at [1009, 562] on p-checkbox at bounding box center [1010, 563] width 13 height 11
checkbox input "false"
drag, startPoint x: 1013, startPoint y: 590, endPoint x: 1177, endPoint y: 610, distance: 165.2
click at [1013, 590] on p-checkbox at bounding box center [1010, 590] width 13 height 11
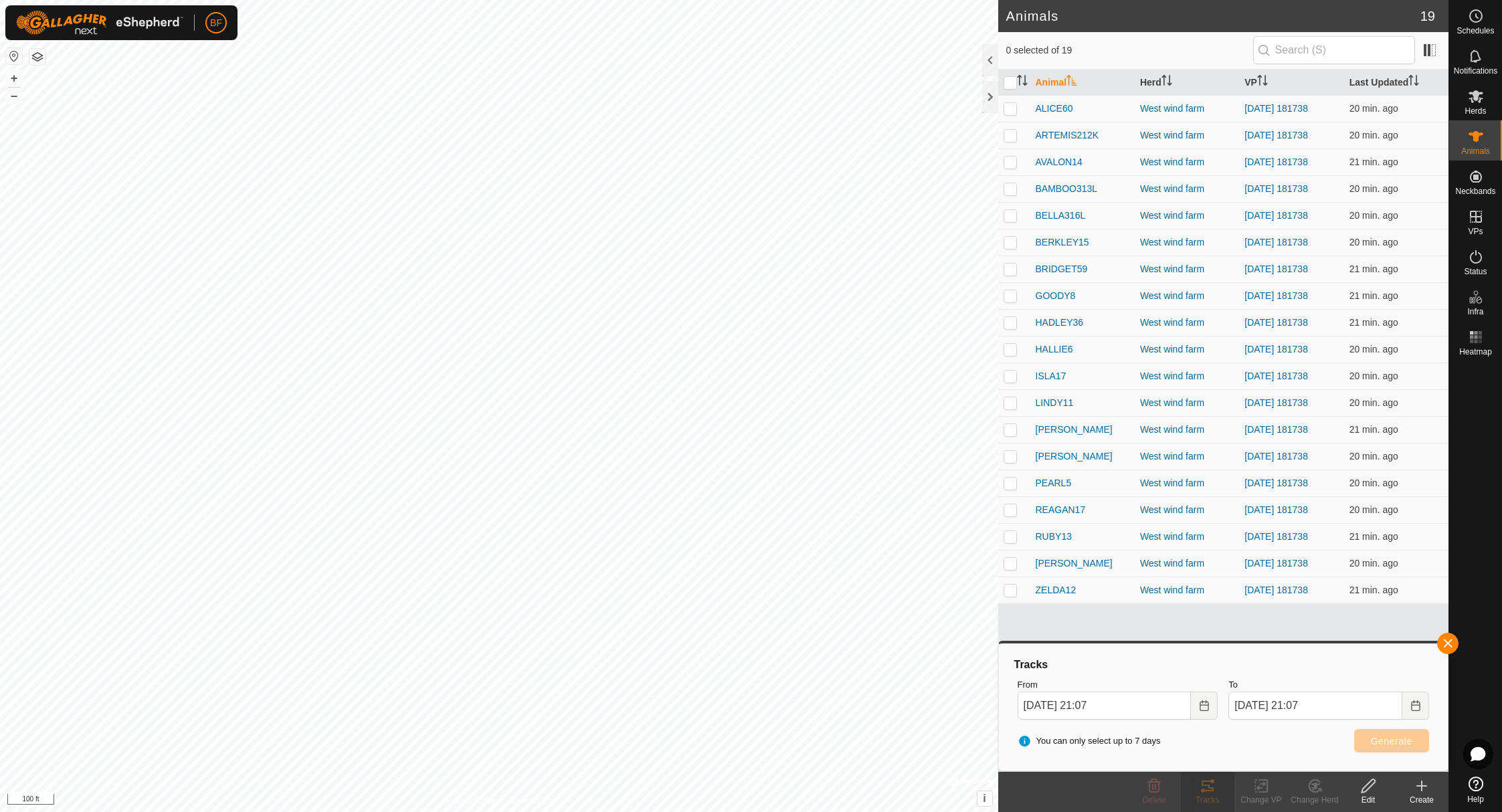
checkbox input "true"
drag, startPoint x: 1448, startPoint y: 640, endPoint x: 1406, endPoint y: 669, distance: 51.0
click at [1448, 641] on button "button" at bounding box center [1447, 643] width 21 height 21
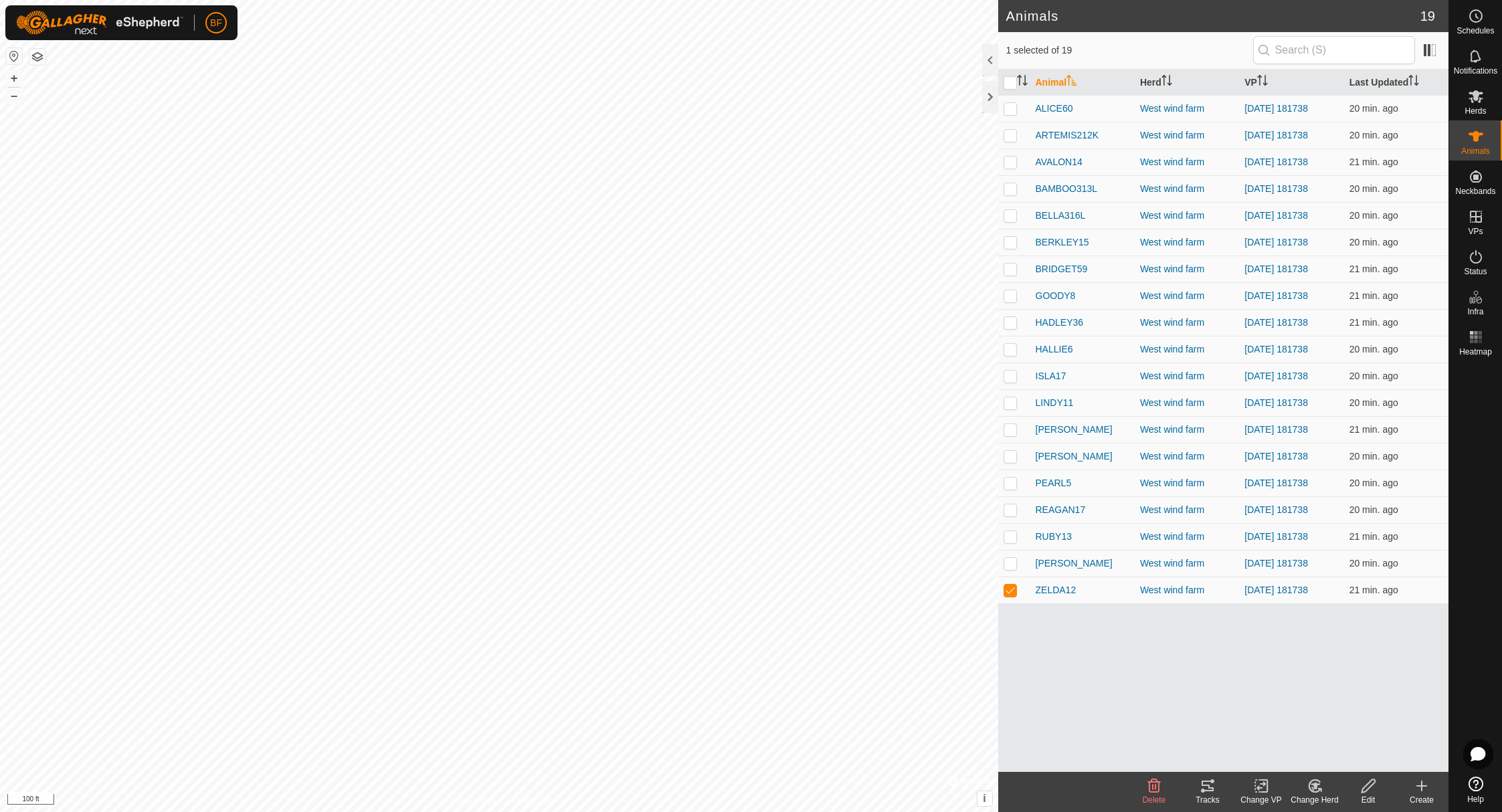
click at [1211, 796] on div "Tracks" at bounding box center [1207, 800] width 54 height 12
